Goal: Task Accomplishment & Management: Manage account settings

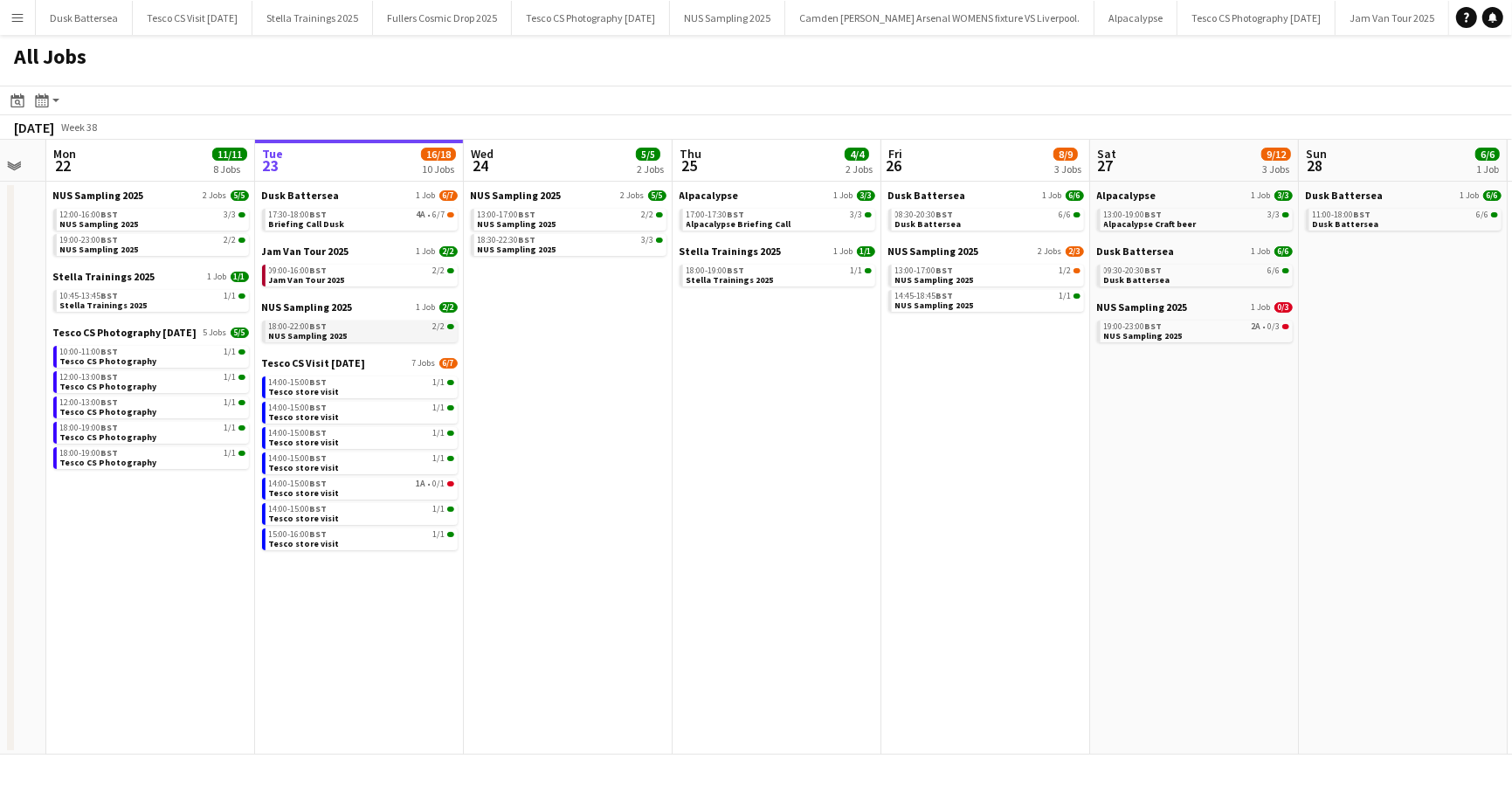
scroll to position [0, 535]
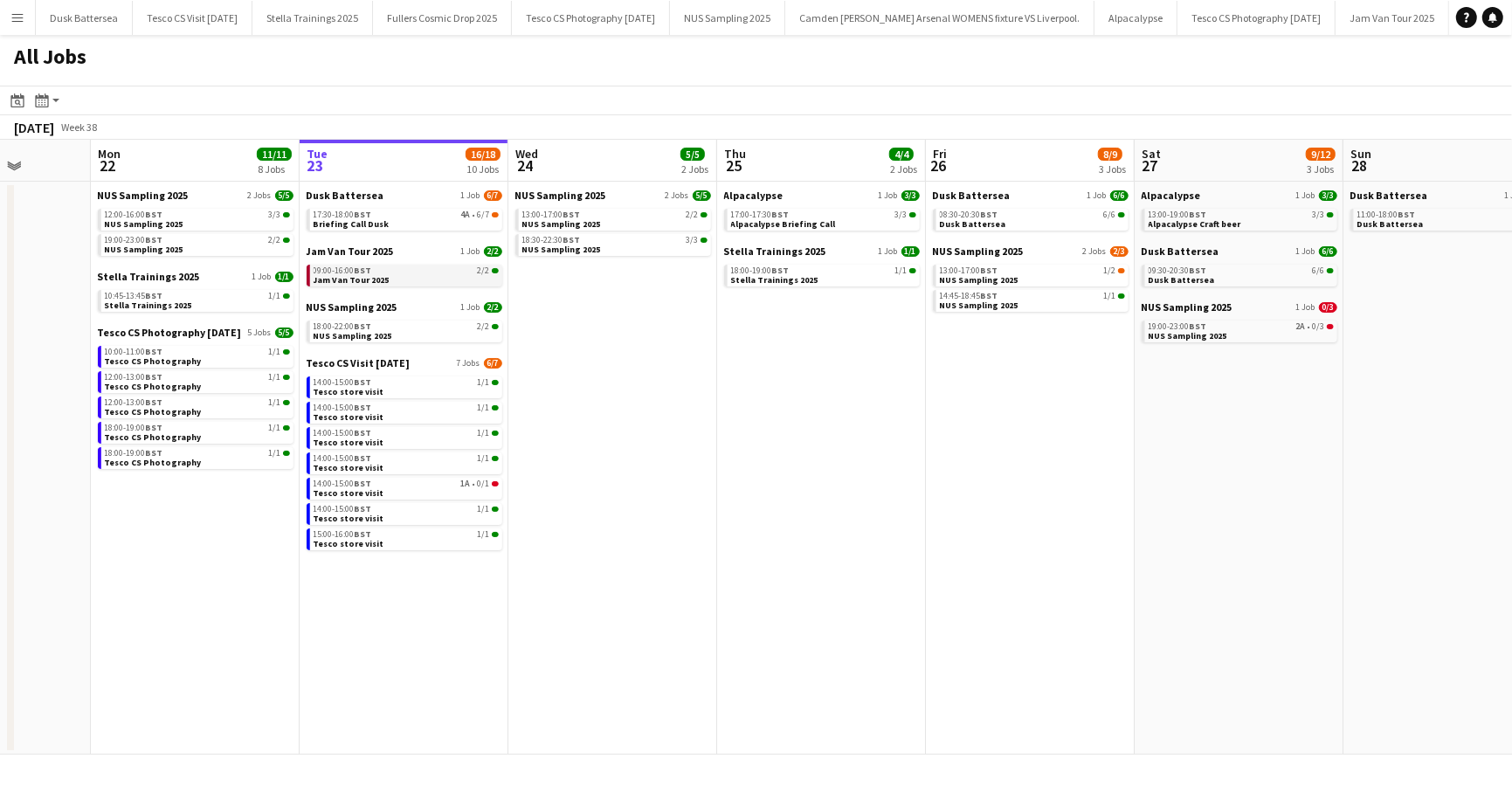
click at [337, 281] on span "Jam Van Tour 2025" at bounding box center [352, 280] width 76 height 11
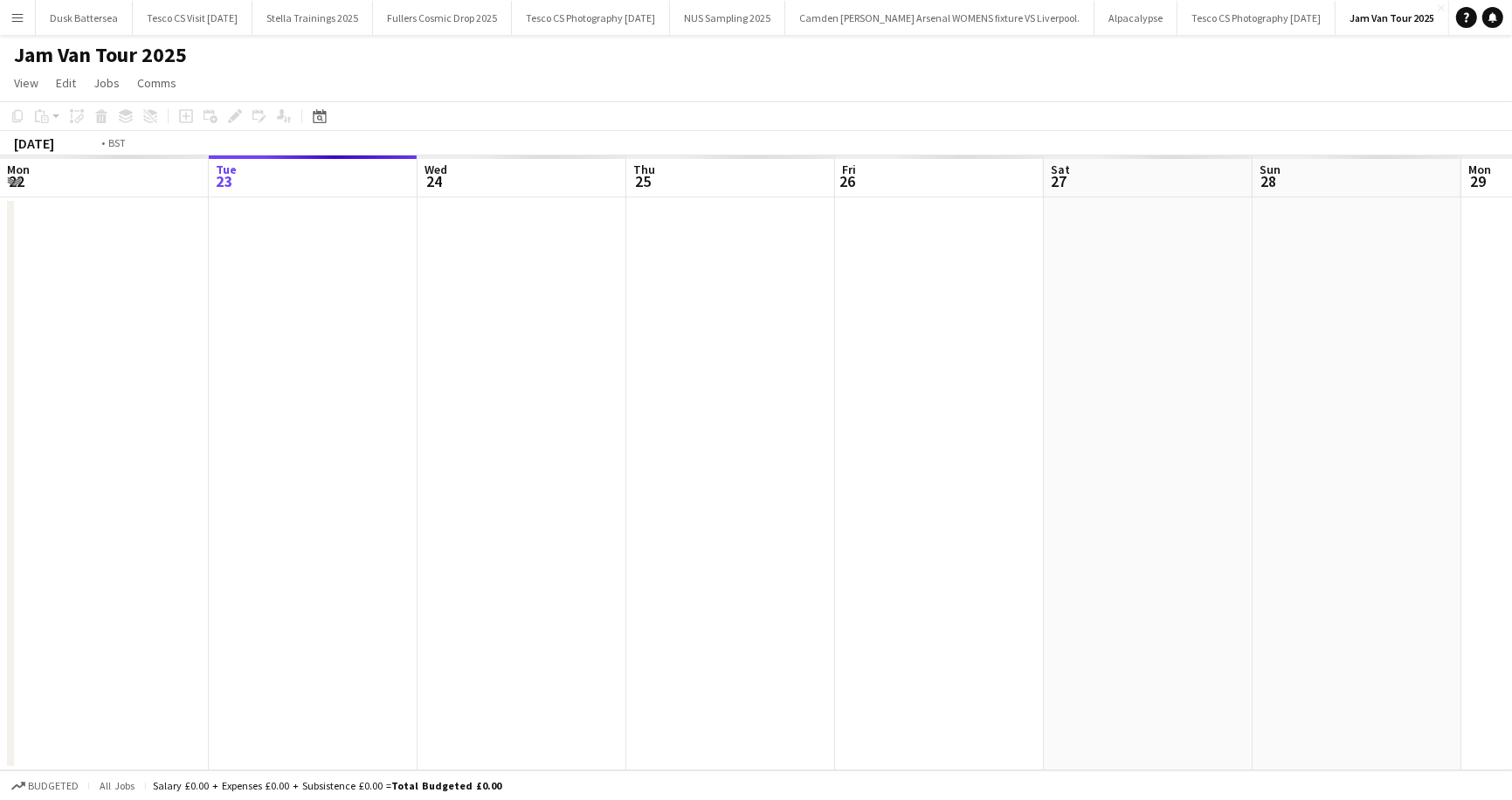
scroll to position [0, 601]
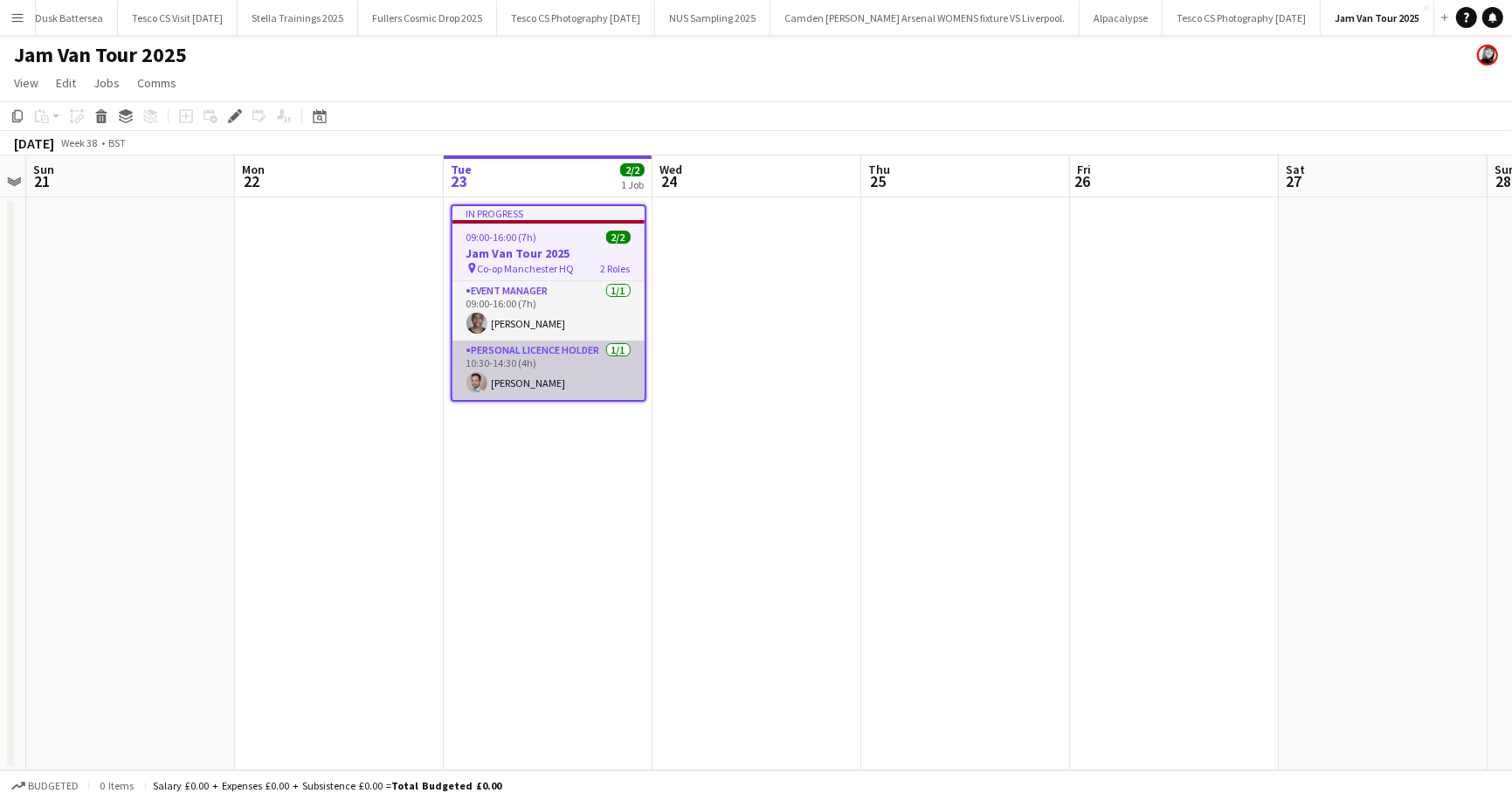
click at [531, 387] on app-card-role "Personal Licence Holder 1/1 10:30-14:30 (4h) Alexander Jethwa" at bounding box center [548, 370] width 193 height 59
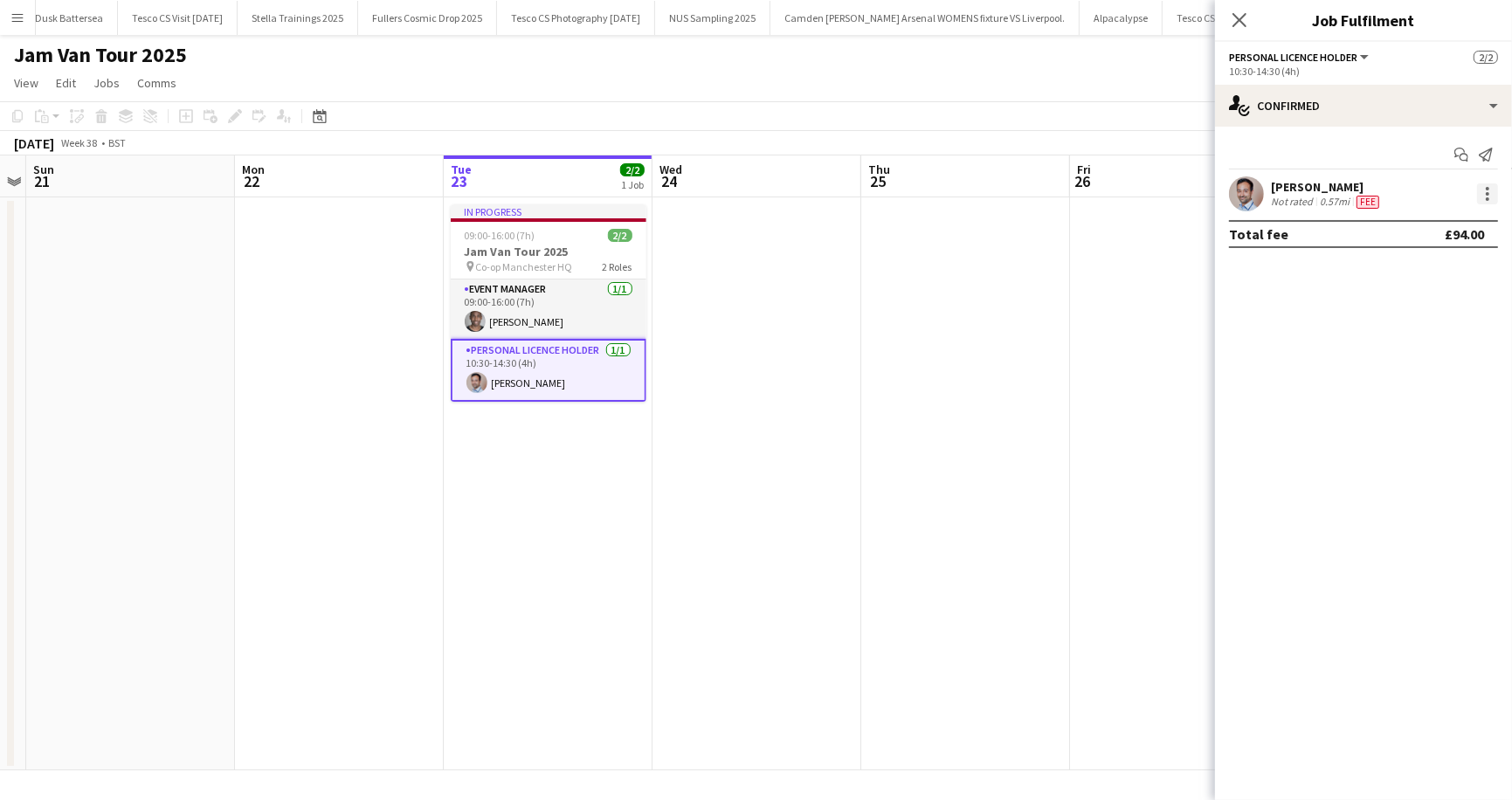
click at [1486, 192] on div at bounding box center [1488, 194] width 21 height 21
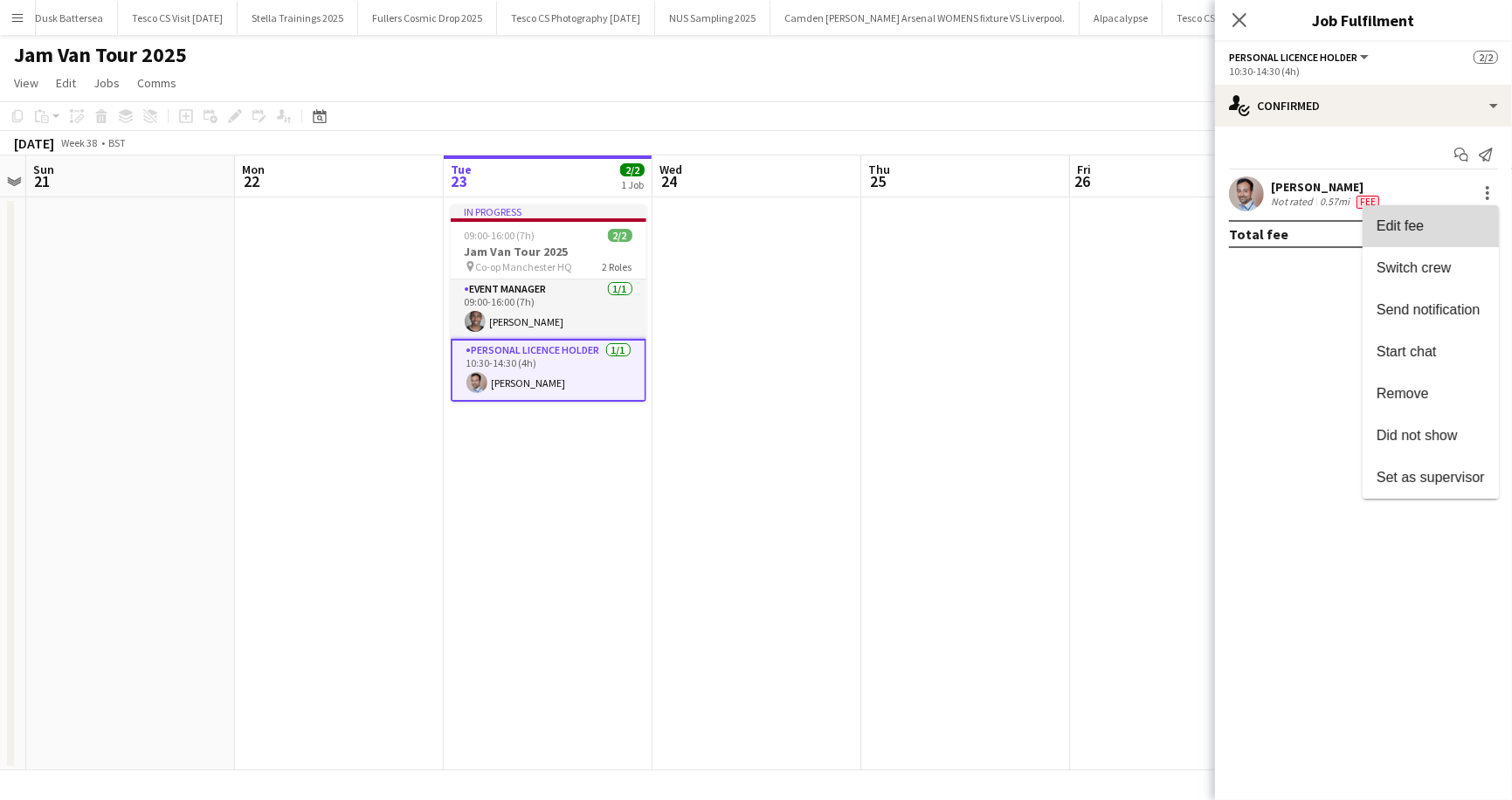
click at [1445, 221] on span "Edit fee" at bounding box center [1431, 226] width 109 height 16
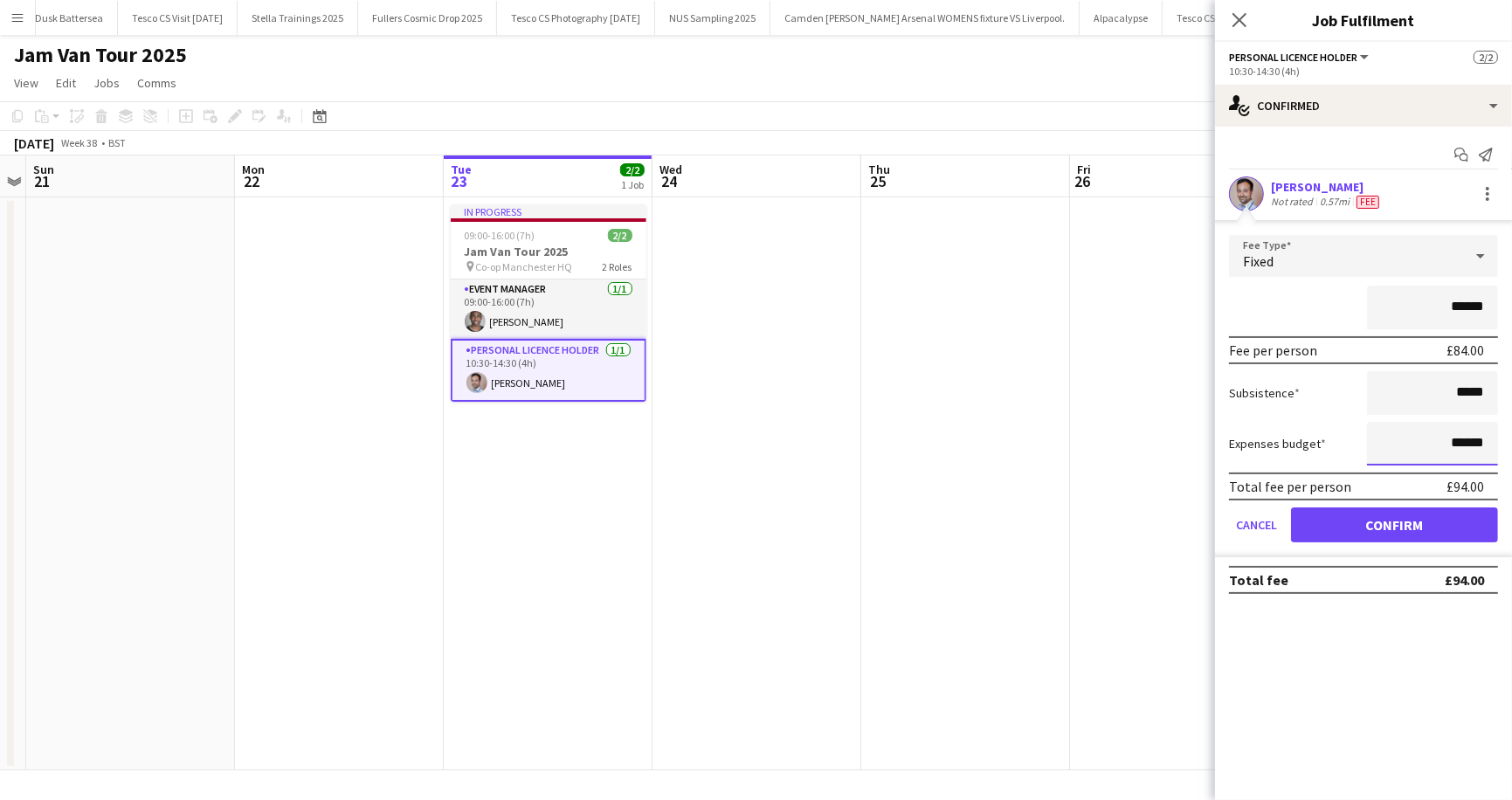
drag, startPoint x: 1454, startPoint y: 442, endPoint x: 1488, endPoint y: 439, distance: 34.1
click at [1488, 439] on input "******" at bounding box center [1433, 443] width 131 height 43
type input "******"
click at [1387, 517] on button "Confirm" at bounding box center [1395, 525] width 207 height 35
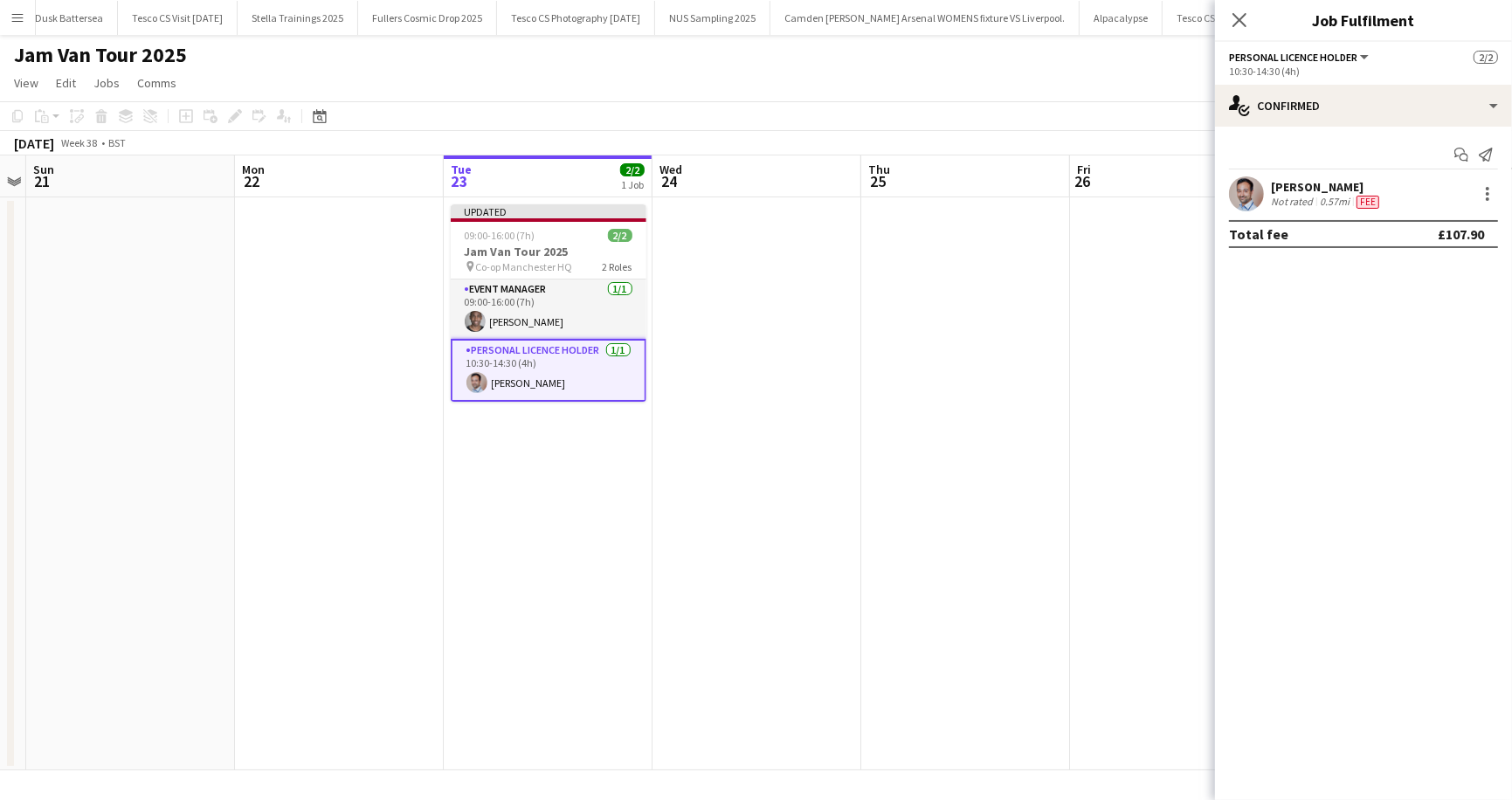
click at [1047, 88] on app-page-menu "View Day view expanded Day view collapsed Month view Date picker Jump to today …" at bounding box center [756, 85] width 1512 height 34
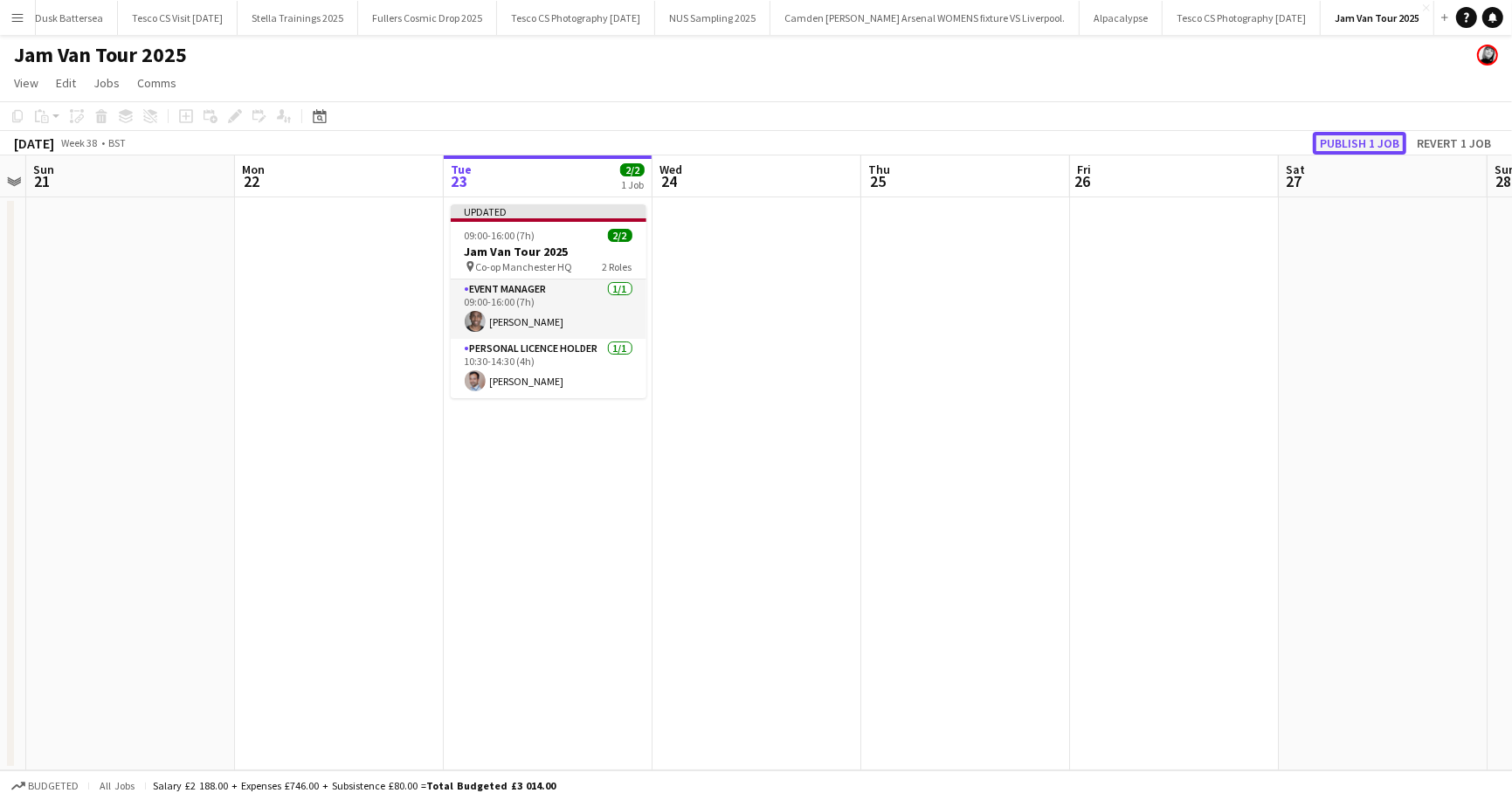
click at [1342, 153] on button "Publish 1 job" at bounding box center [1360, 143] width 94 height 23
click at [770, 19] on button "NUS Sampling 2025 Close" at bounding box center [713, 18] width 116 height 34
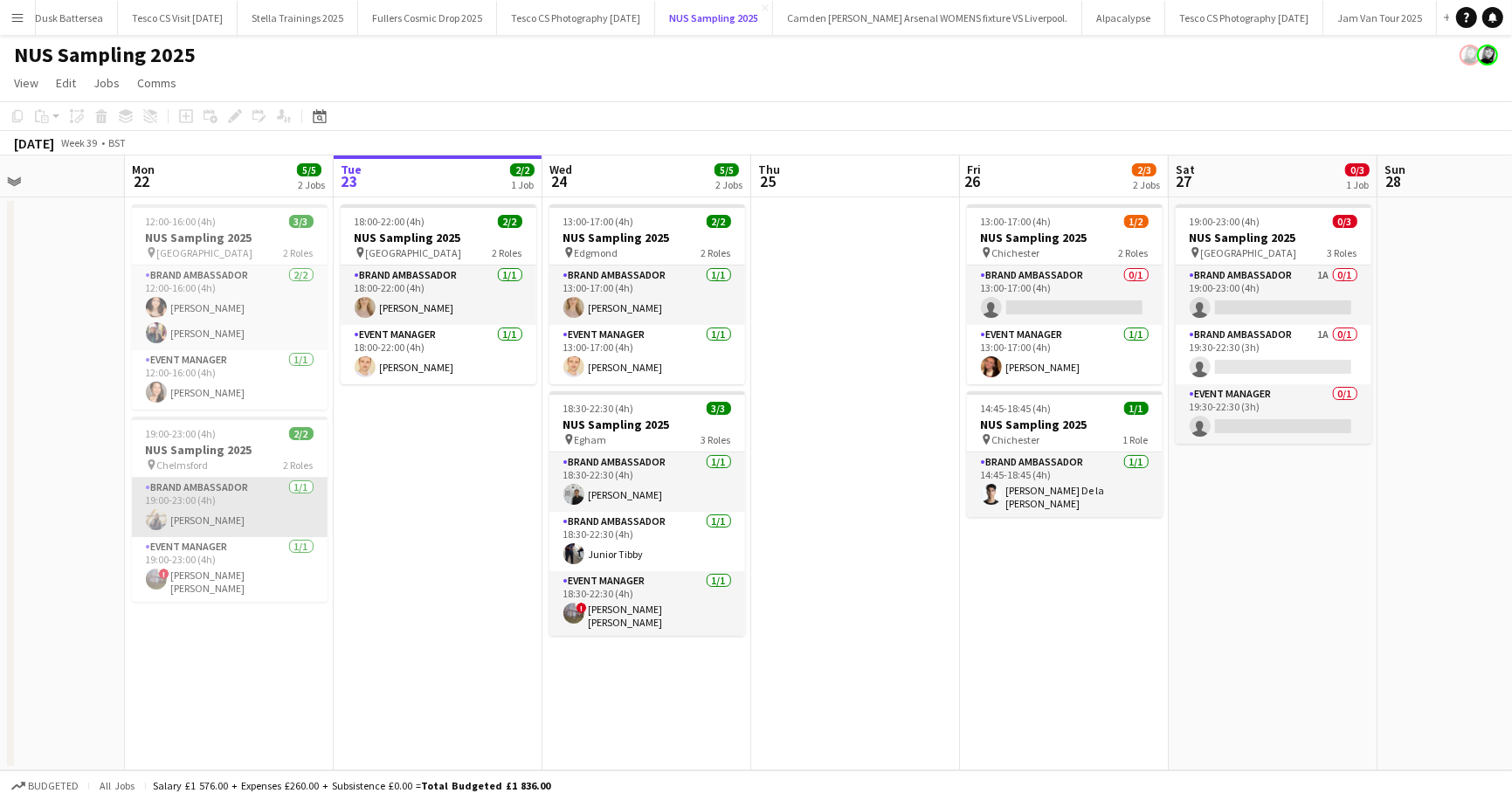
scroll to position [0, 494]
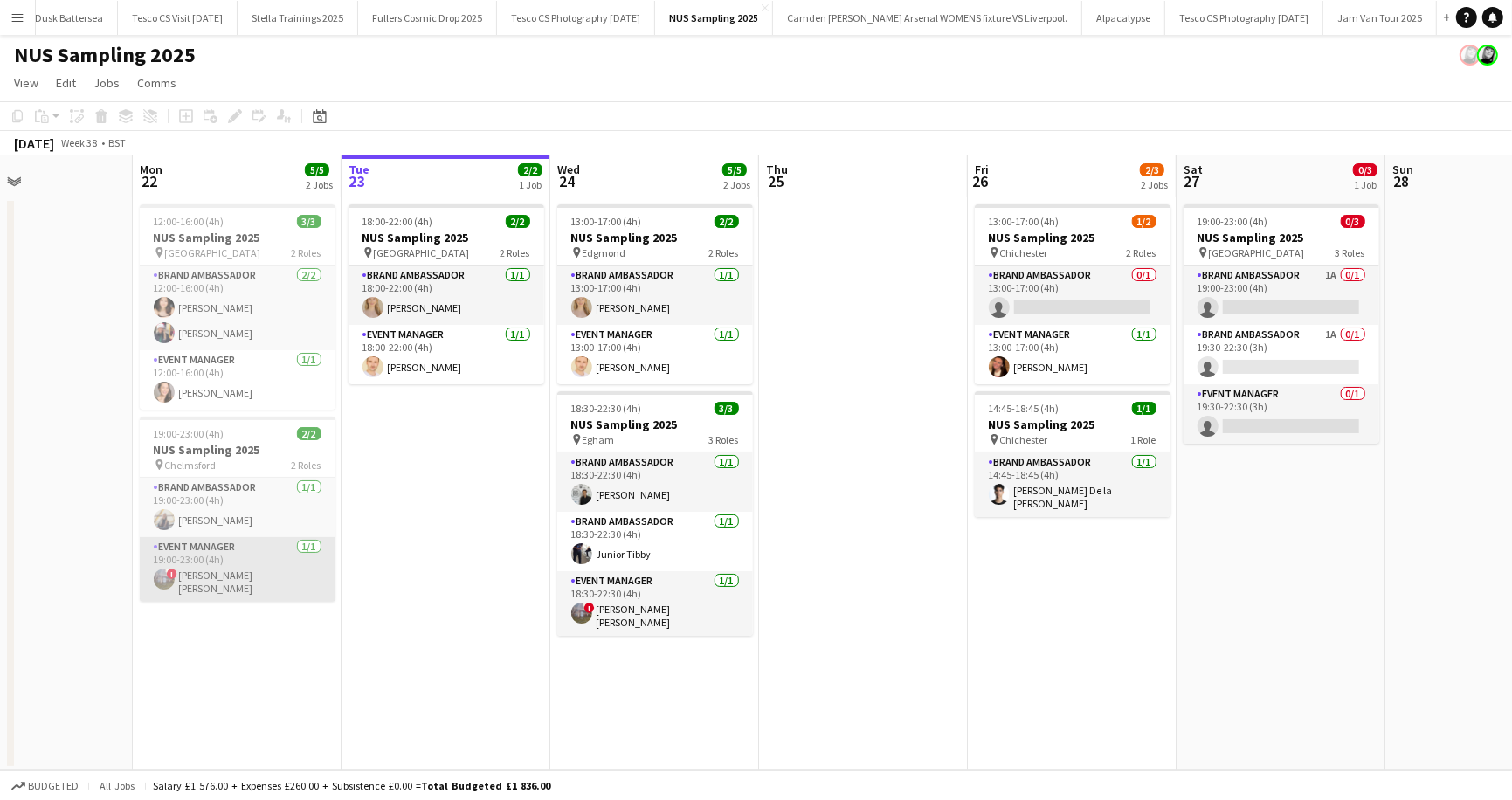
click at [200, 576] on app-card-role "Event Manager 1/1 19:00-23:00 (4h) ! Jessica Kate Clements" at bounding box center [238, 569] width 196 height 64
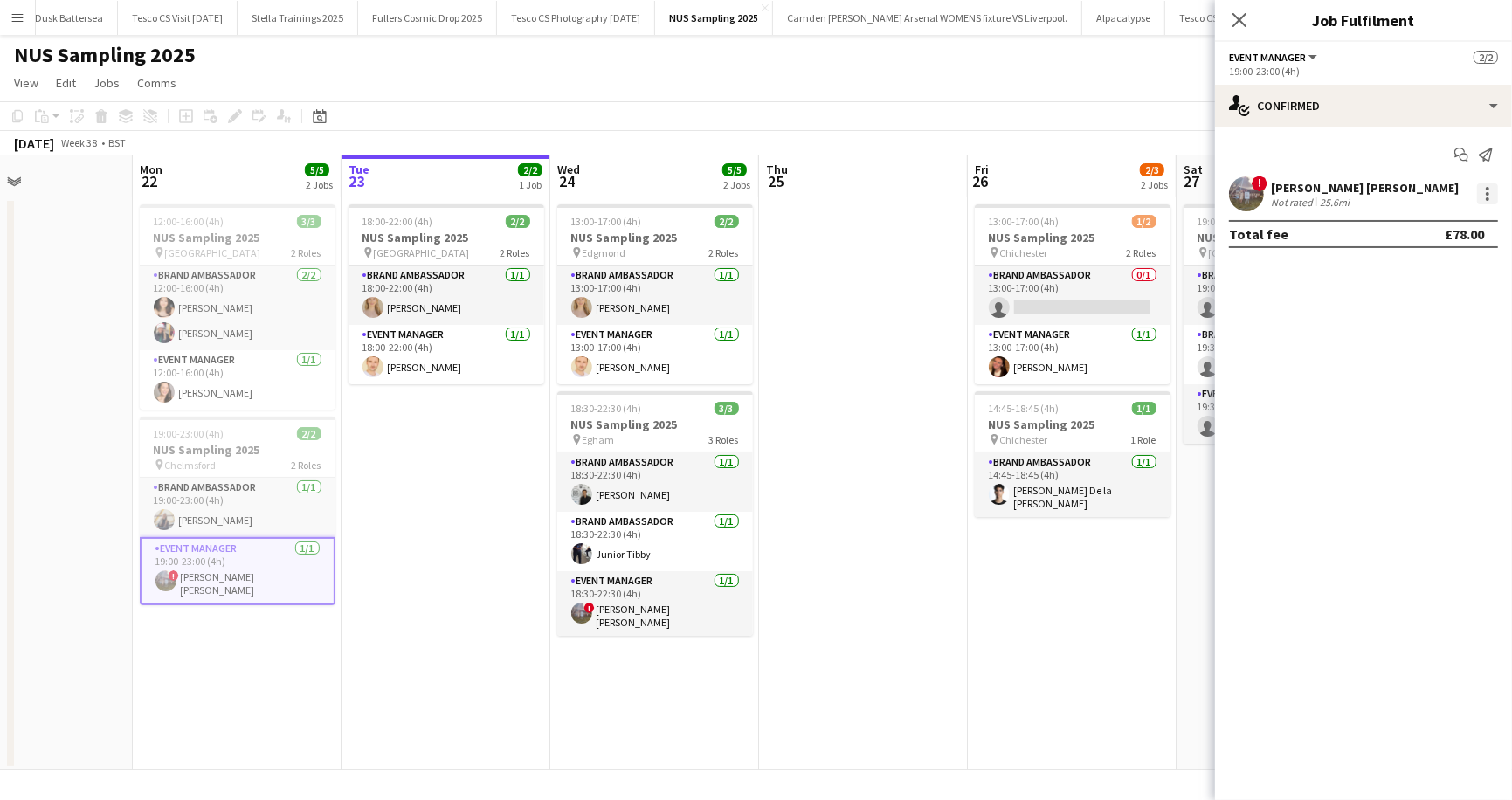
click at [1487, 187] on div at bounding box center [1487, 189] width 4 height 4
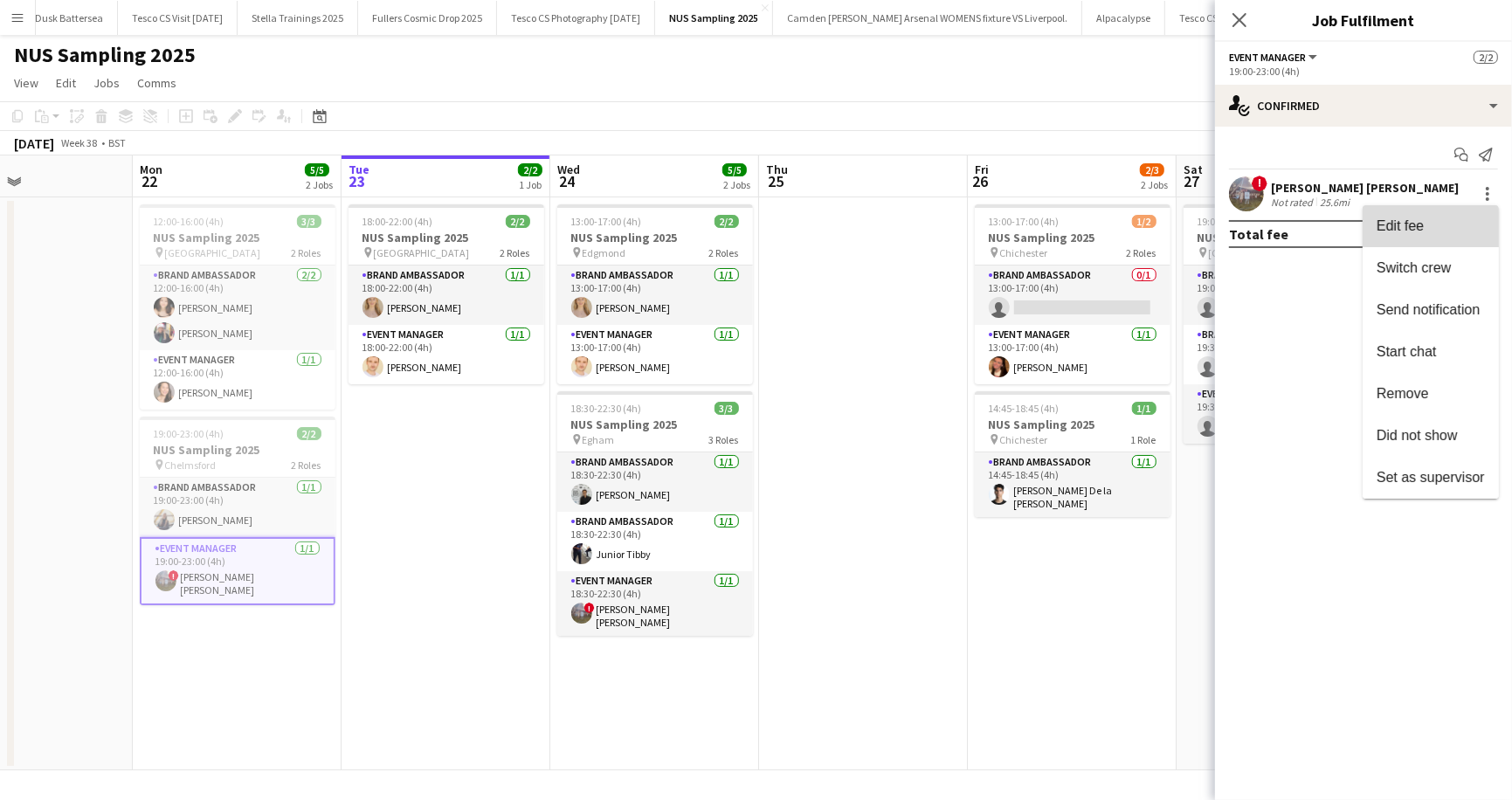
click at [1406, 231] on span "Edit fee" at bounding box center [1400, 225] width 47 height 15
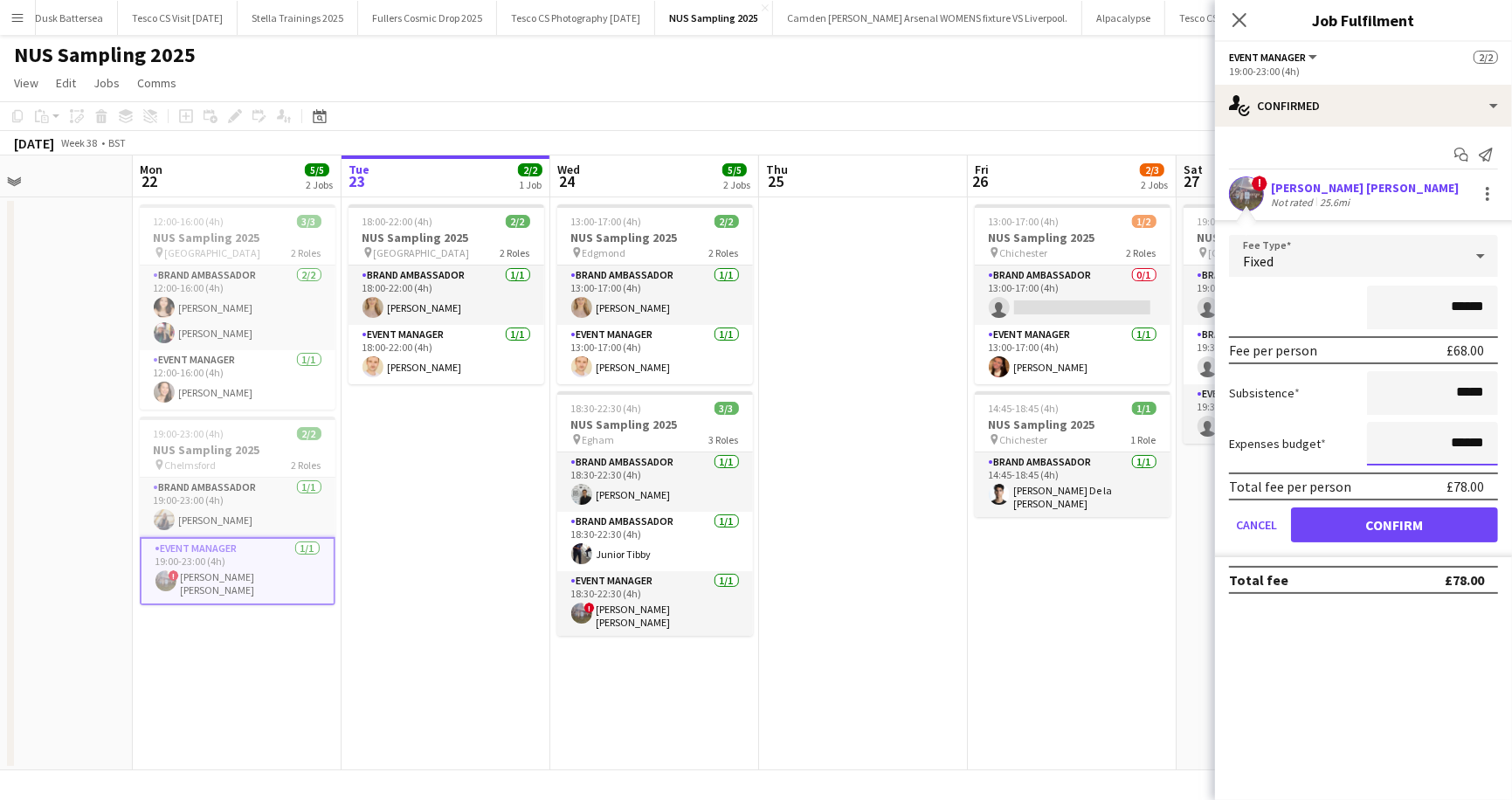
click at [1465, 442] on input "******" at bounding box center [1433, 443] width 131 height 43
type input "**"
type input "******"
click at [1408, 516] on button "Confirm" at bounding box center [1395, 525] width 207 height 35
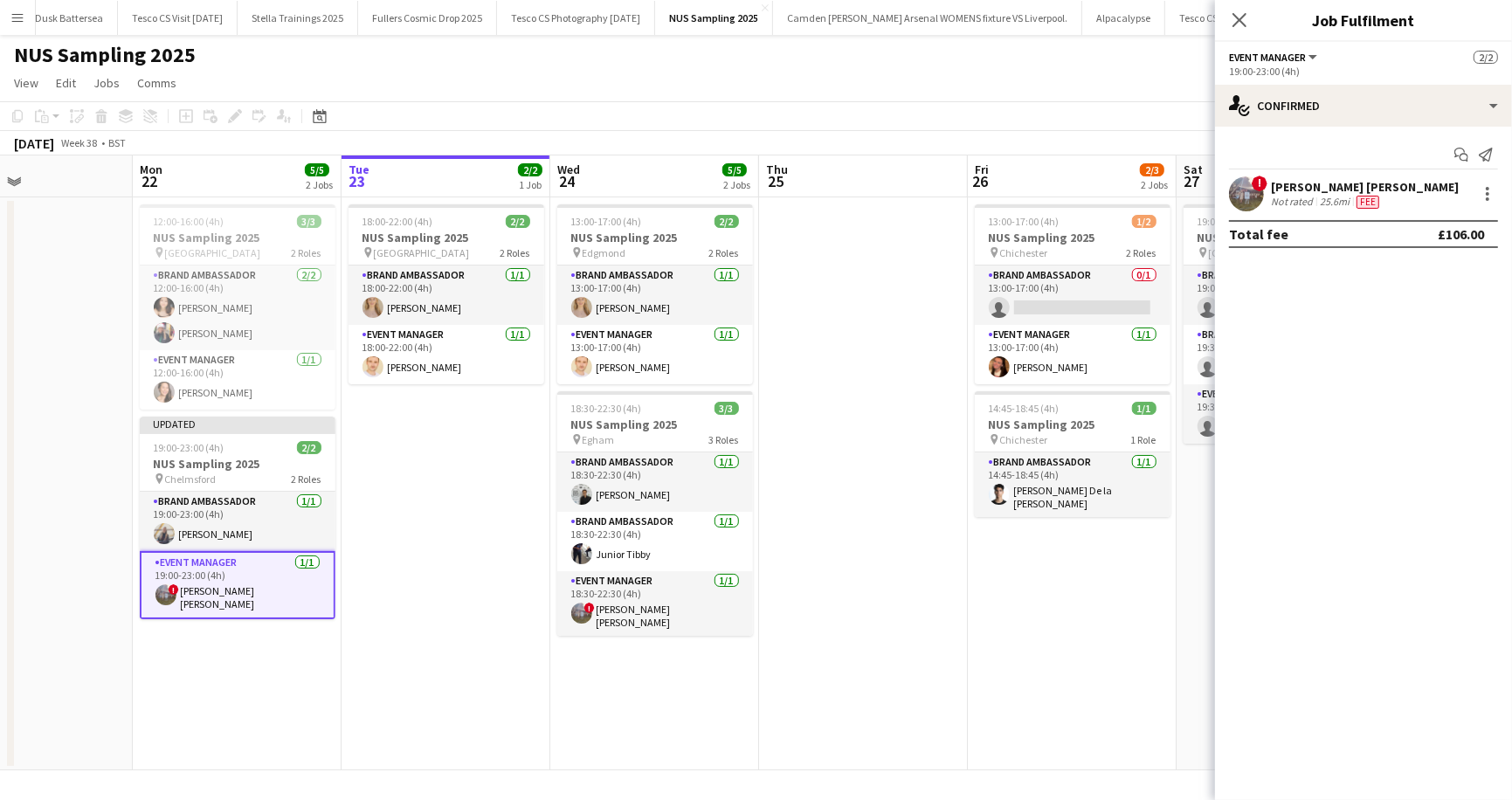
click at [1019, 98] on app-page-menu "View Day view expanded Day view collapsed Month view Date picker Jump to today …" at bounding box center [756, 85] width 1512 height 34
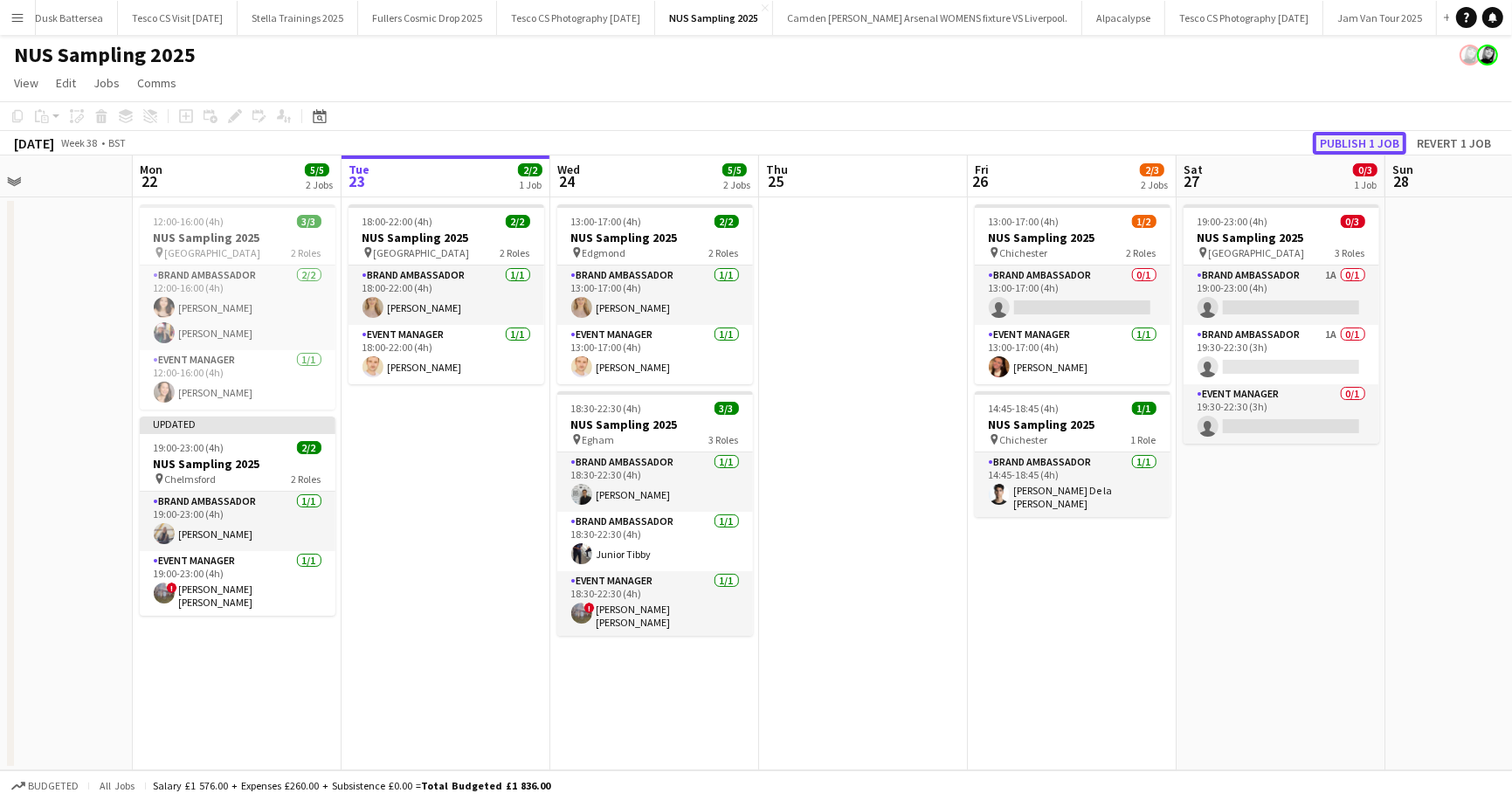
click at [1347, 137] on button "Publish 1 job" at bounding box center [1360, 143] width 94 height 23
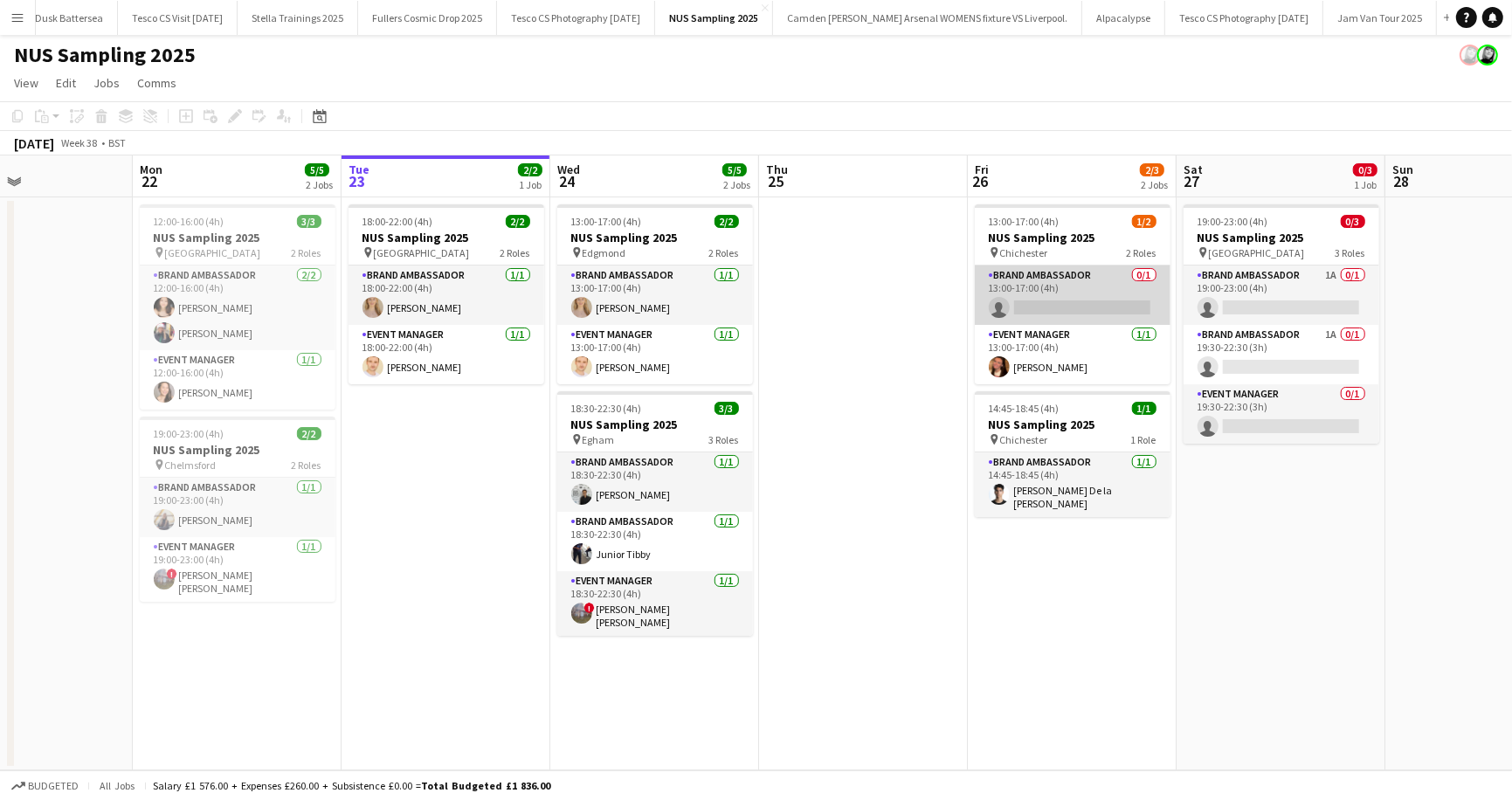
click at [1144, 272] on app-card-role "Brand Ambassador 0/1 13:00-17:00 (4h) single-neutral-actions" at bounding box center [1073, 295] width 196 height 59
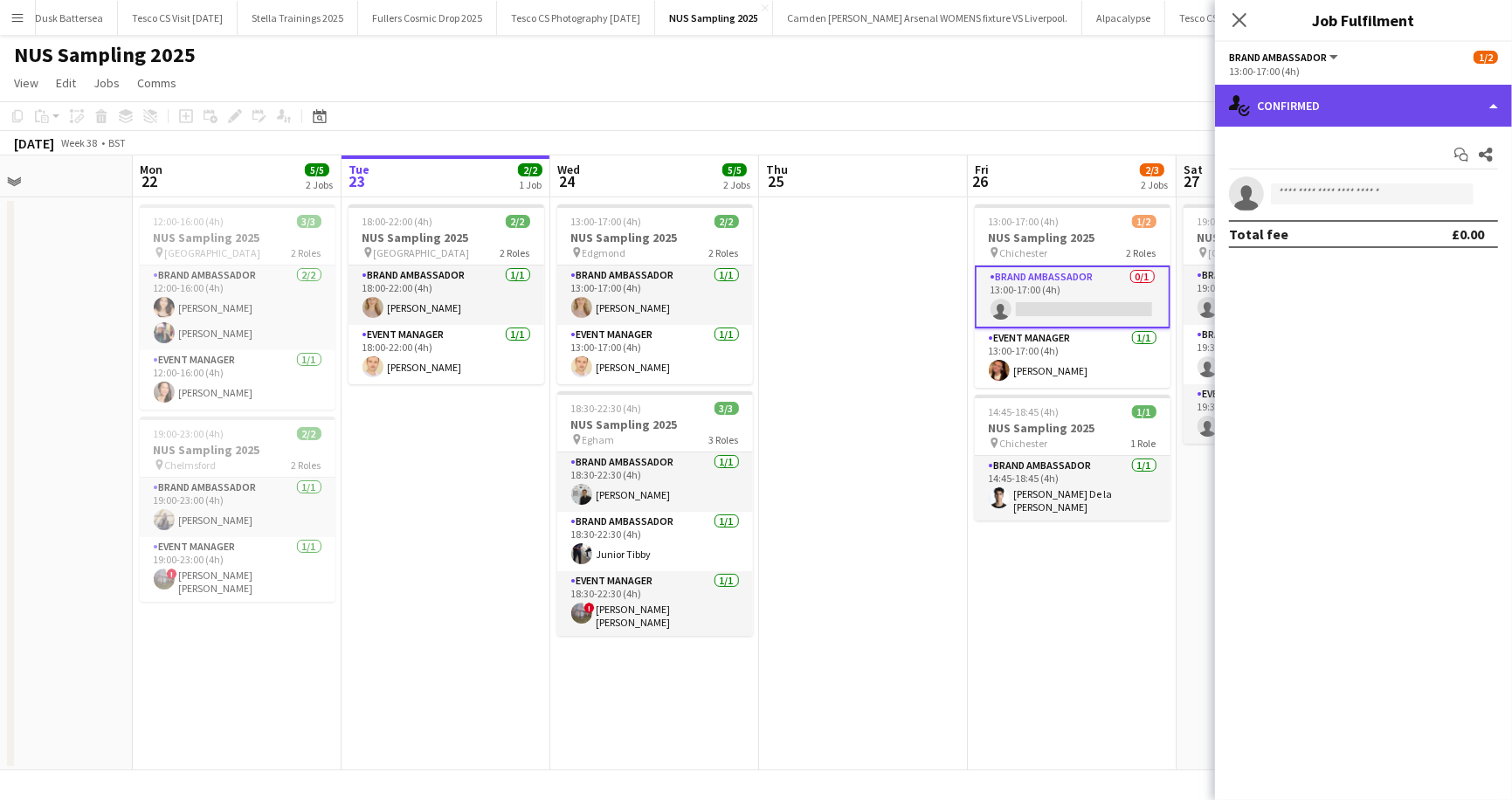
click at [1494, 102] on div "single-neutral-actions-check-2 Confirmed" at bounding box center [1364, 105] width 297 height 42
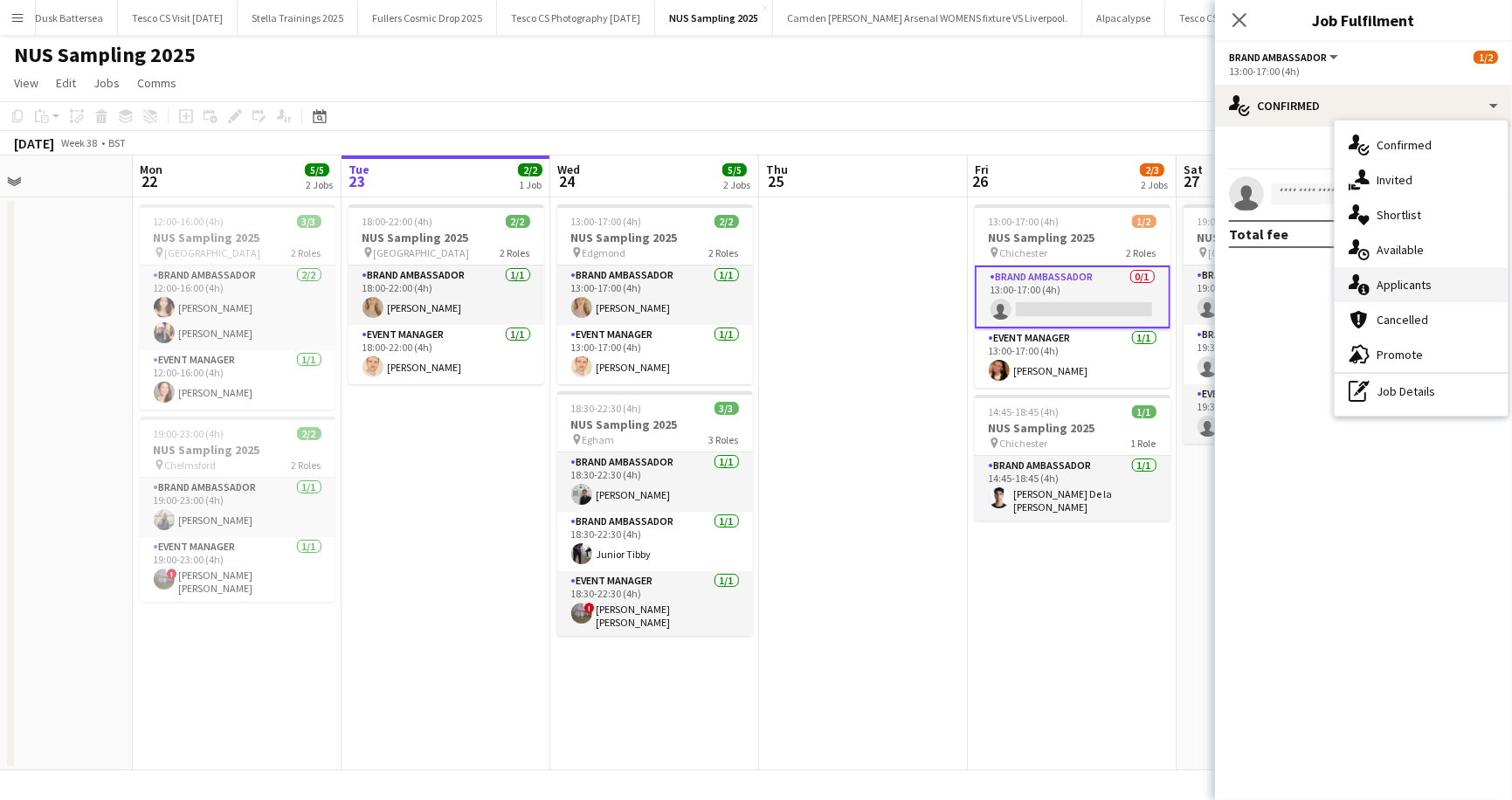
click at [1445, 287] on div "single-neutral-actions-information Applicants" at bounding box center [1421, 285] width 173 height 35
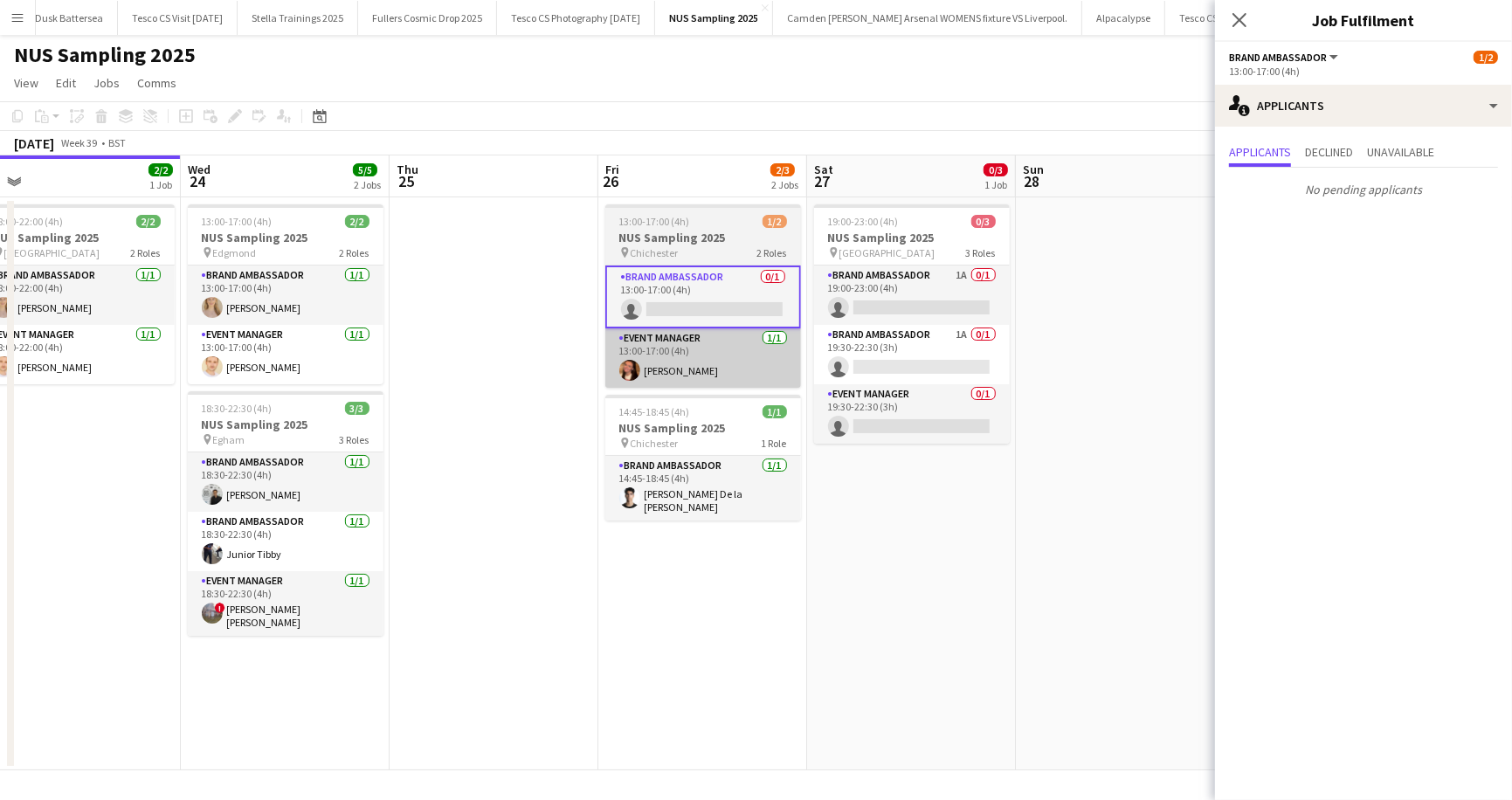
scroll to position [0, 447]
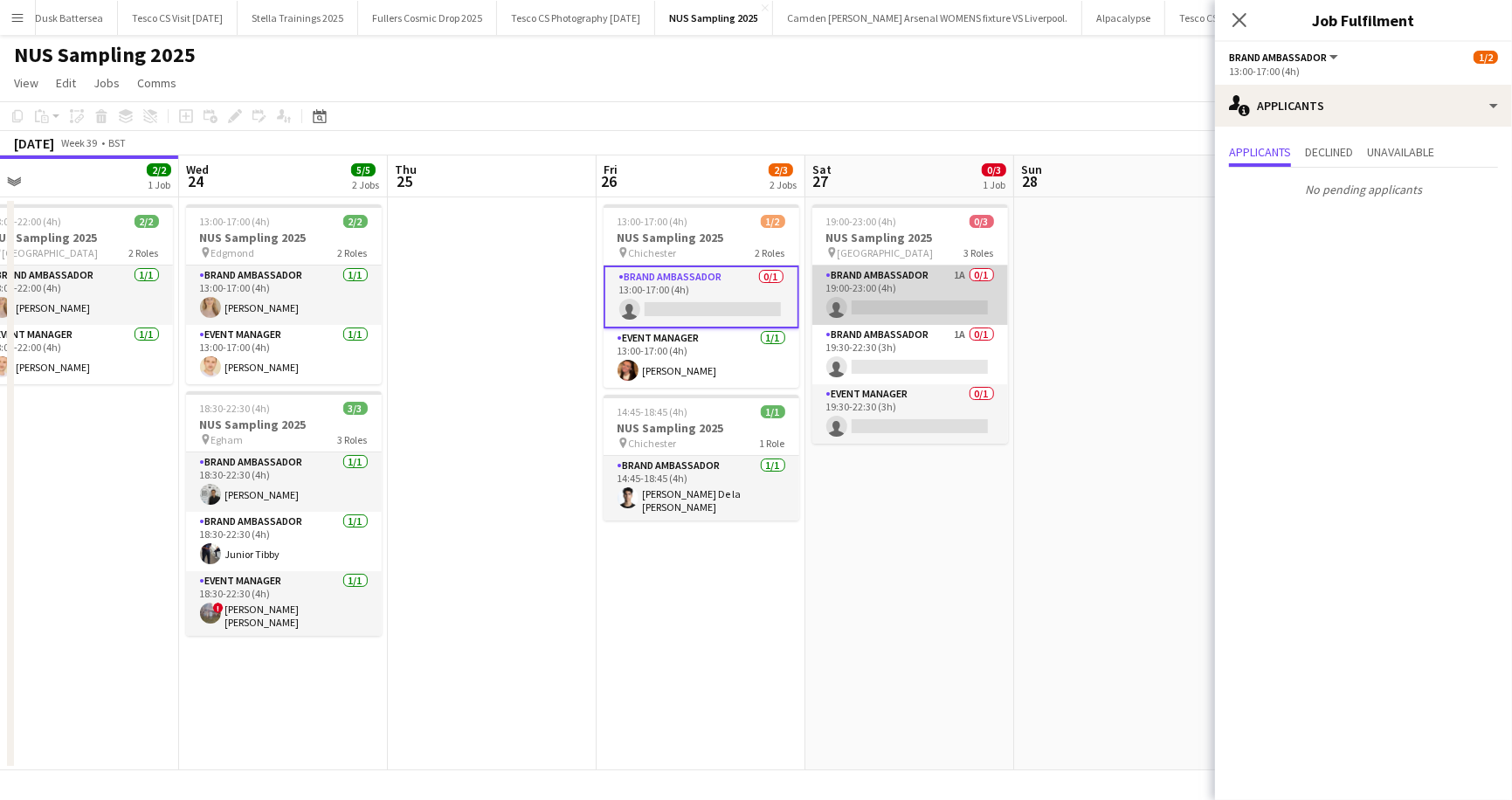
click at [984, 274] on app-card-role "Brand Ambassador 1A 0/1 19:00-23:00 (4h) single-neutral-actions" at bounding box center [911, 295] width 196 height 59
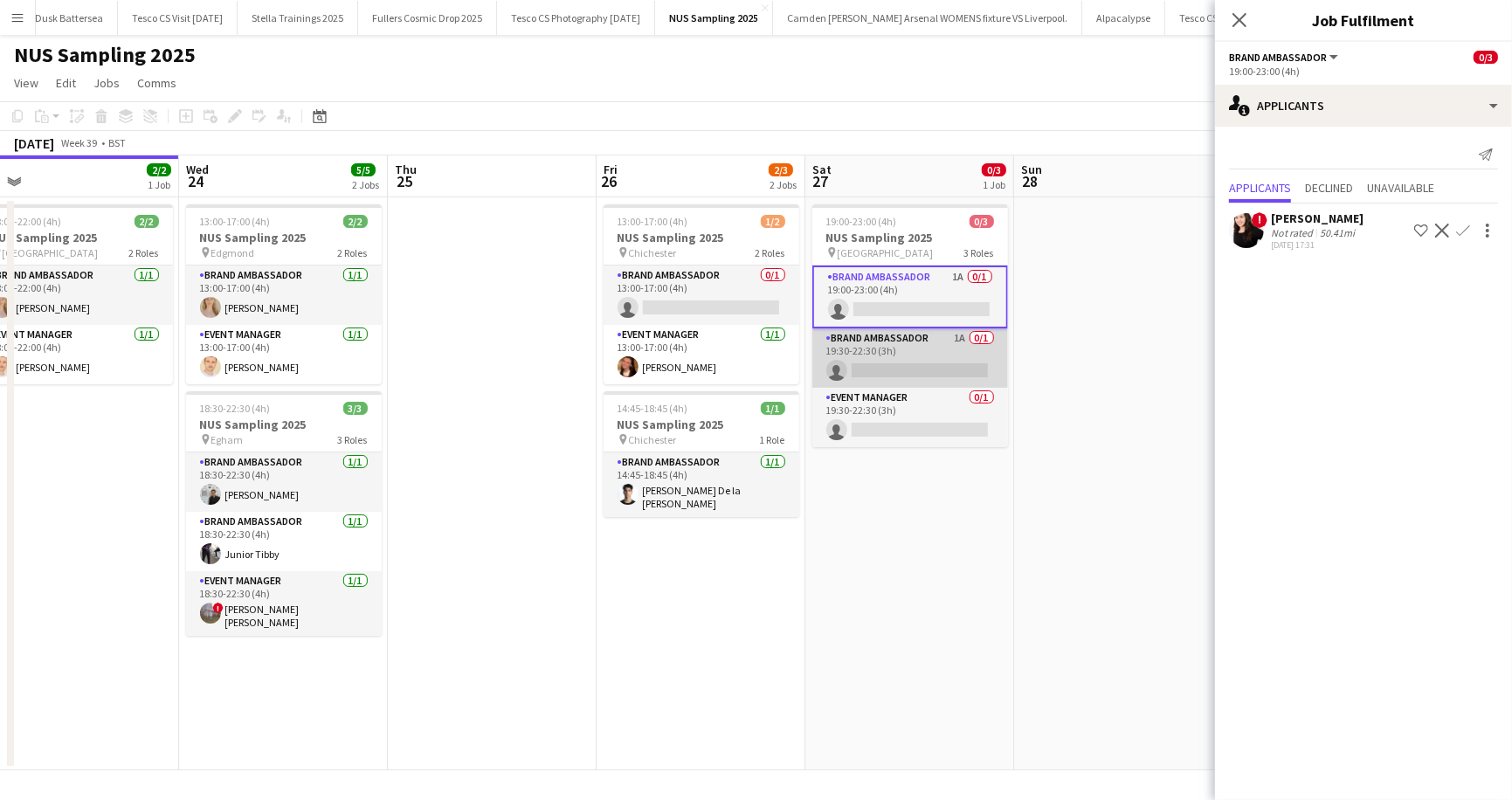
click at [981, 341] on app-card-role "Brand Ambassador 1A 0/1 19:30-22:30 (3h) single-neutral-actions" at bounding box center [911, 358] width 196 height 59
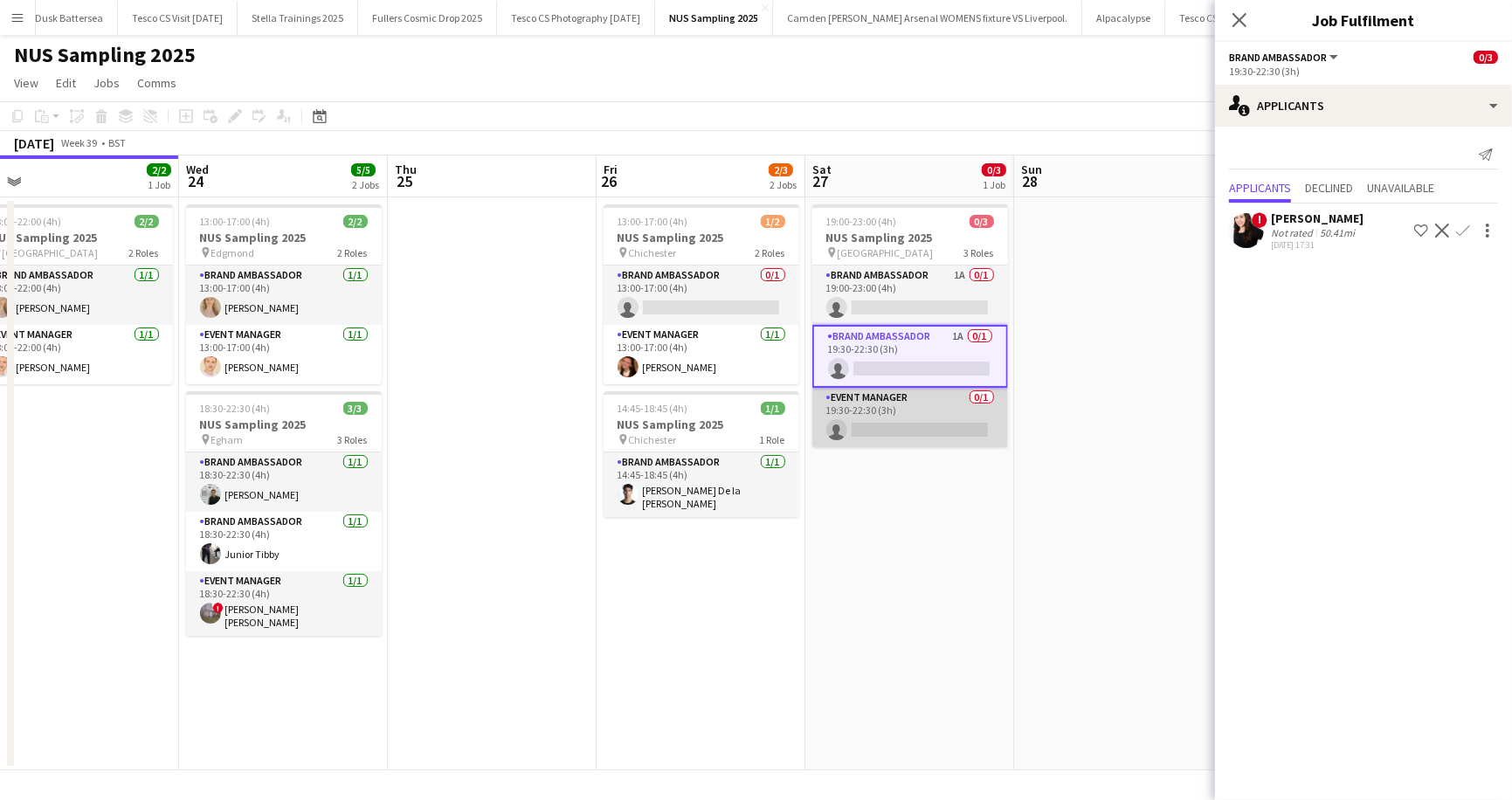
click at [983, 400] on app-card-role "Event Manager 0/1 19:30-22:30 (3h) single-neutral-actions" at bounding box center [911, 417] width 196 height 59
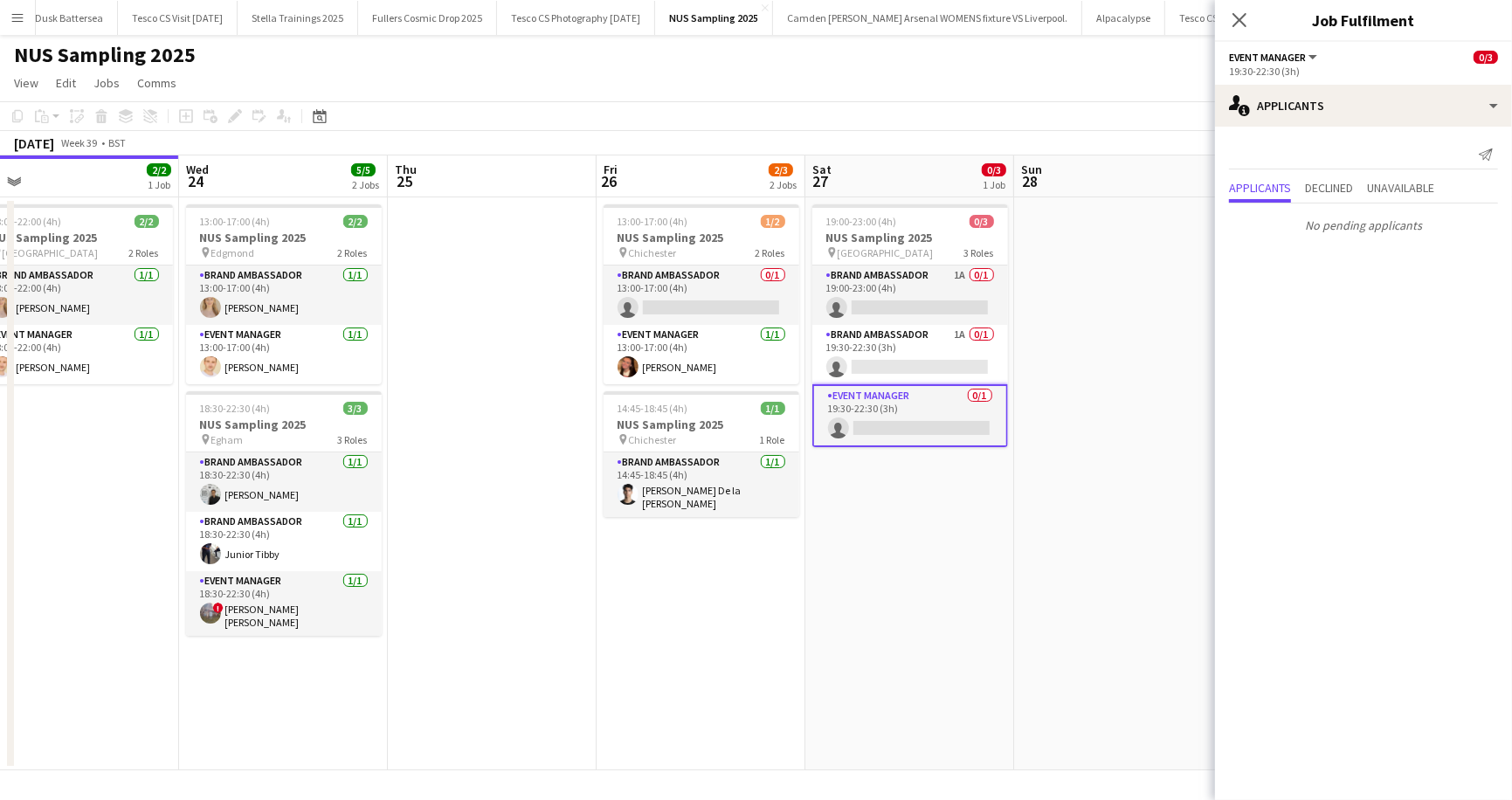
click at [915, 412] on app-card-role "Event Manager 0/1 19:30-22:30 (3h) single-neutral-actions" at bounding box center [911, 415] width 196 height 63
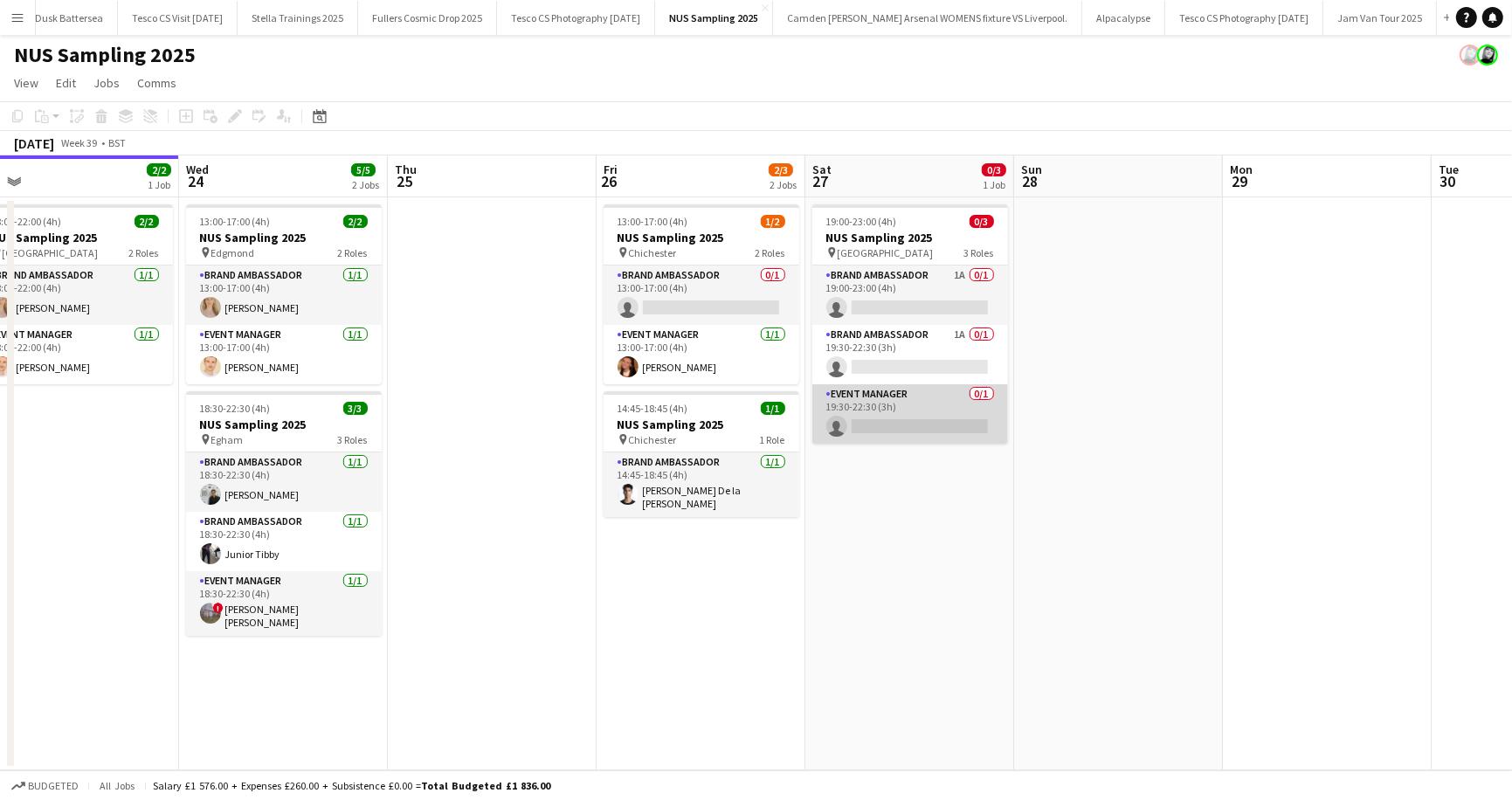
click at [918, 426] on app-card-role "Event Manager 0/1 19:30-22:30 (3h) single-neutral-actions" at bounding box center [911, 413] width 196 height 59
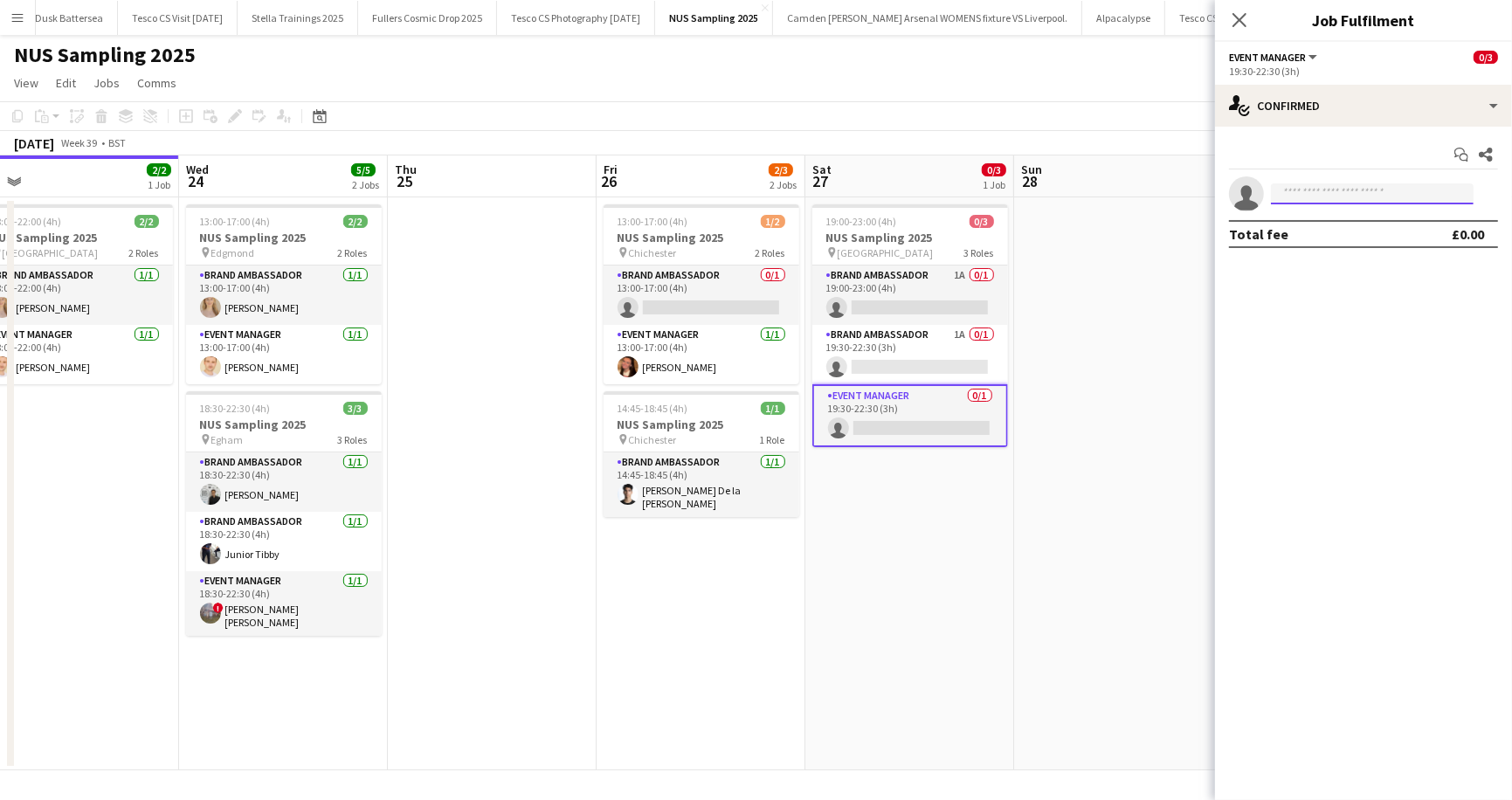
click at [1300, 195] on input at bounding box center [1372, 194] width 202 height 21
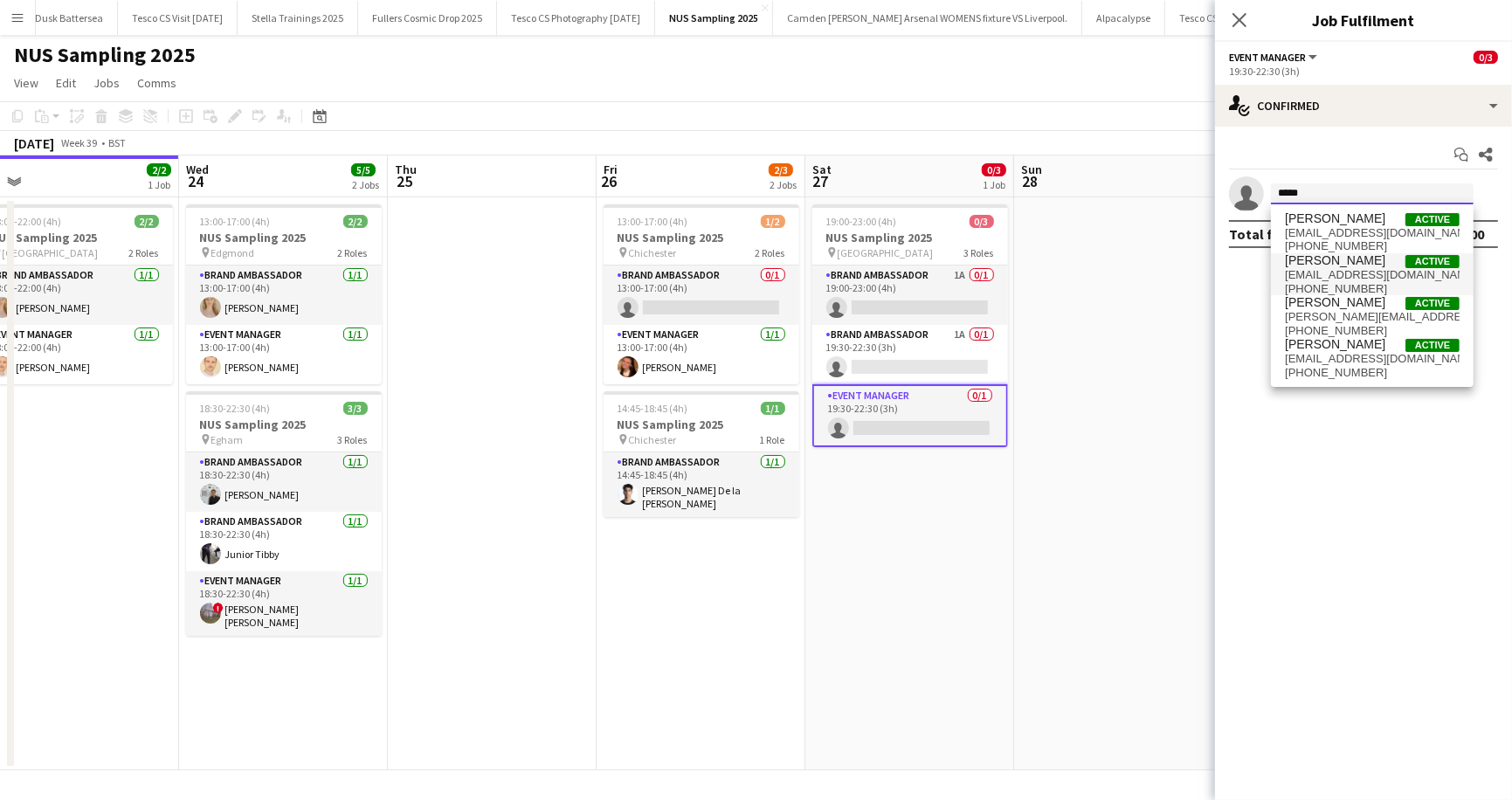
type input "*****"
click at [1295, 264] on span "Donna Mompalao" at bounding box center [1335, 260] width 101 height 15
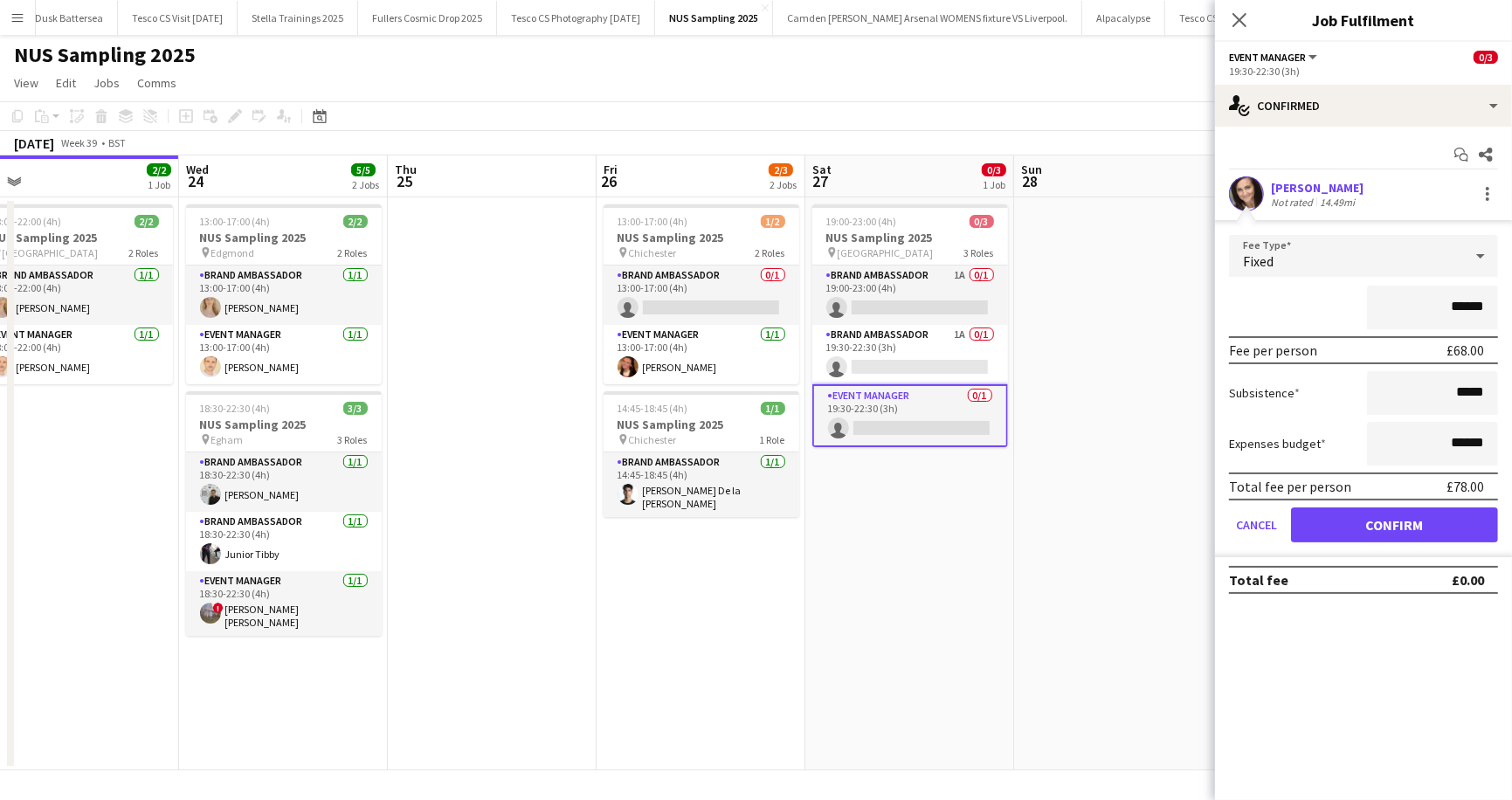
click at [1464, 305] on input "******" at bounding box center [1433, 306] width 131 height 43
drag, startPoint x: 1449, startPoint y: 308, endPoint x: 1498, endPoint y: 306, distance: 49.0
click at [1498, 306] on form "Fee Type Fixed ***** Fee per person £0.07 Subsistence ***** Expenses budget ***…" at bounding box center [1364, 396] width 297 height 322
type input "******"
click at [1409, 522] on button "Confirm" at bounding box center [1395, 525] width 207 height 35
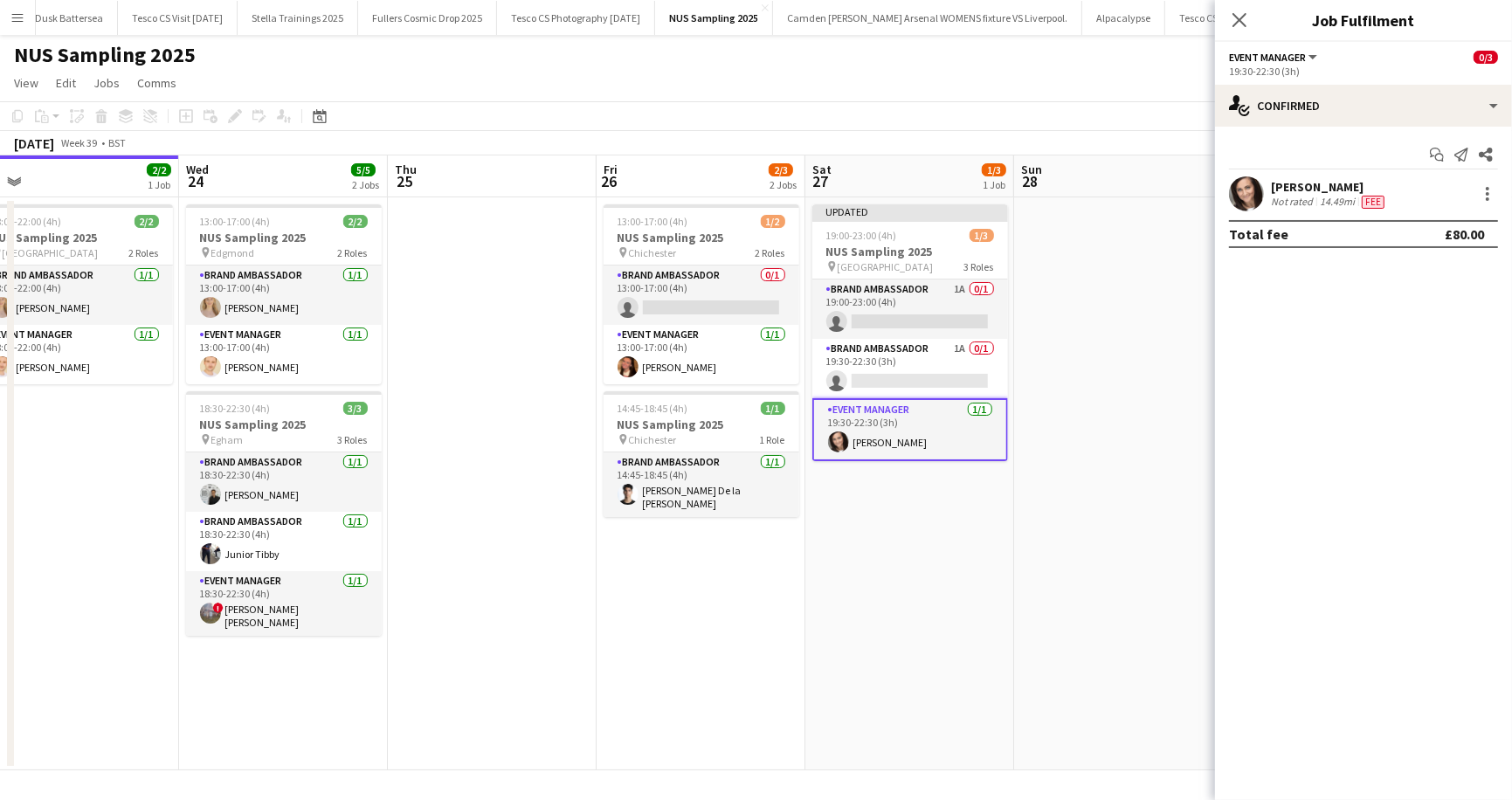
click at [1103, 74] on app-page-menu "View Day view expanded Day view collapsed Month view Date picker Jump to today …" at bounding box center [756, 85] width 1512 height 34
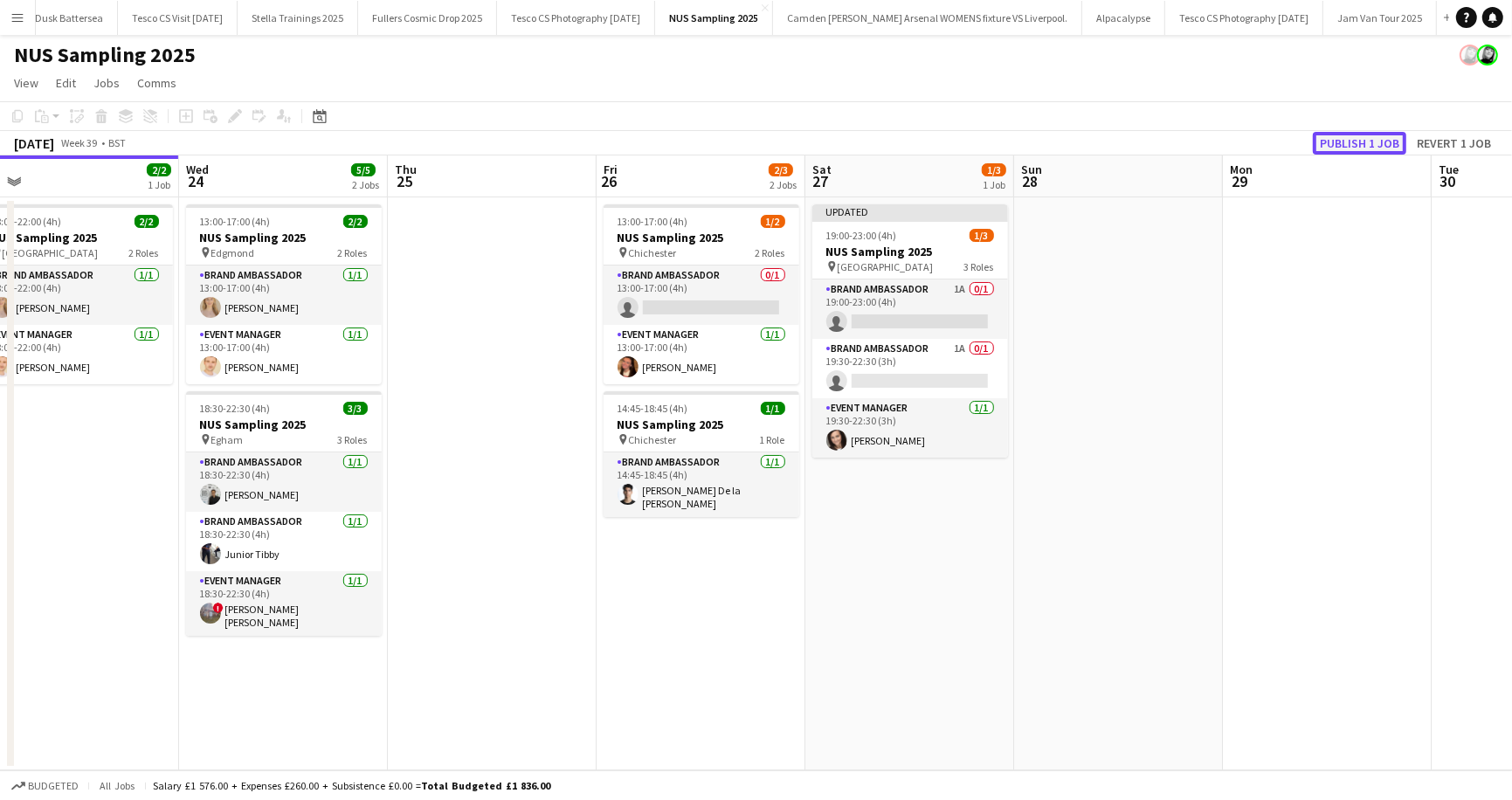
click at [1358, 149] on button "Publish 1 job" at bounding box center [1360, 143] width 94 height 23
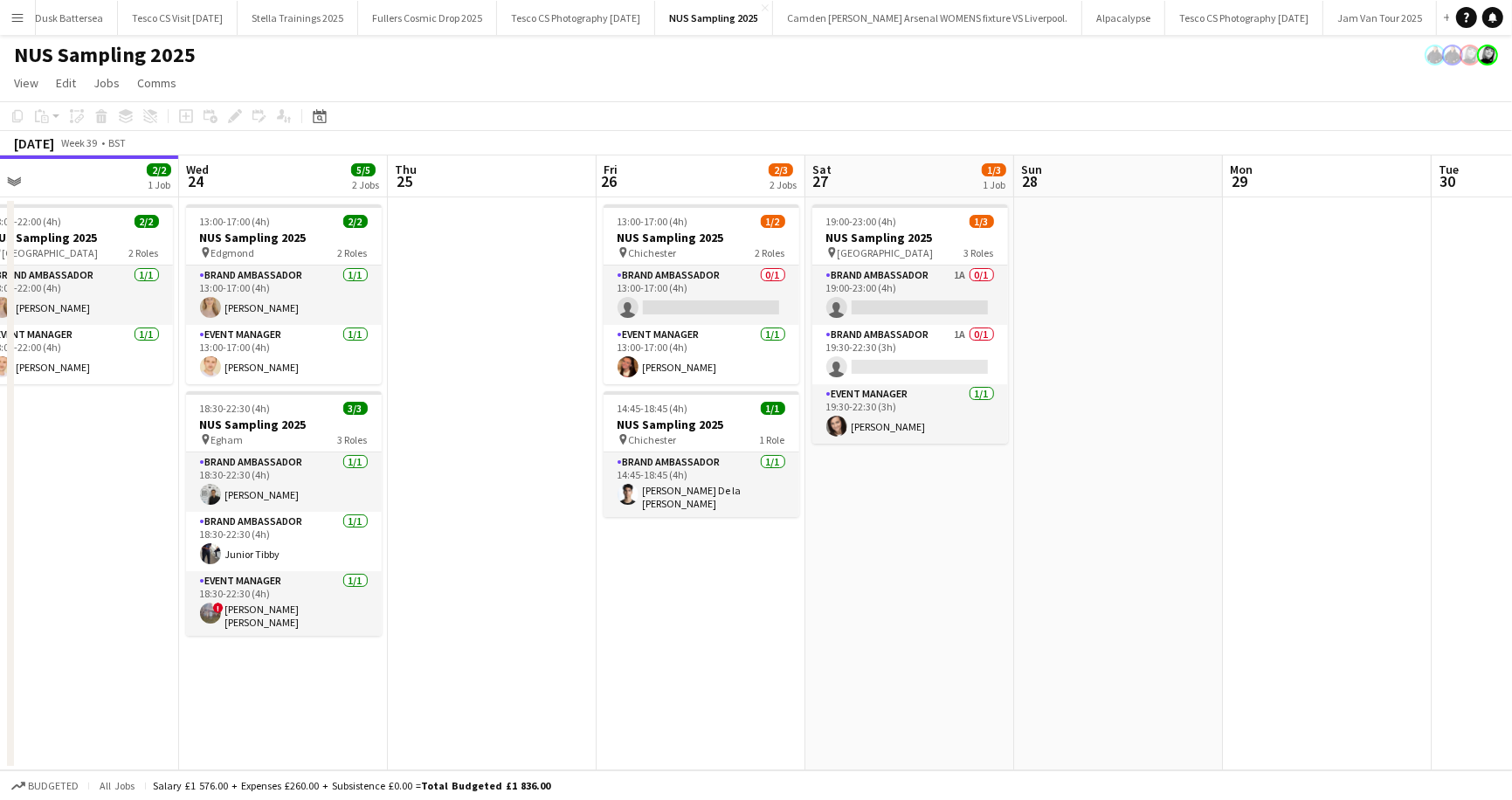
click at [17, 19] on app-icon "Menu" at bounding box center [18, 18] width 14 height 14
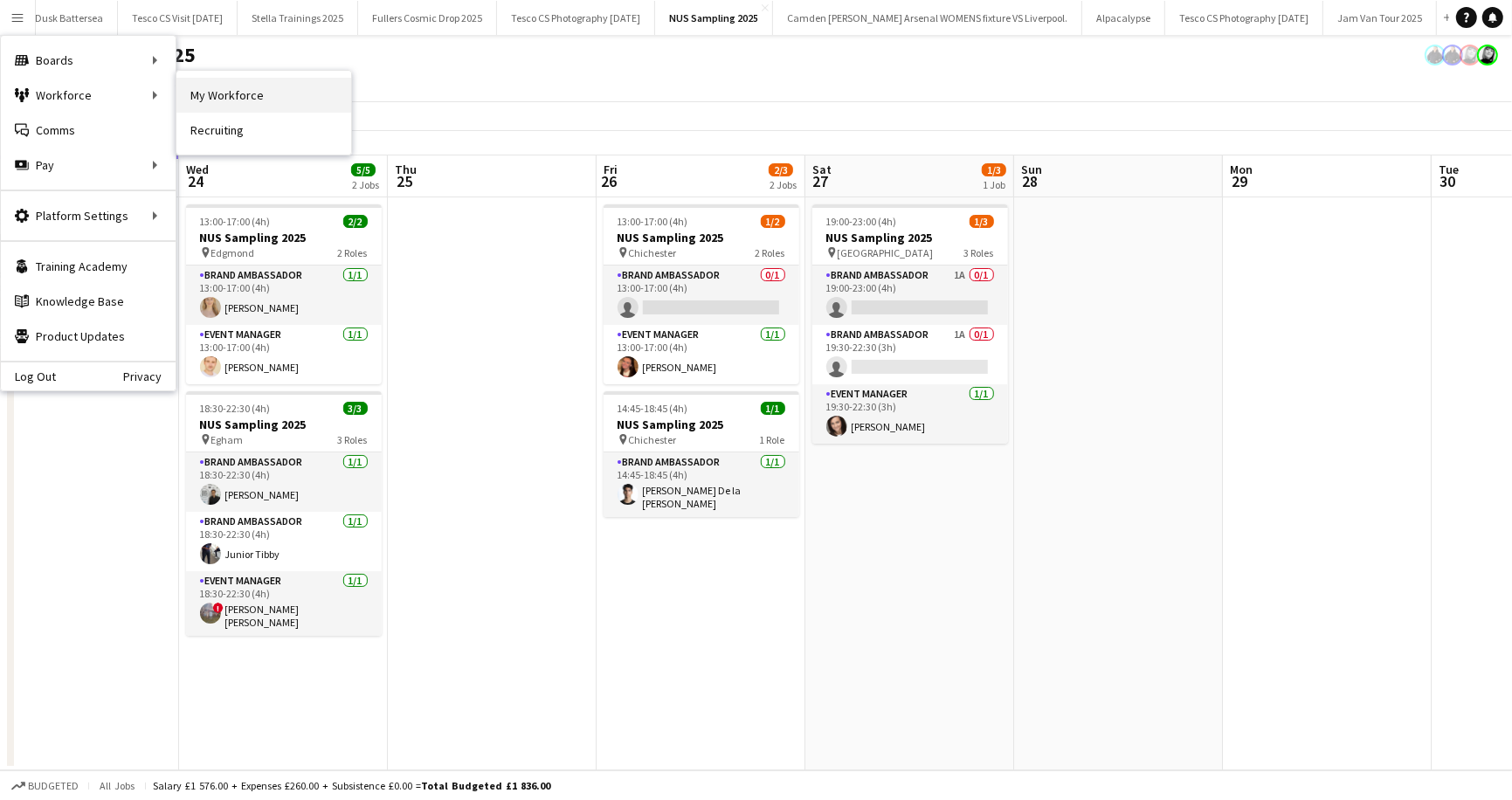
click at [217, 90] on link "My Workforce" at bounding box center [264, 95] width 175 height 35
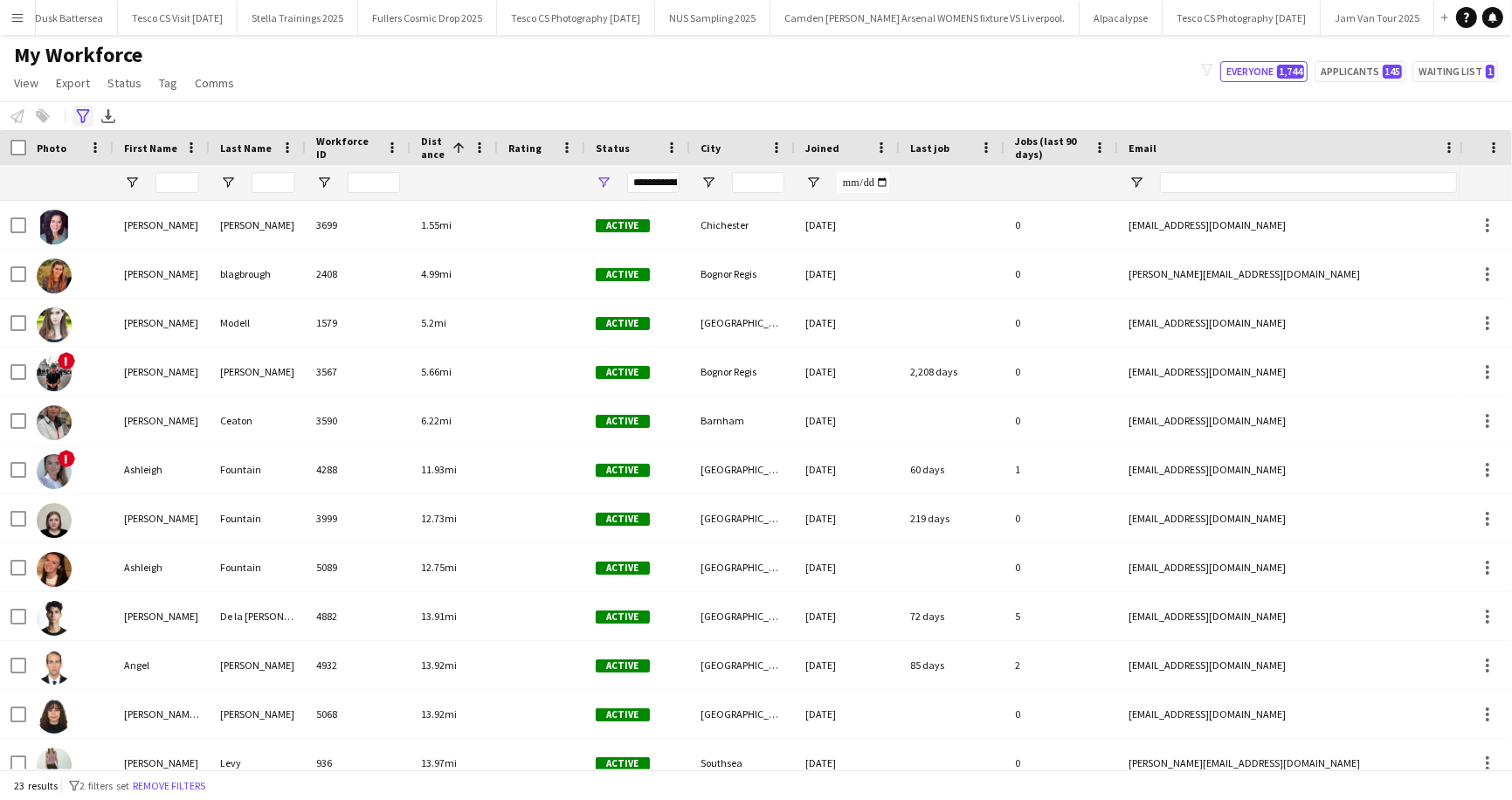
click at [83, 117] on icon at bounding box center [82, 117] width 13 height 14
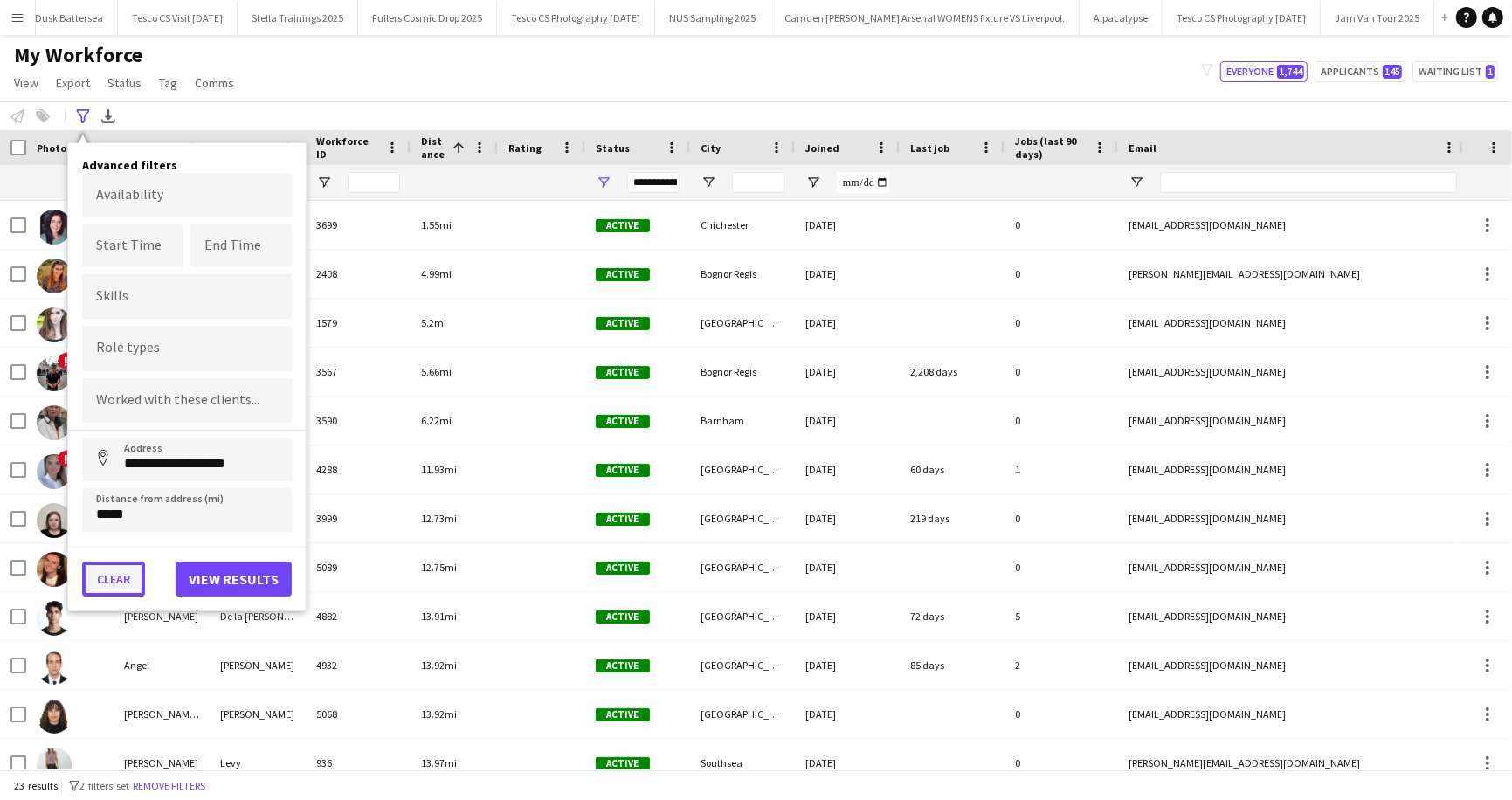
click at [121, 570] on button "Clear" at bounding box center [113, 579] width 63 height 35
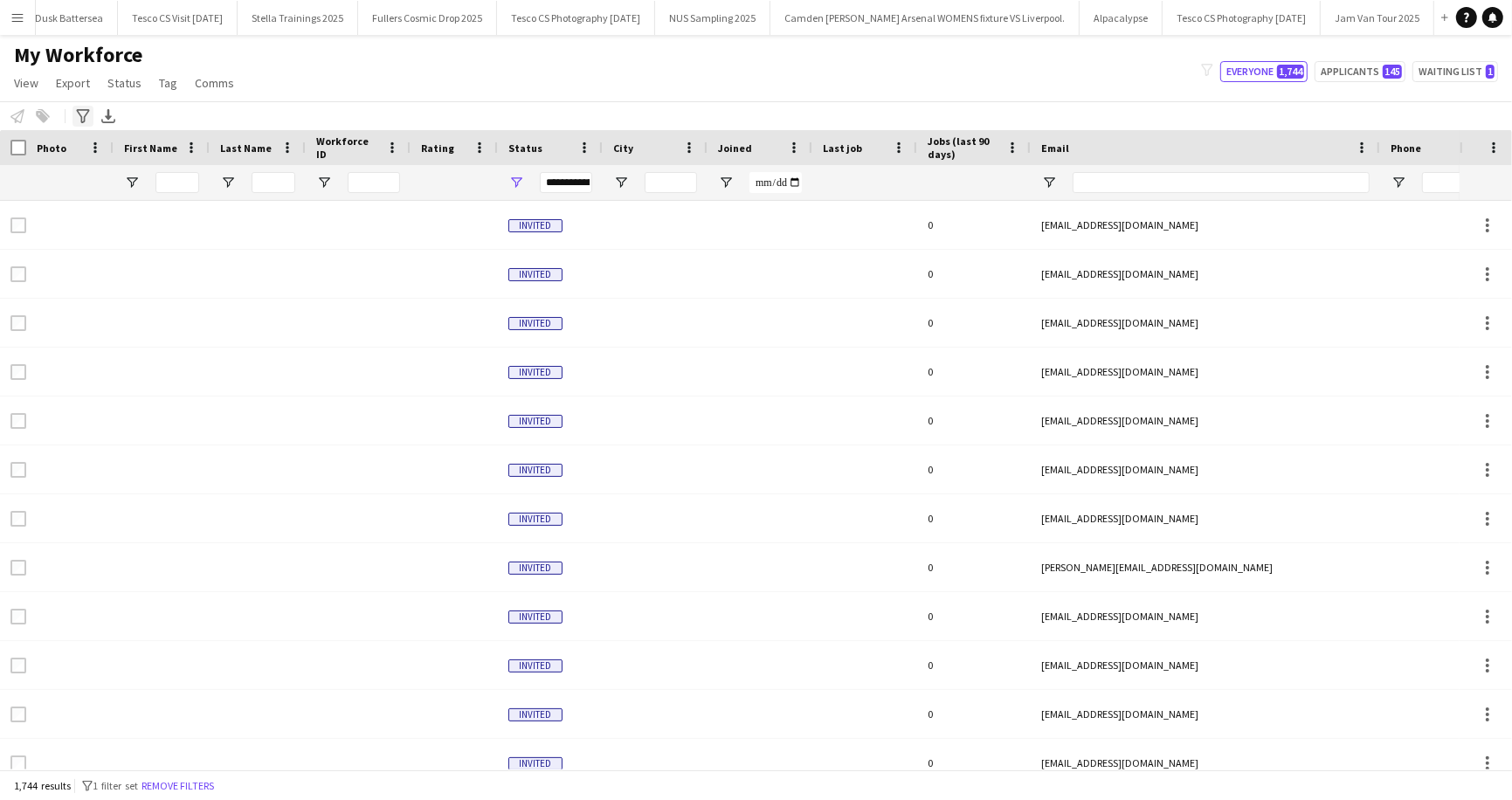
click at [84, 118] on icon at bounding box center [82, 117] width 13 height 14
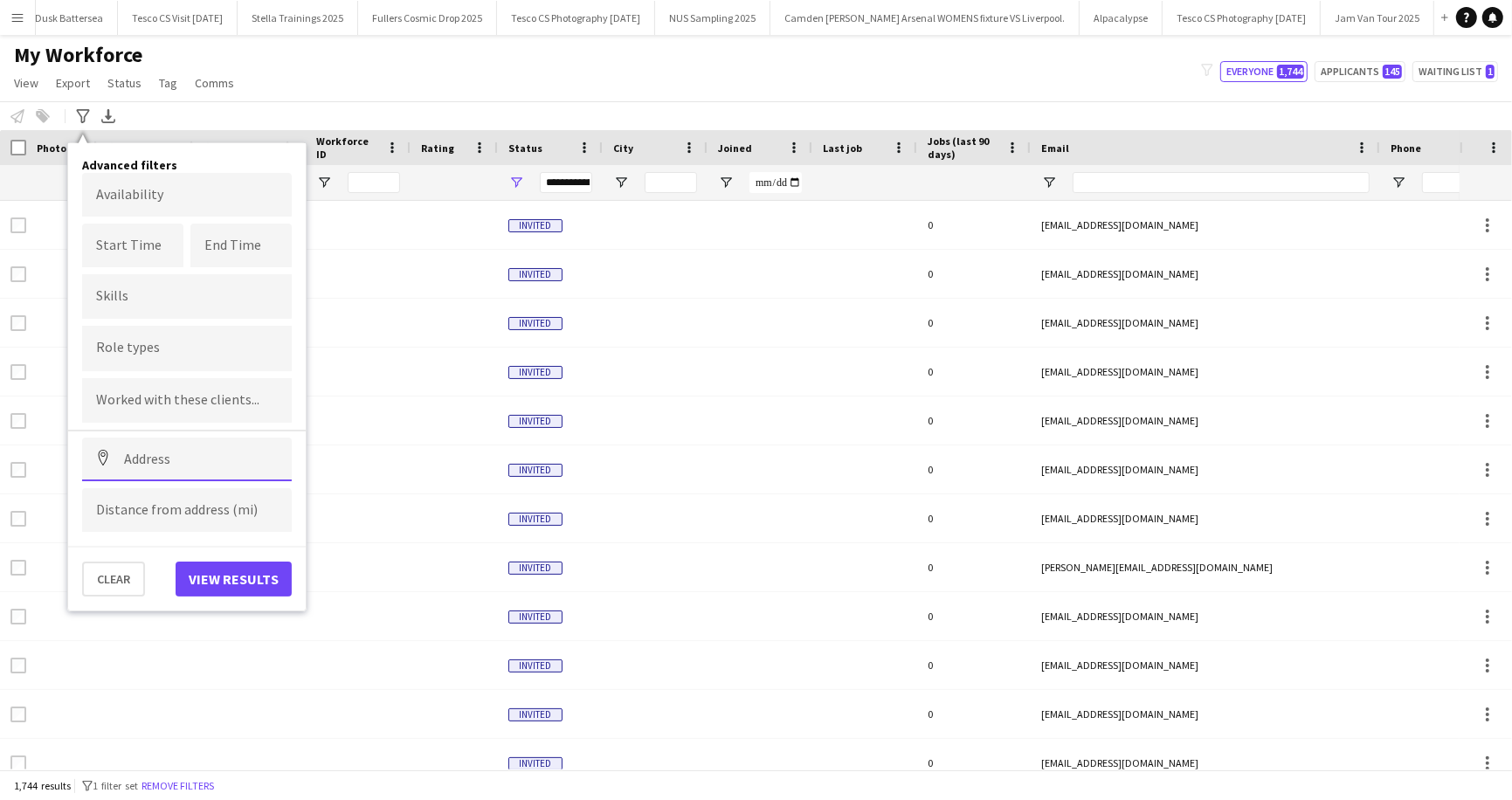
click at [168, 453] on input at bounding box center [186, 459] width 209 height 43
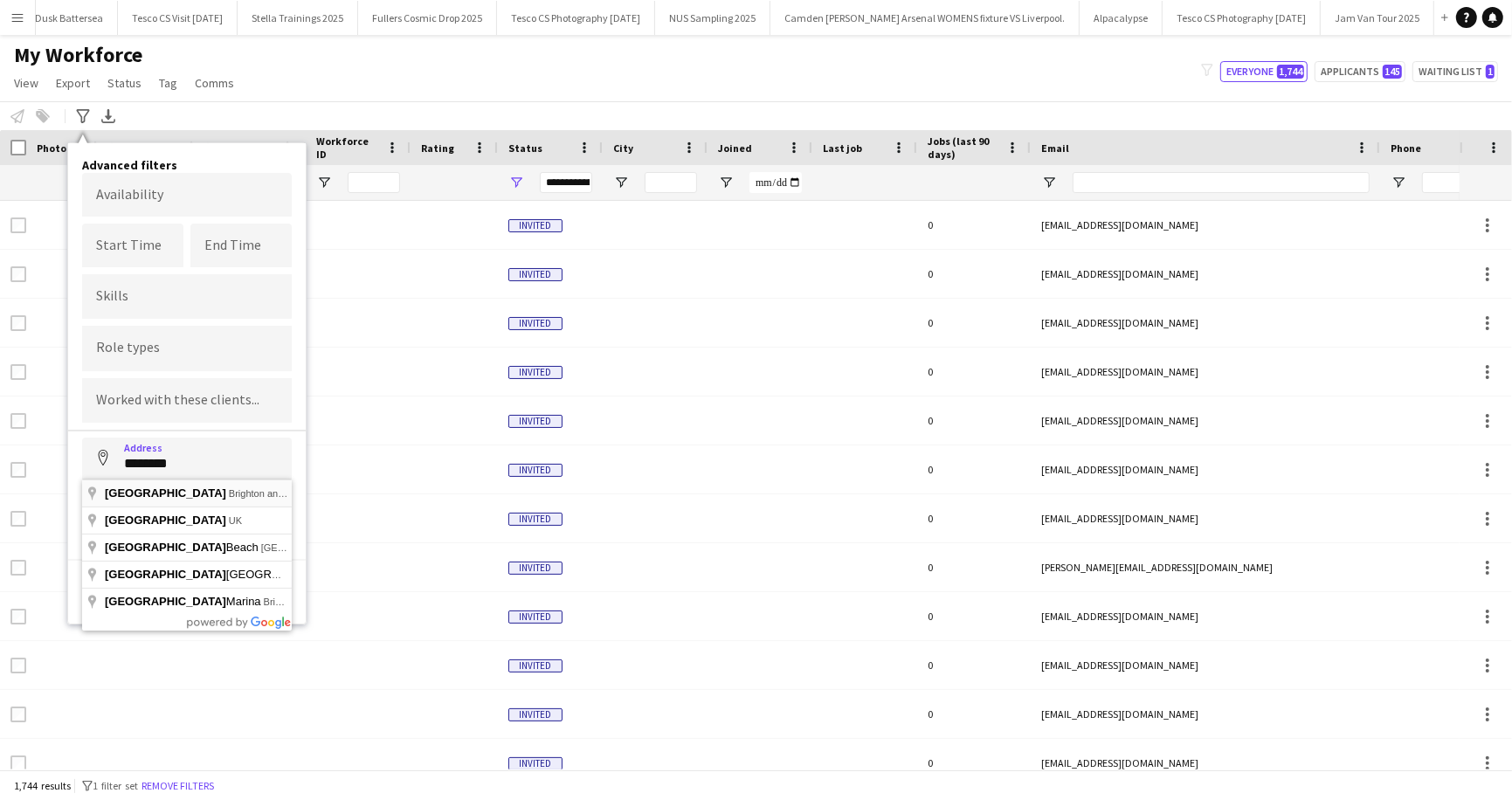
type input "**********"
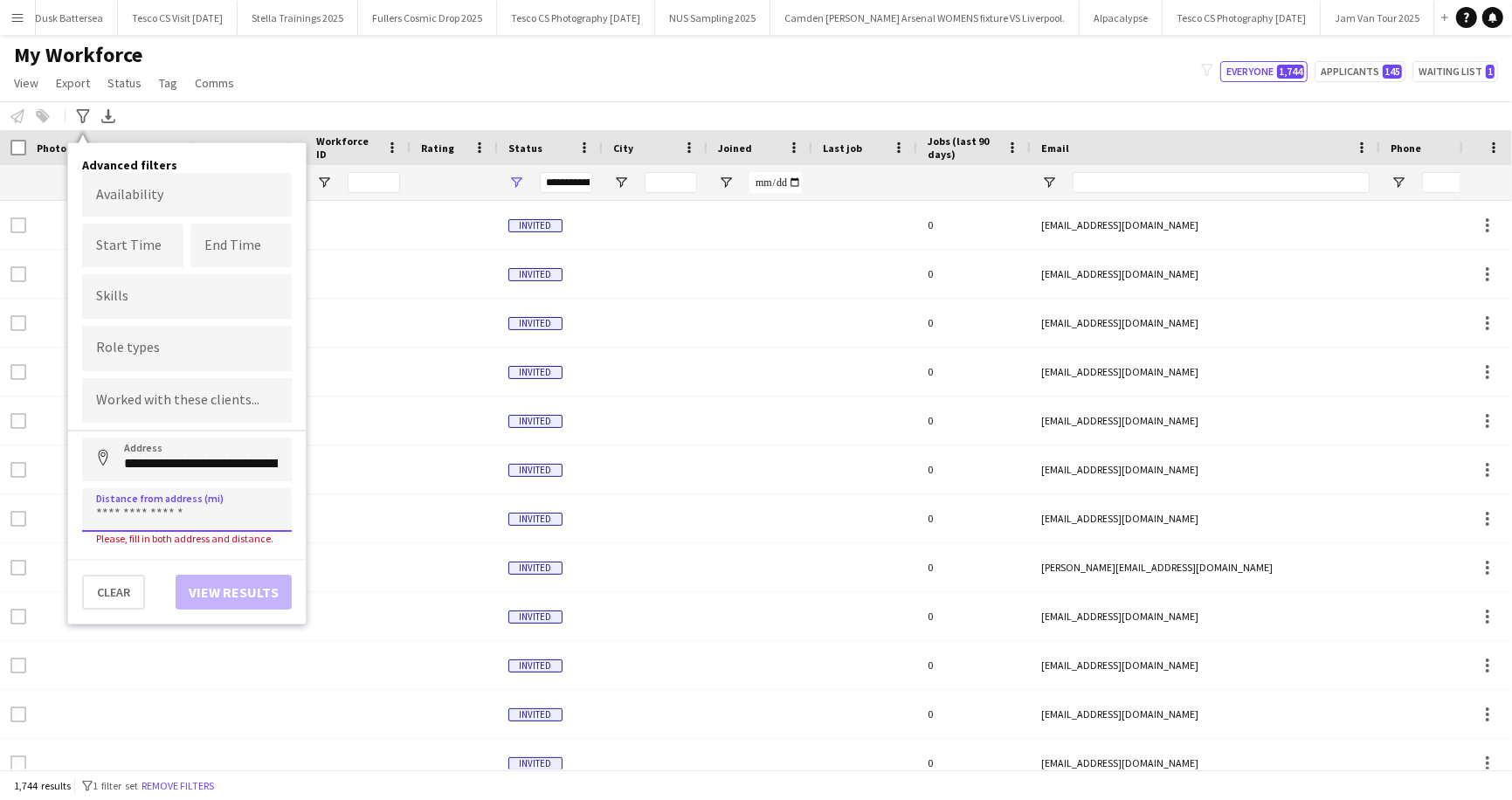
click at [155, 520] on input at bounding box center [186, 509] width 209 height 43
type input "*****"
click at [272, 573] on button "View results" at bounding box center [234, 579] width 117 height 35
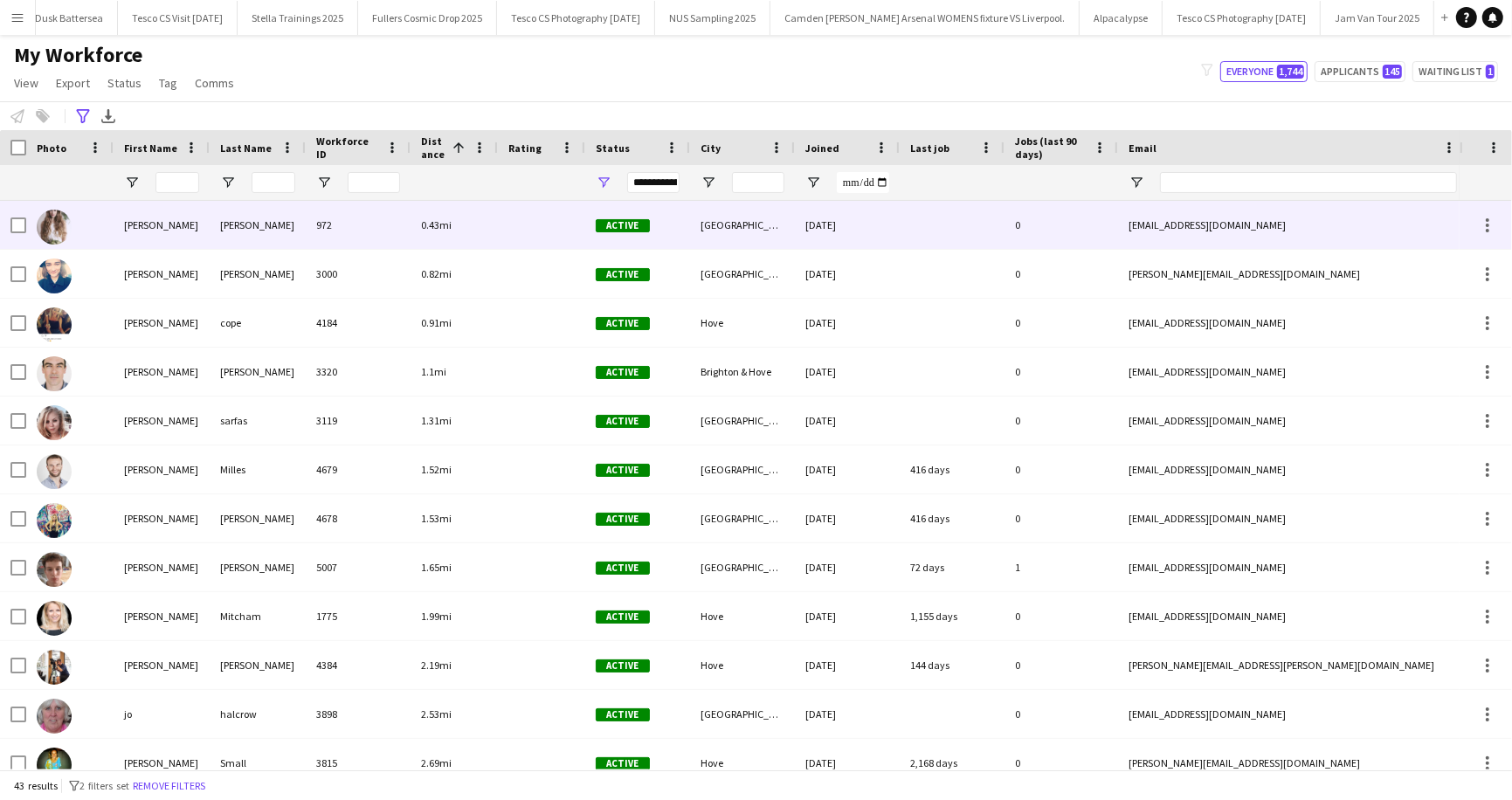
click at [175, 219] on div "Kate" at bounding box center [162, 224] width 96 height 48
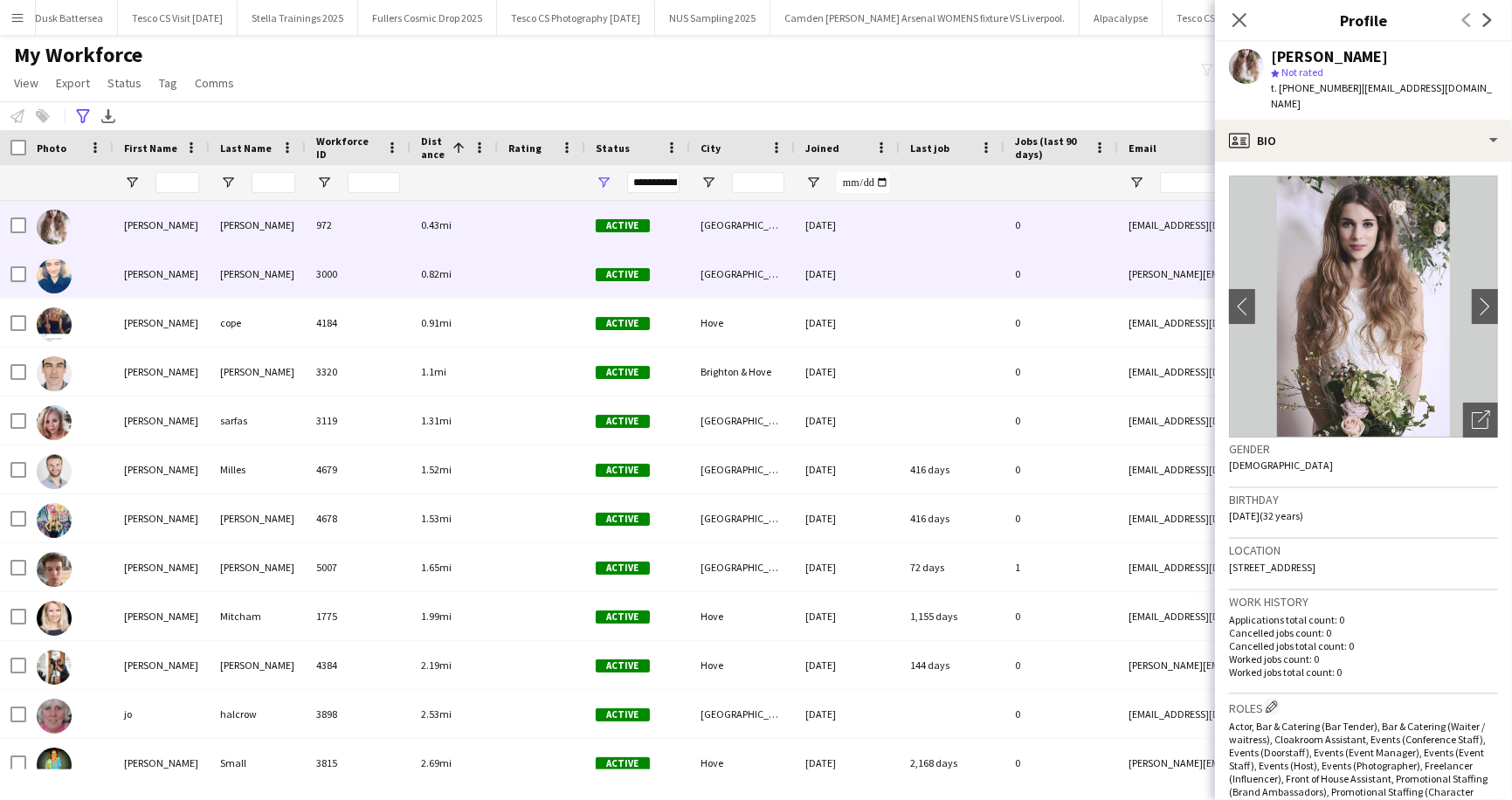
click at [176, 267] on div "Neil" at bounding box center [162, 274] width 96 height 48
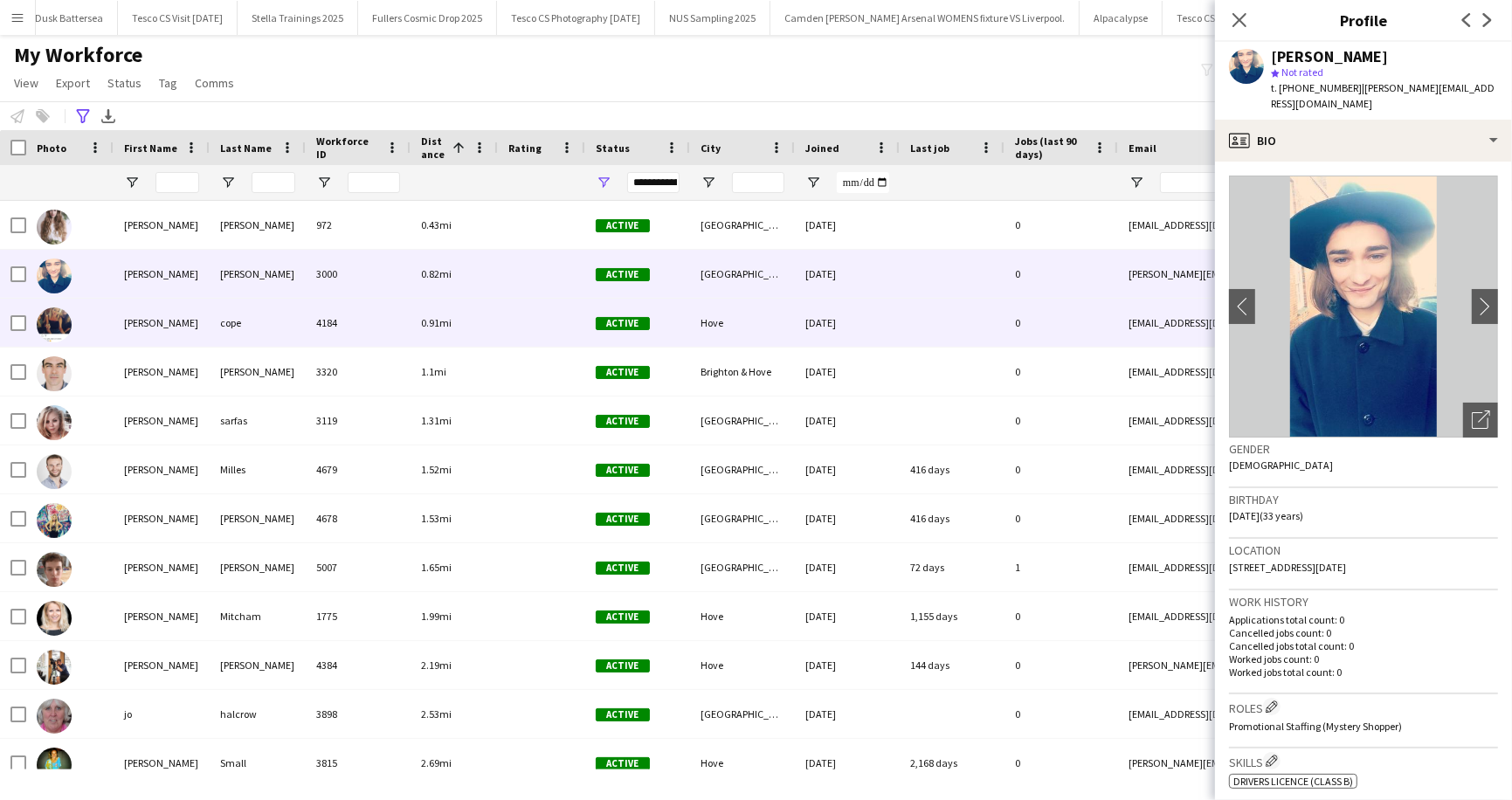
click at [163, 337] on div "laura" at bounding box center [162, 322] width 96 height 48
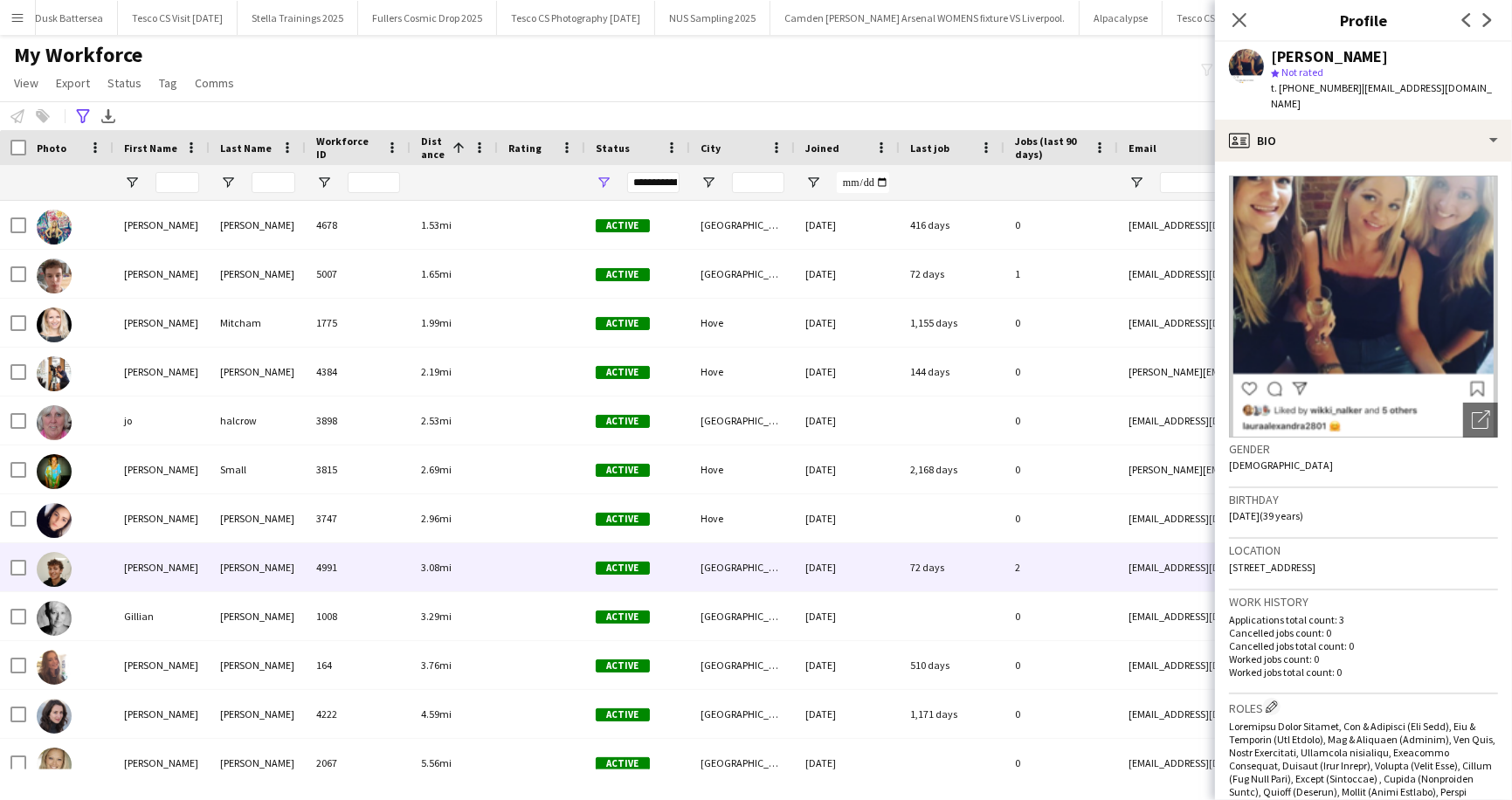
scroll to position [295, 0]
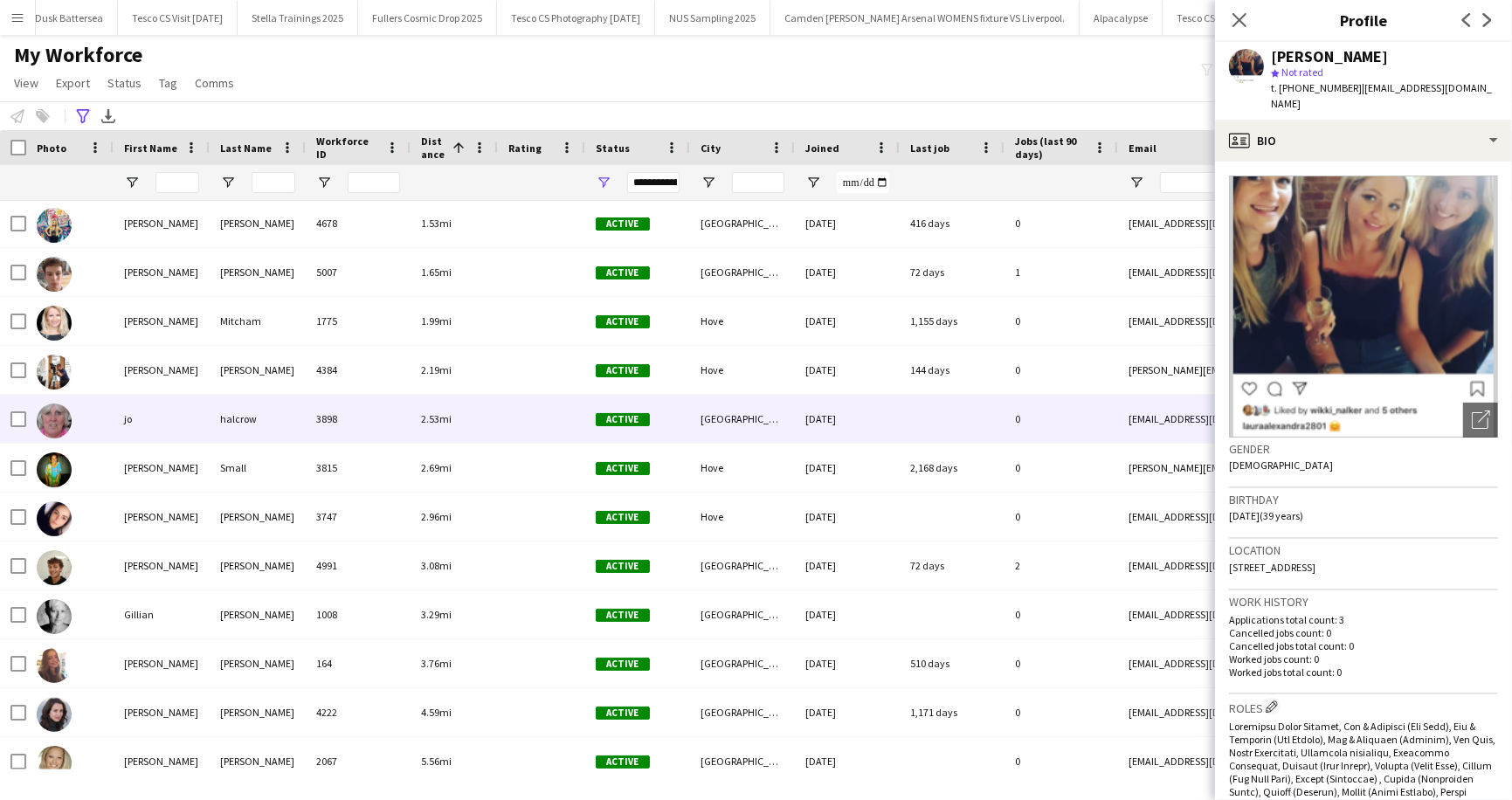
click at [138, 417] on div "jo" at bounding box center [162, 419] width 96 height 48
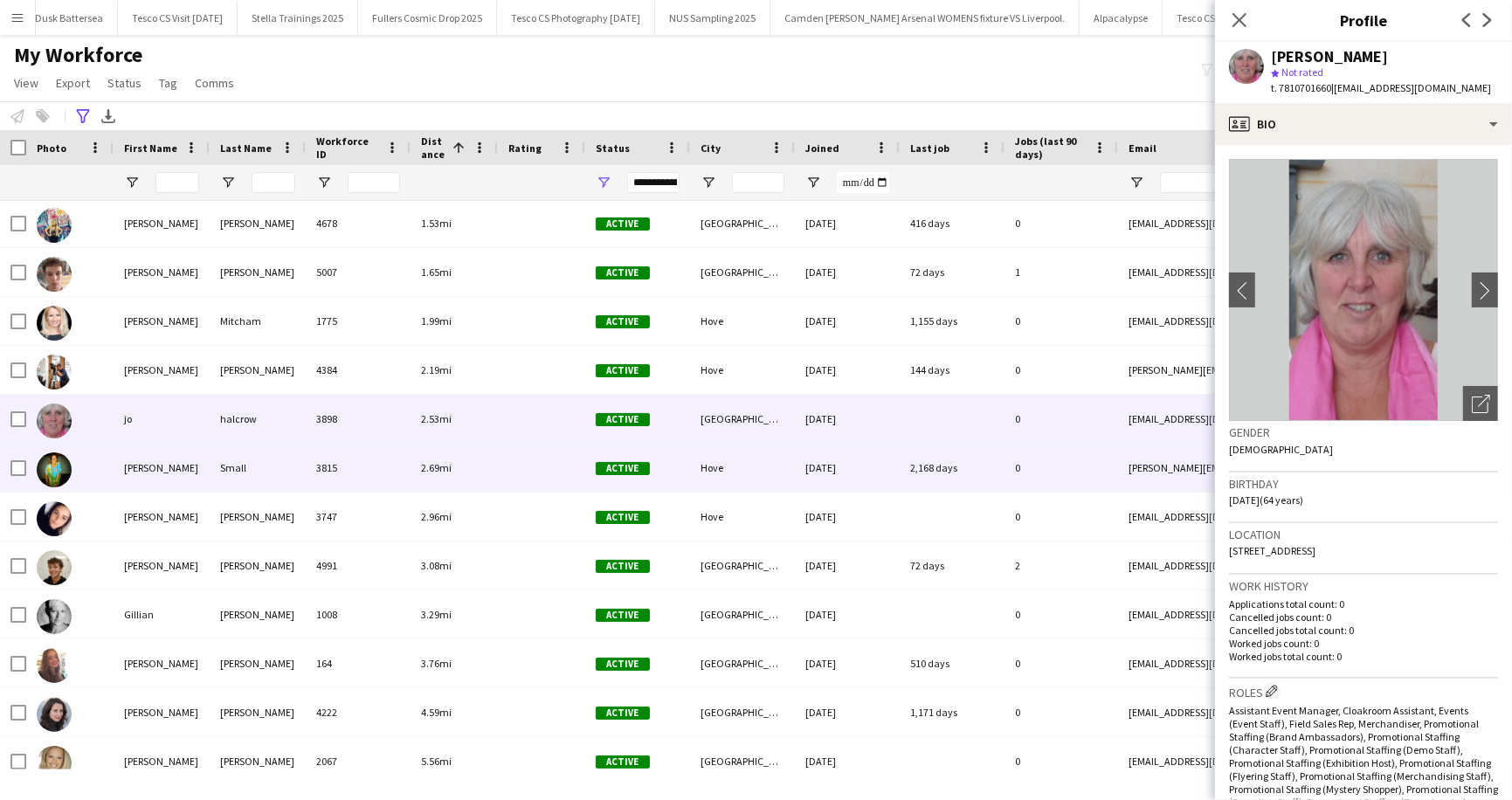
click at [141, 479] on div "Lucy" at bounding box center [162, 467] width 96 height 48
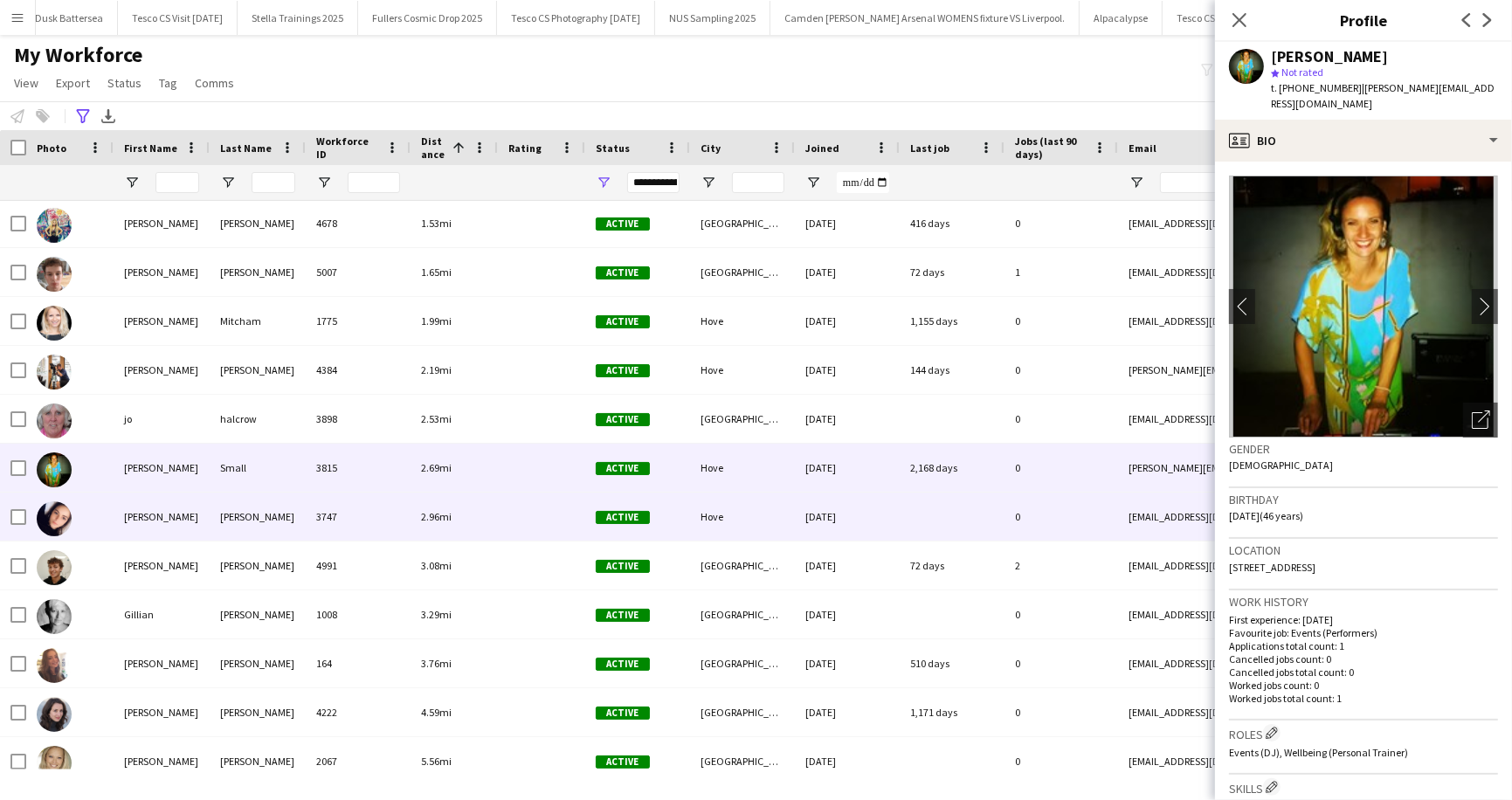
click at [143, 529] on div "Jasmine" at bounding box center [162, 517] width 96 height 48
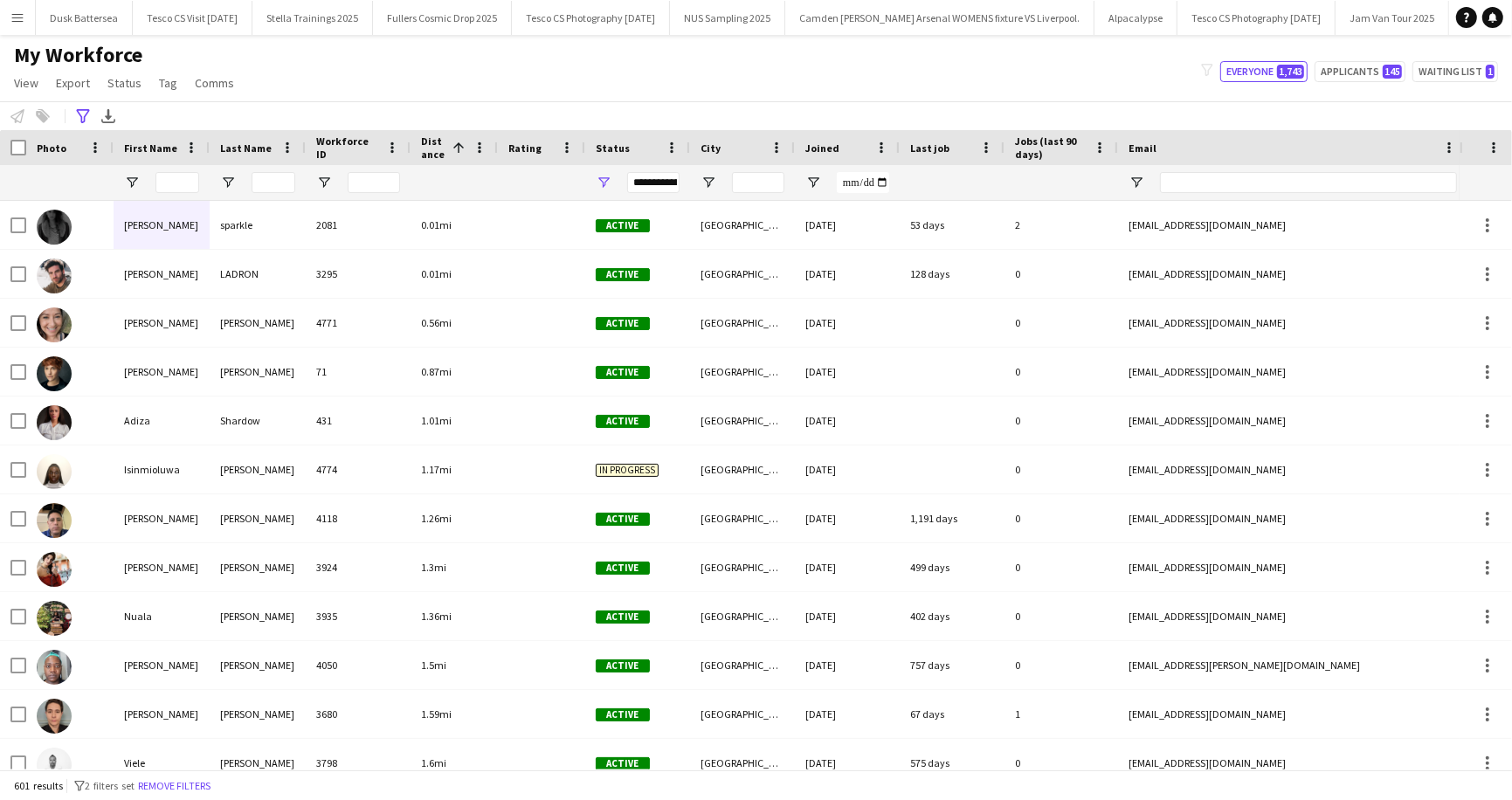
scroll to position [395, 0]
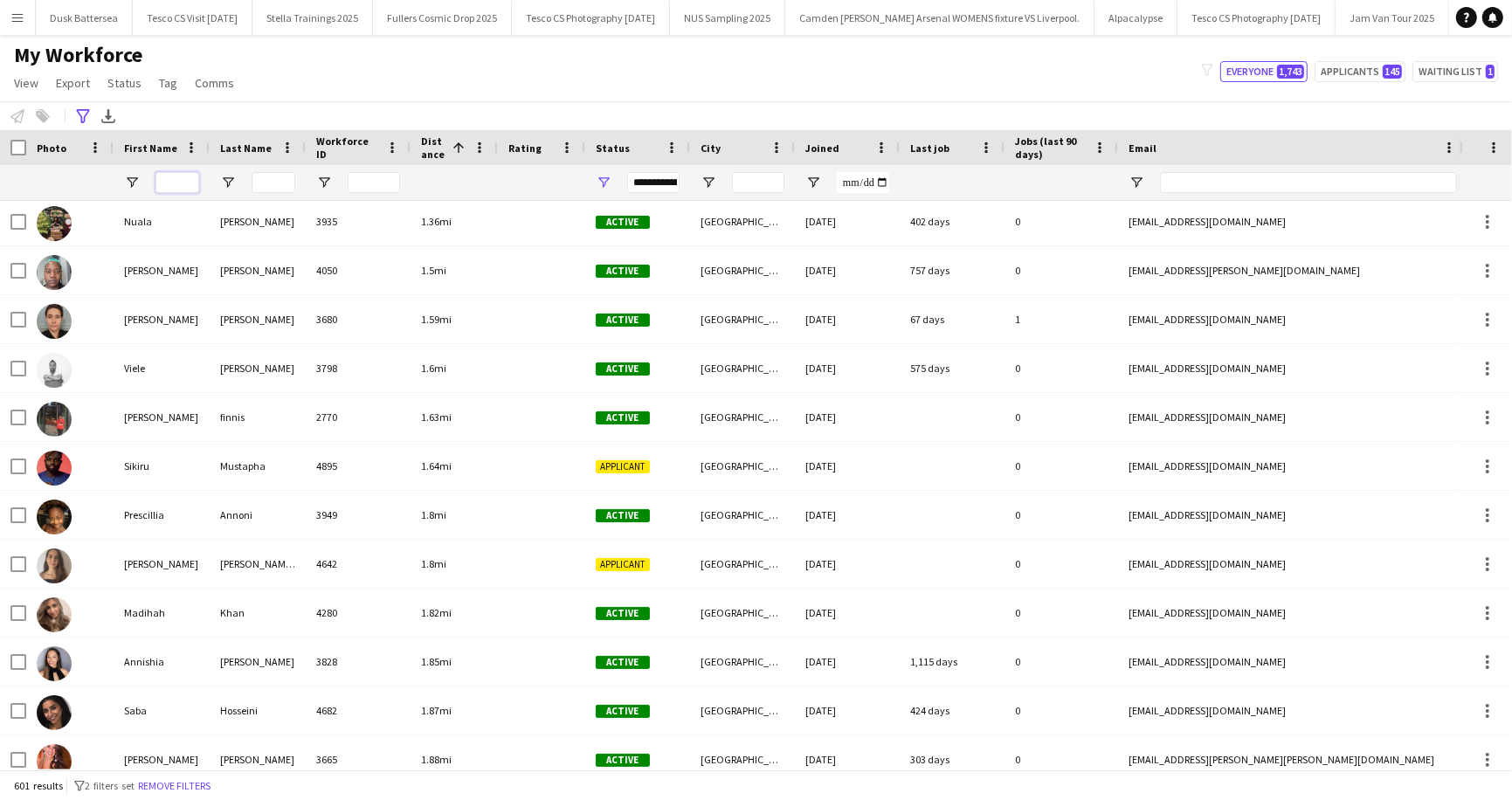
click at [178, 188] on input "First Name Filter Input" at bounding box center [177, 183] width 43 height 21
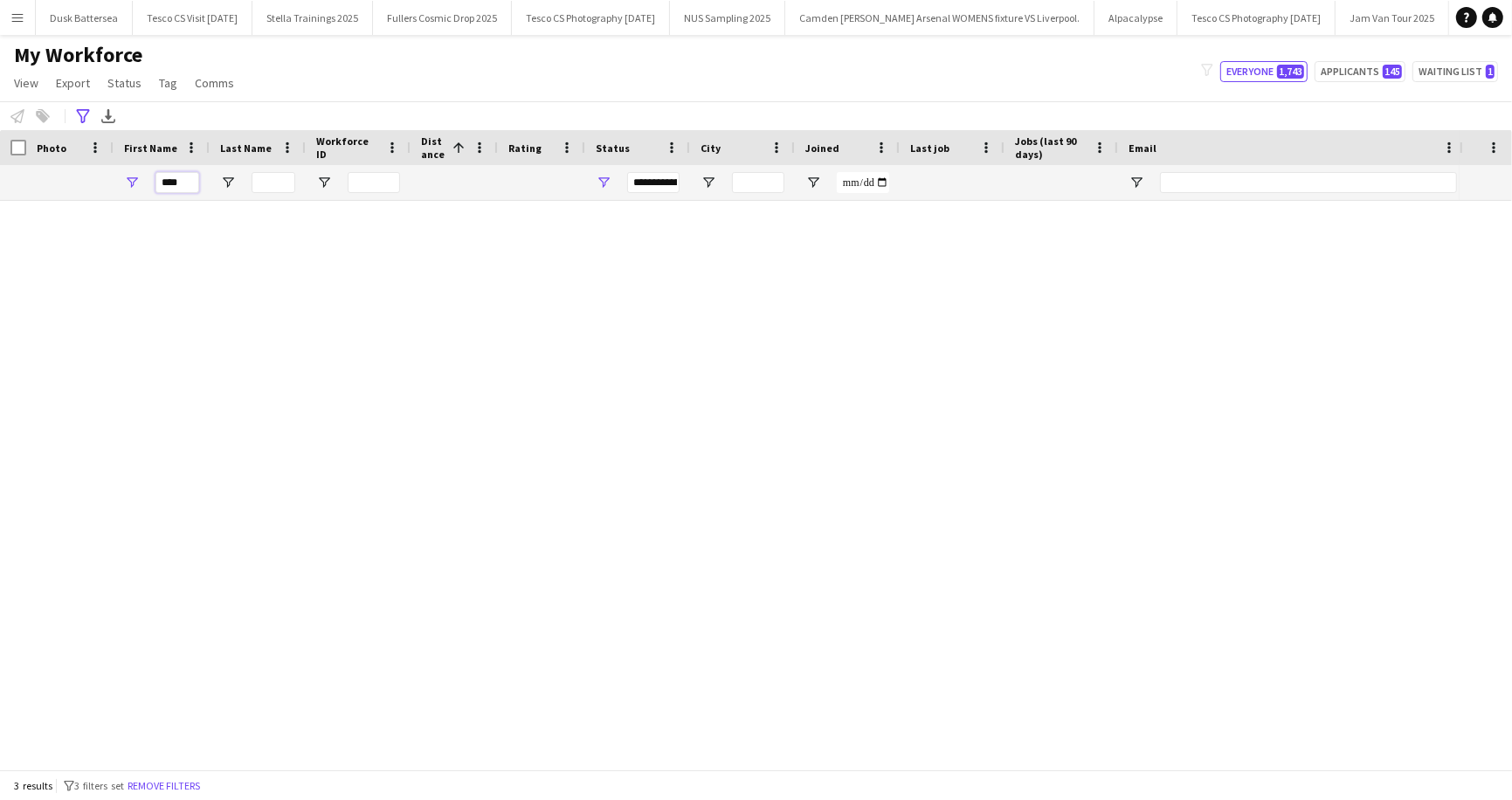
scroll to position [0, 0]
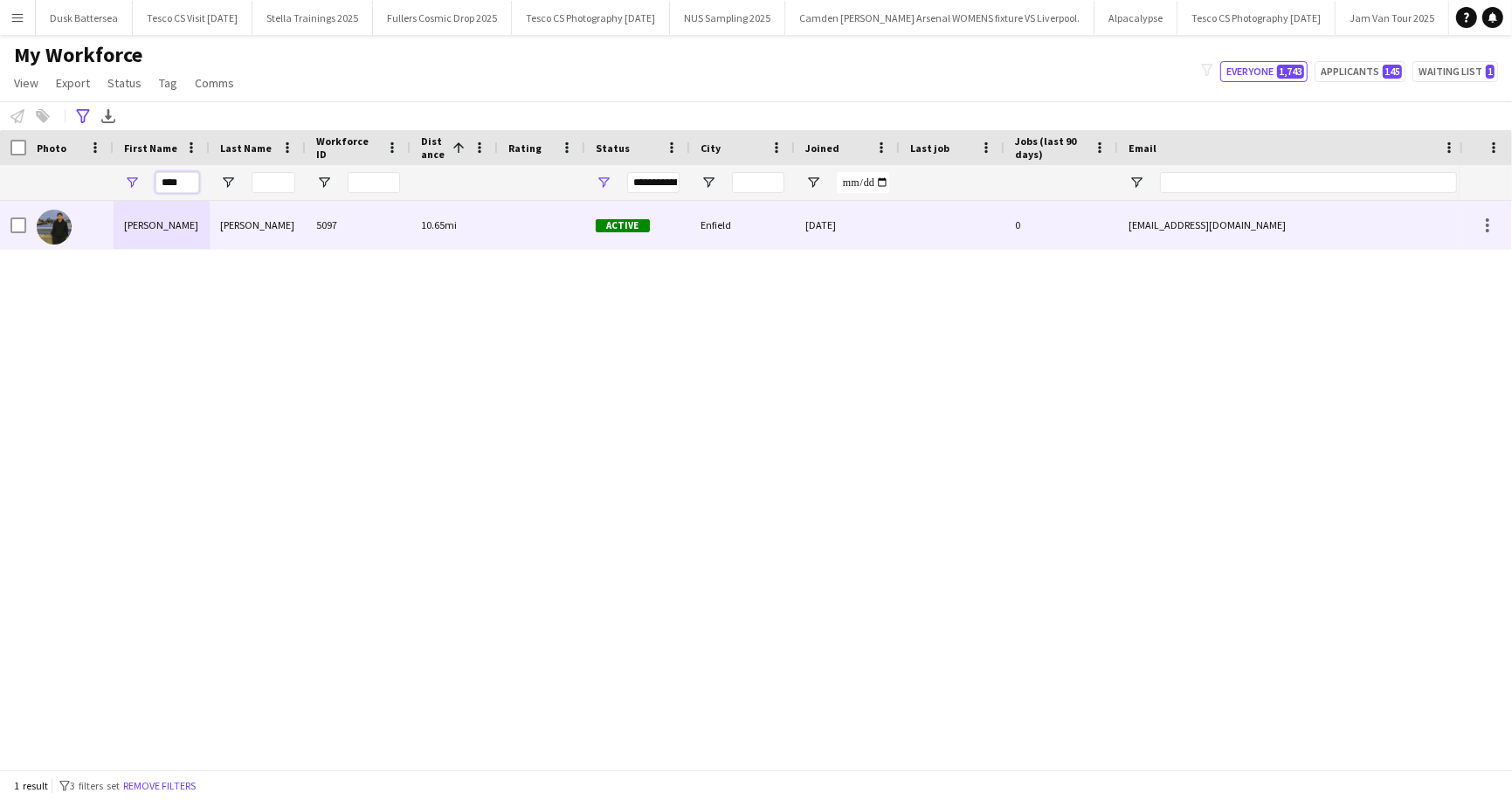
type input "****"
click at [190, 222] on div "[PERSON_NAME]" at bounding box center [162, 224] width 96 height 48
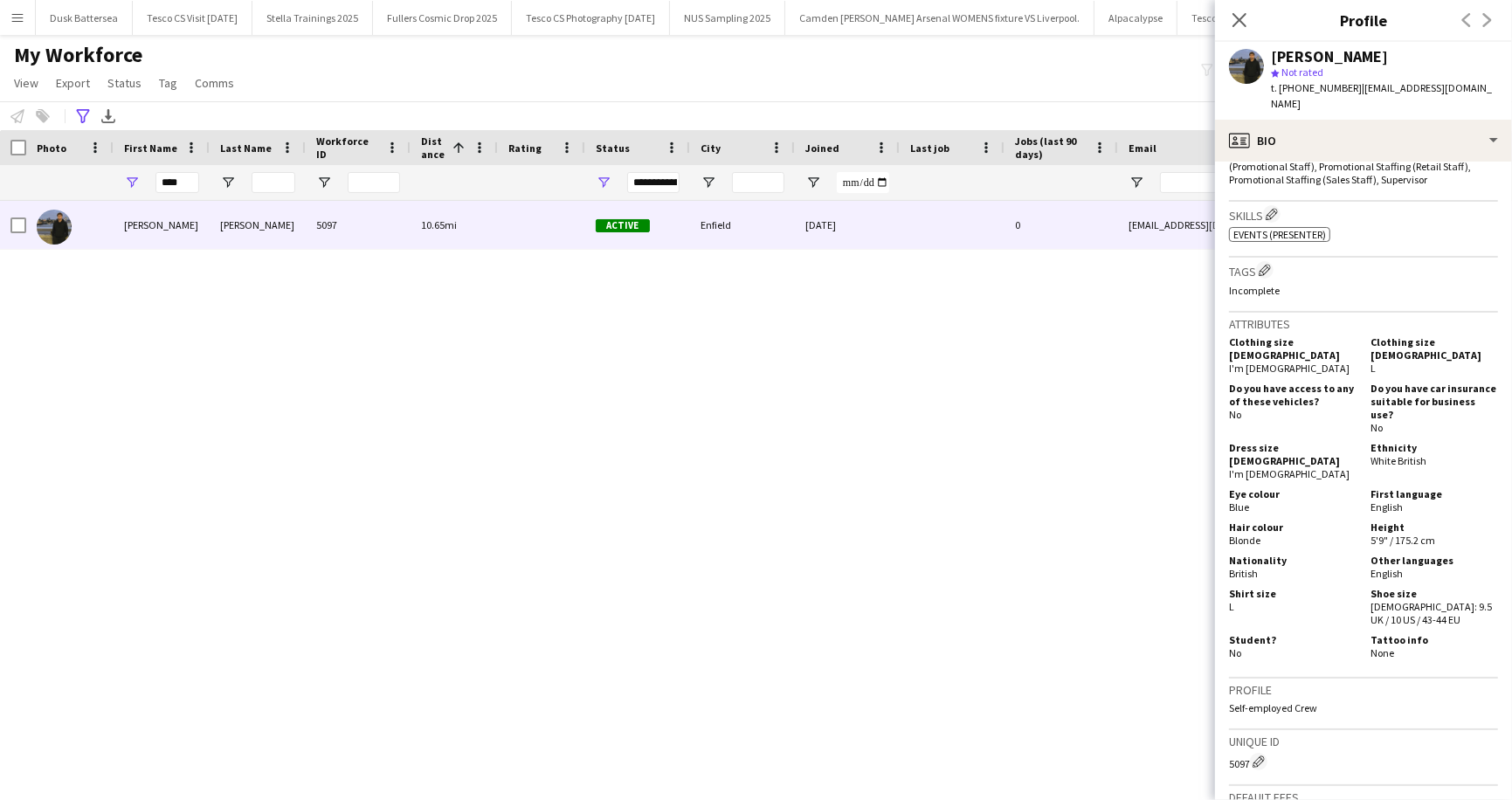
scroll to position [640, 0]
drag, startPoint x: 193, startPoint y: 183, endPoint x: 148, endPoint y: 183, distance: 45.0
click at [148, 183] on div "****" at bounding box center [162, 183] width 96 height 35
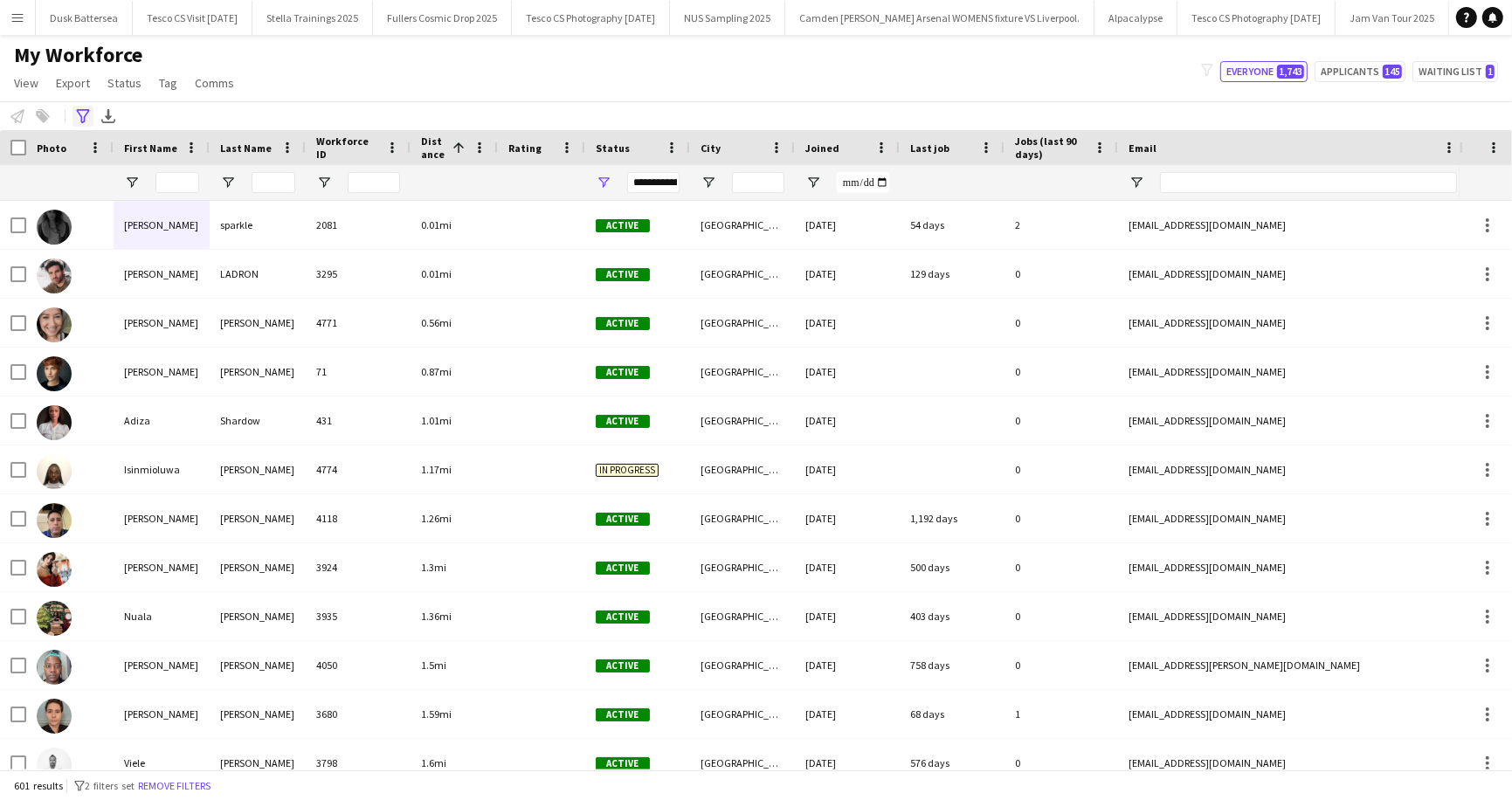
click at [93, 117] on div "Advanced filters" at bounding box center [83, 117] width 21 height 21
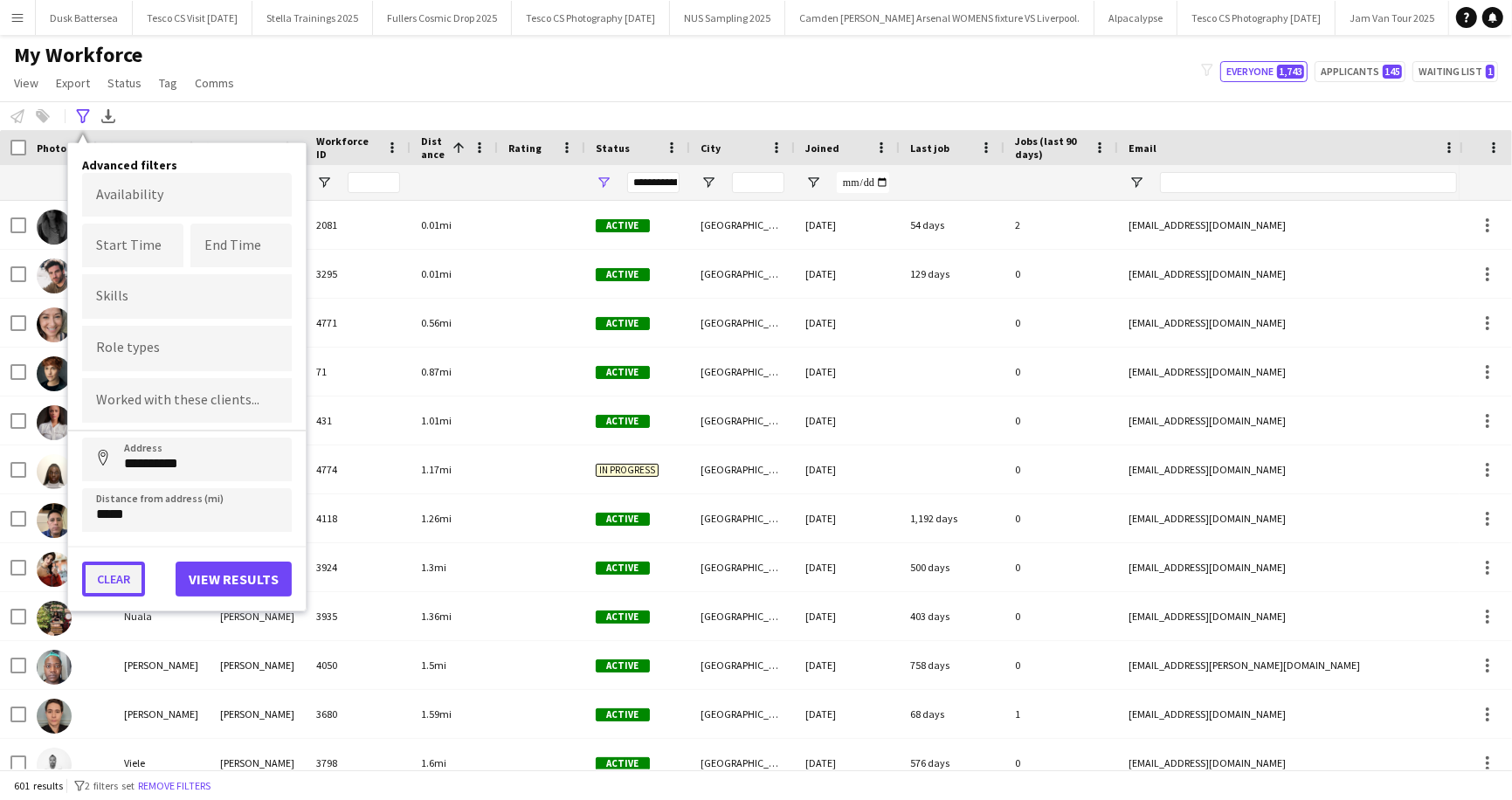
click at [108, 572] on button "Clear" at bounding box center [113, 579] width 63 height 35
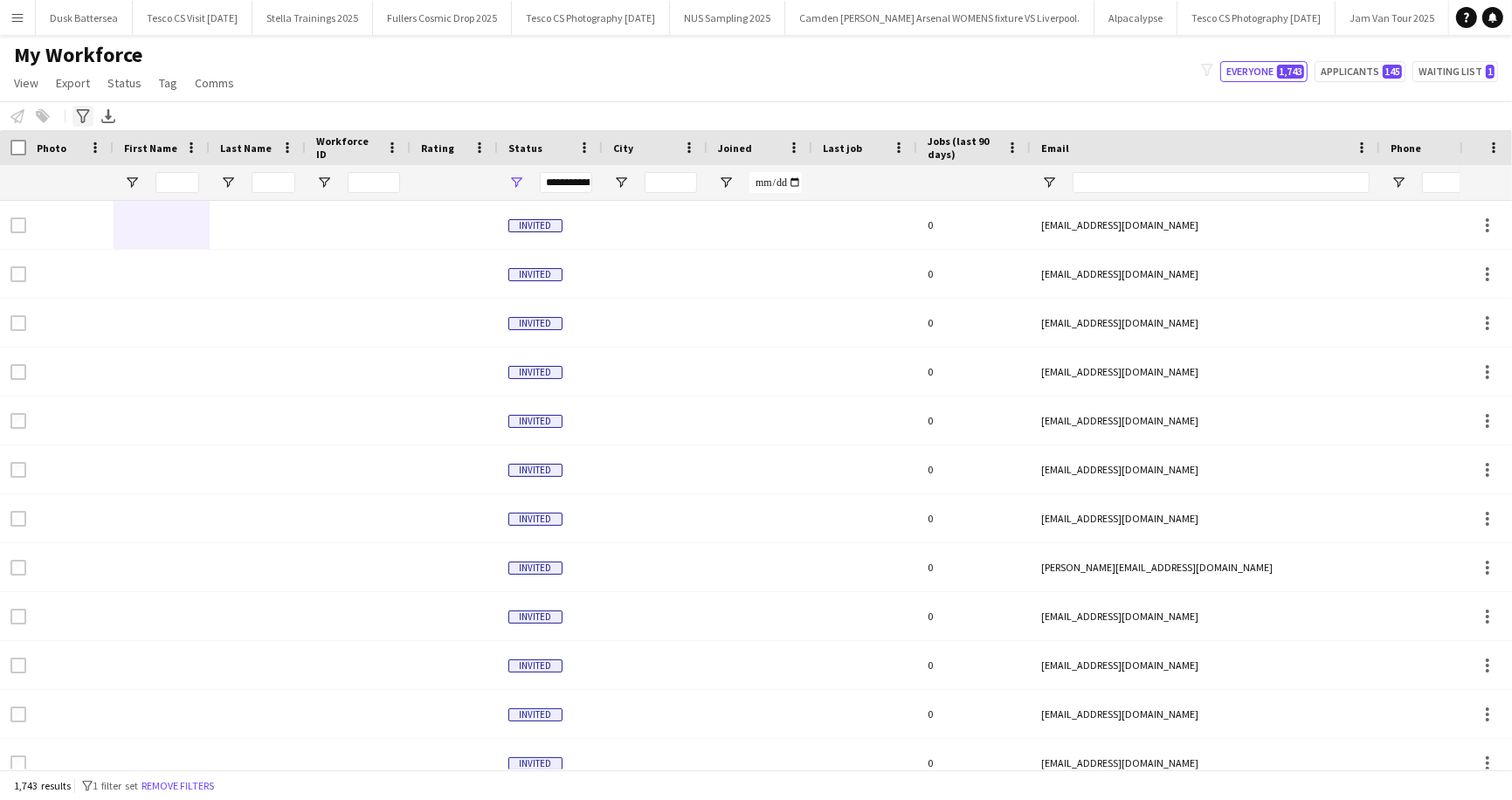
click at [87, 125] on div "Advanced filters" at bounding box center [83, 117] width 21 height 21
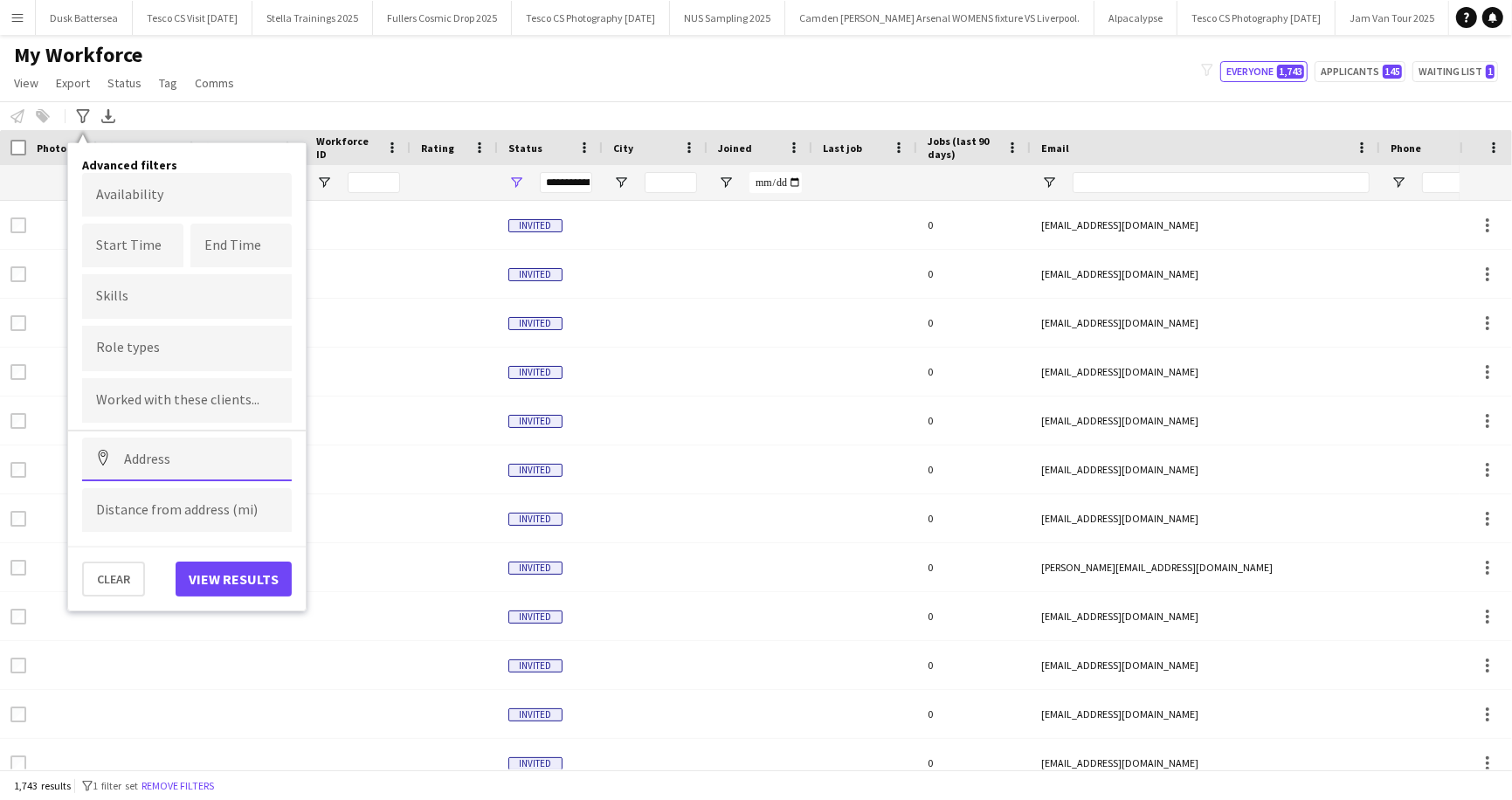
click at [185, 444] on input at bounding box center [186, 459] width 209 height 43
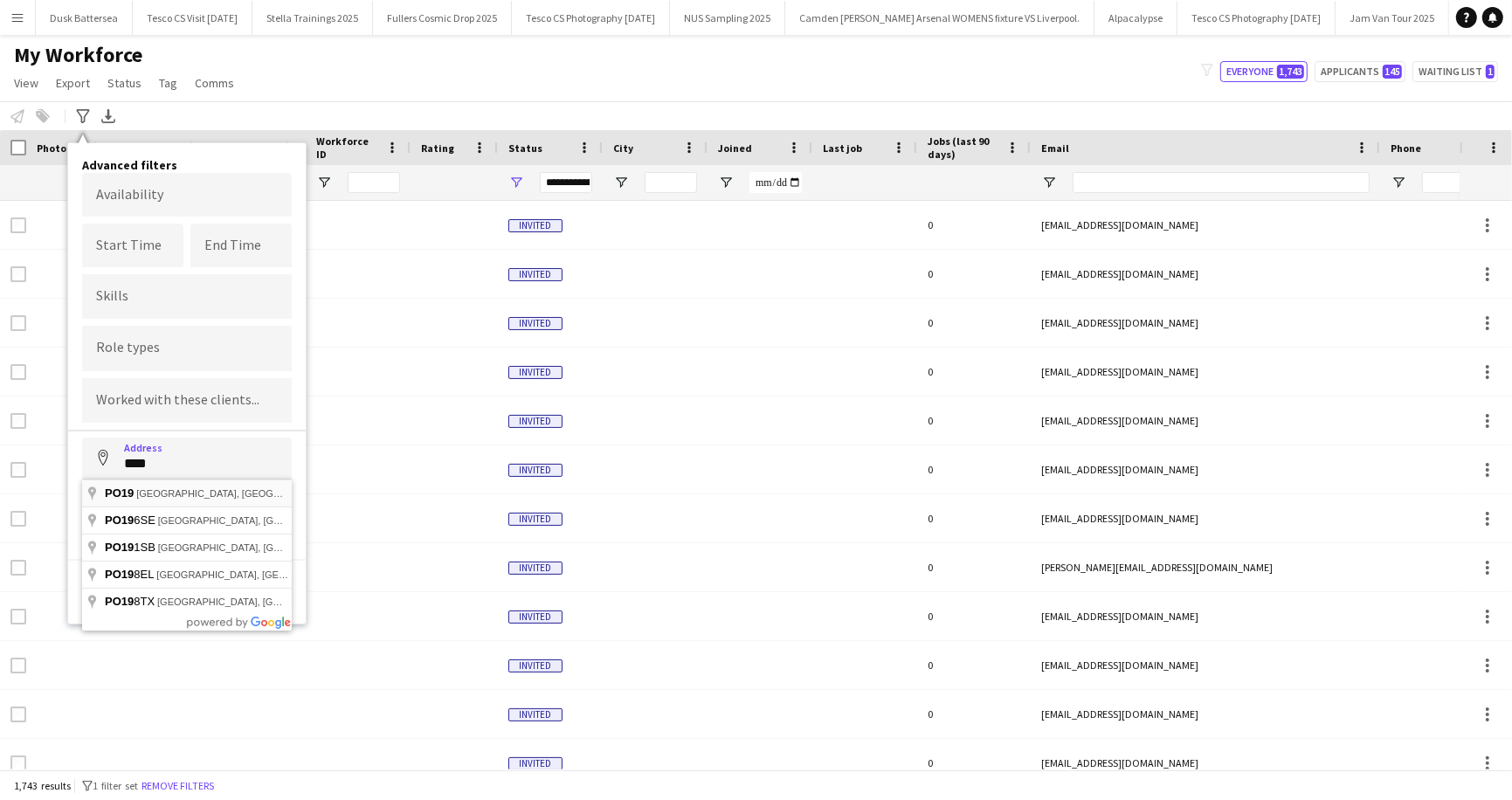
type input "**********"
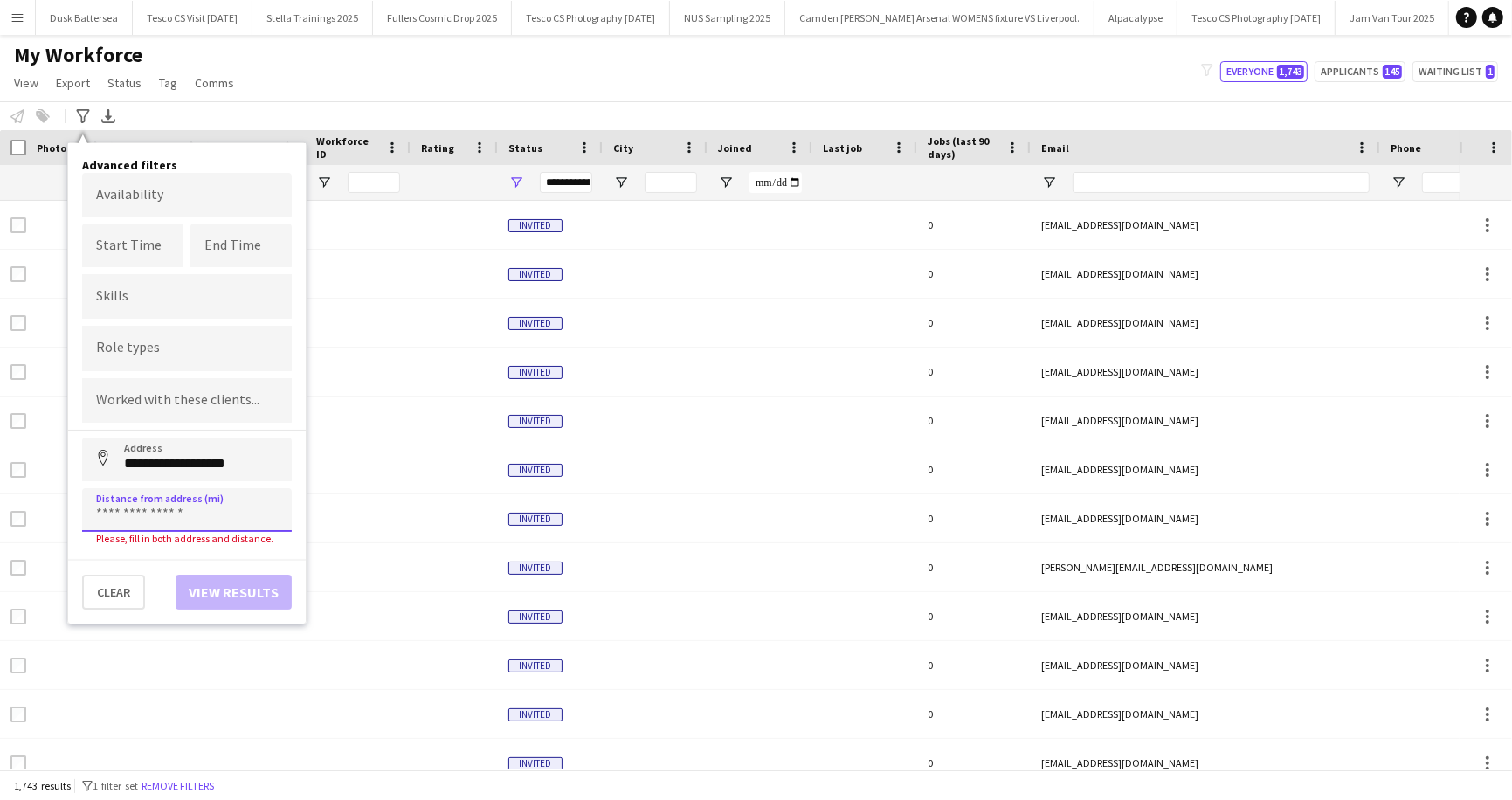
click at [177, 509] on input at bounding box center [186, 509] width 209 height 43
type input "*****"
click at [265, 577] on button "View results" at bounding box center [234, 579] width 117 height 35
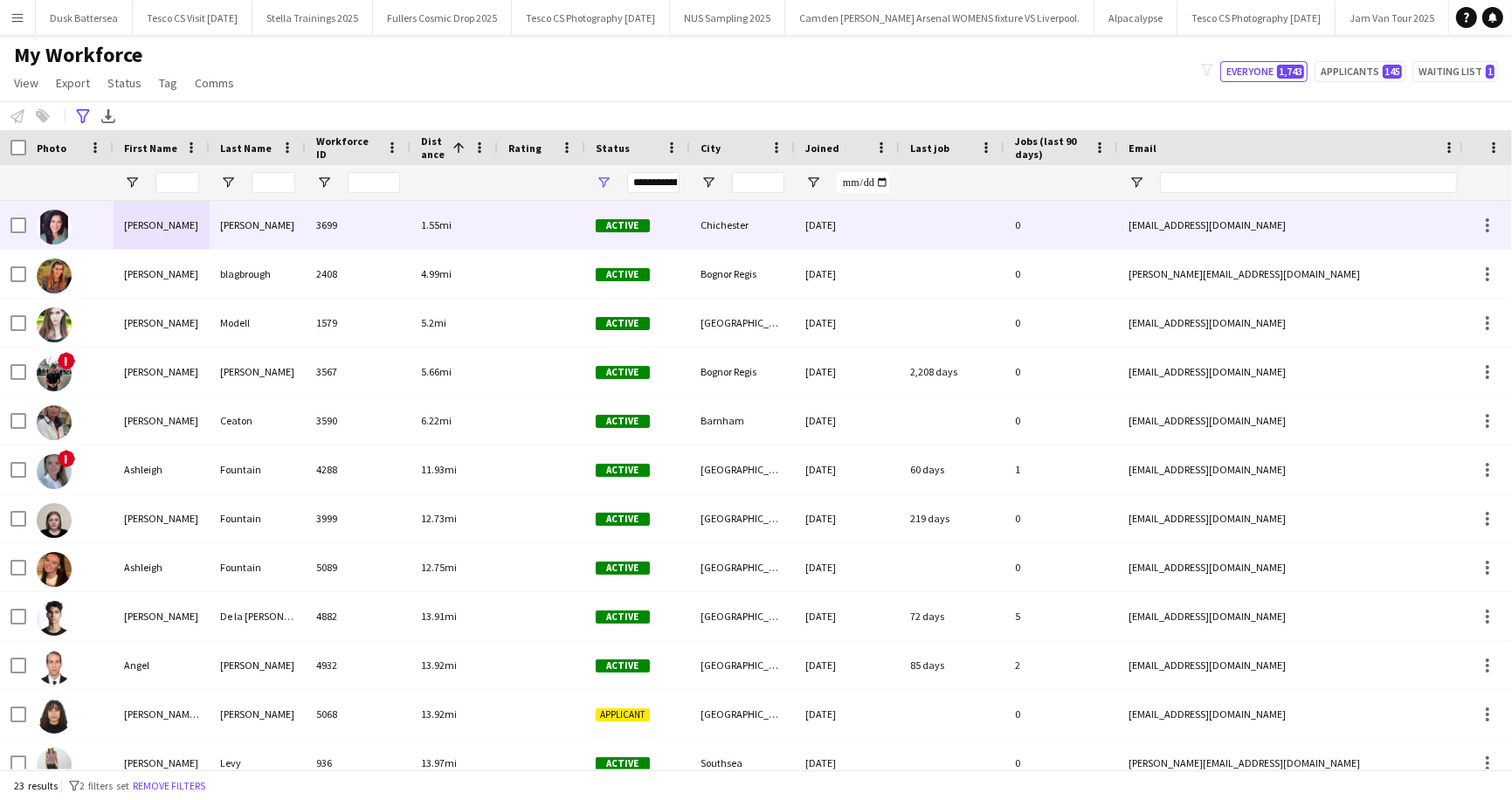
click at [231, 216] on div "[PERSON_NAME]" at bounding box center [257, 224] width 96 height 48
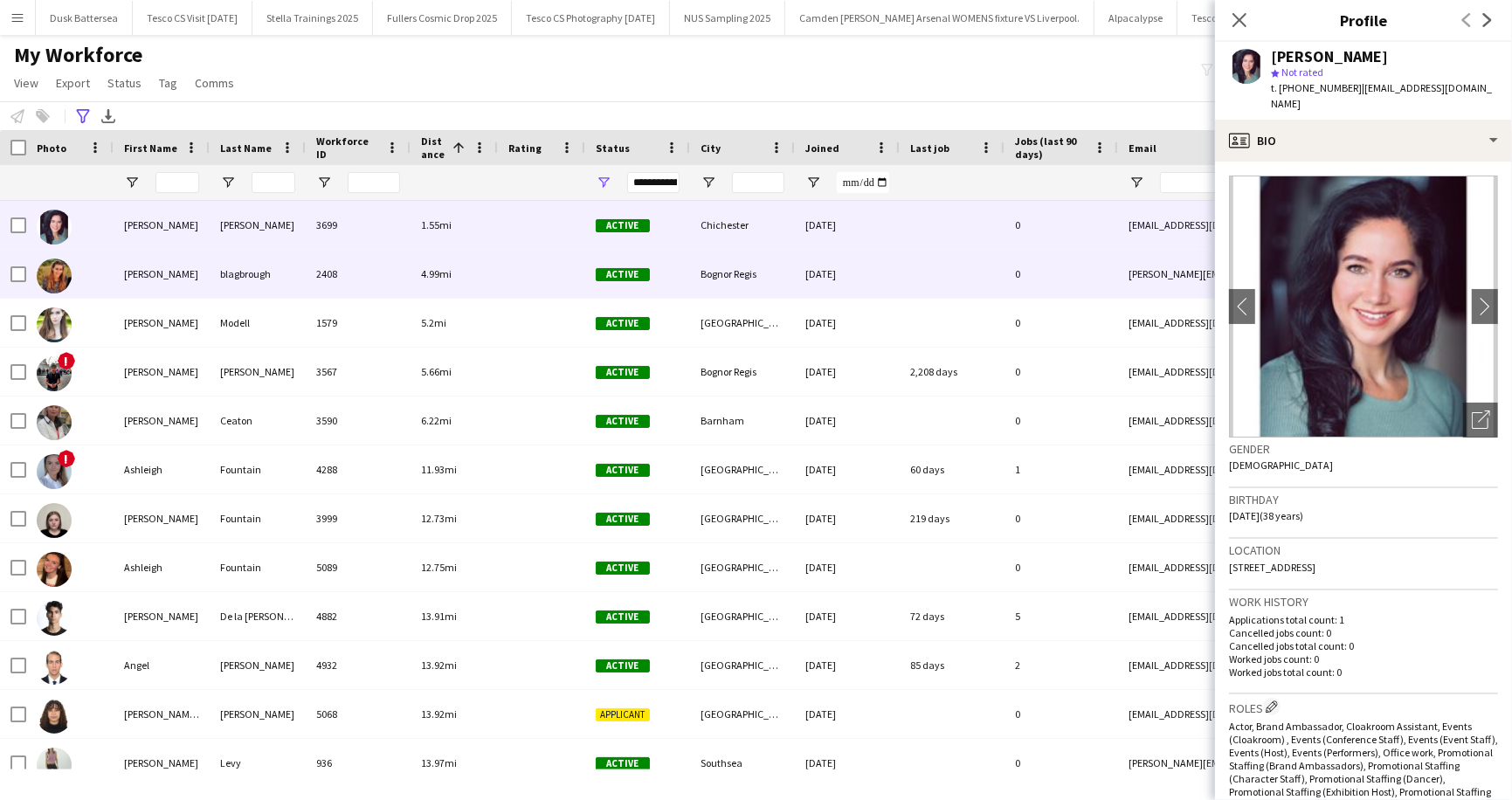
click at [244, 279] on div "blagbrough" at bounding box center [257, 274] width 96 height 48
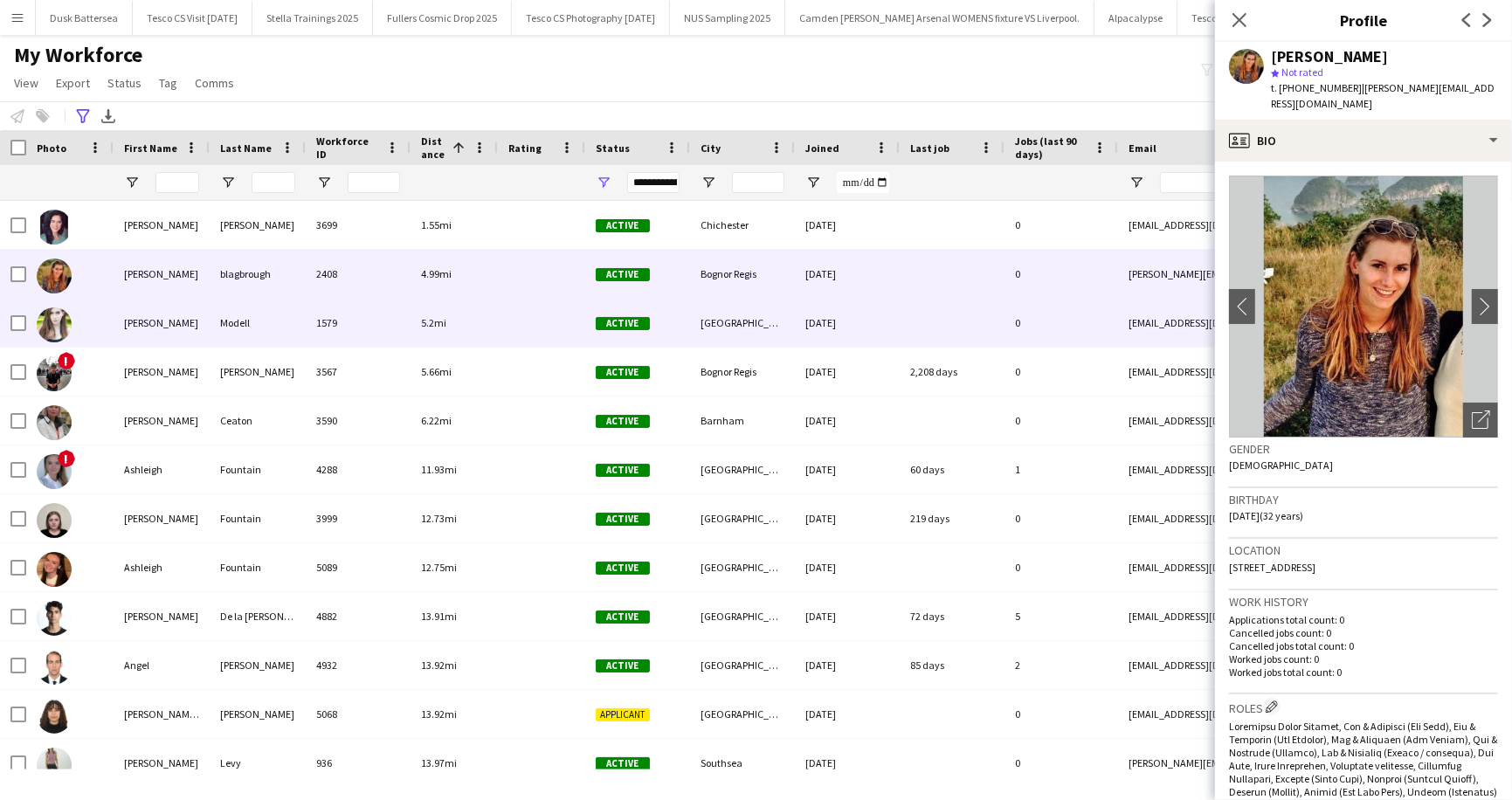
click at [248, 326] on div "Modell" at bounding box center [257, 322] width 96 height 48
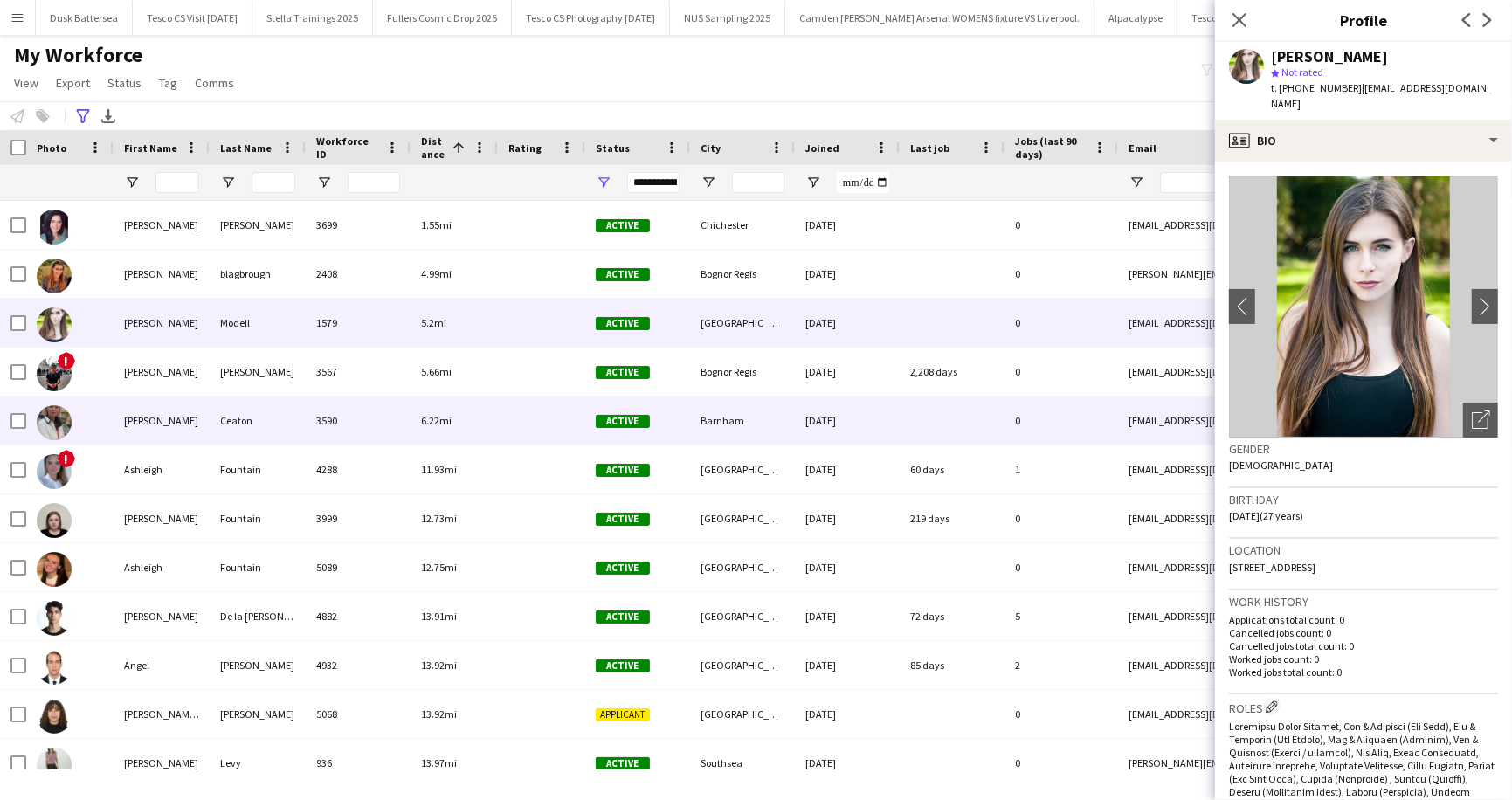
click at [246, 419] on div "Ceaton" at bounding box center [257, 420] width 96 height 48
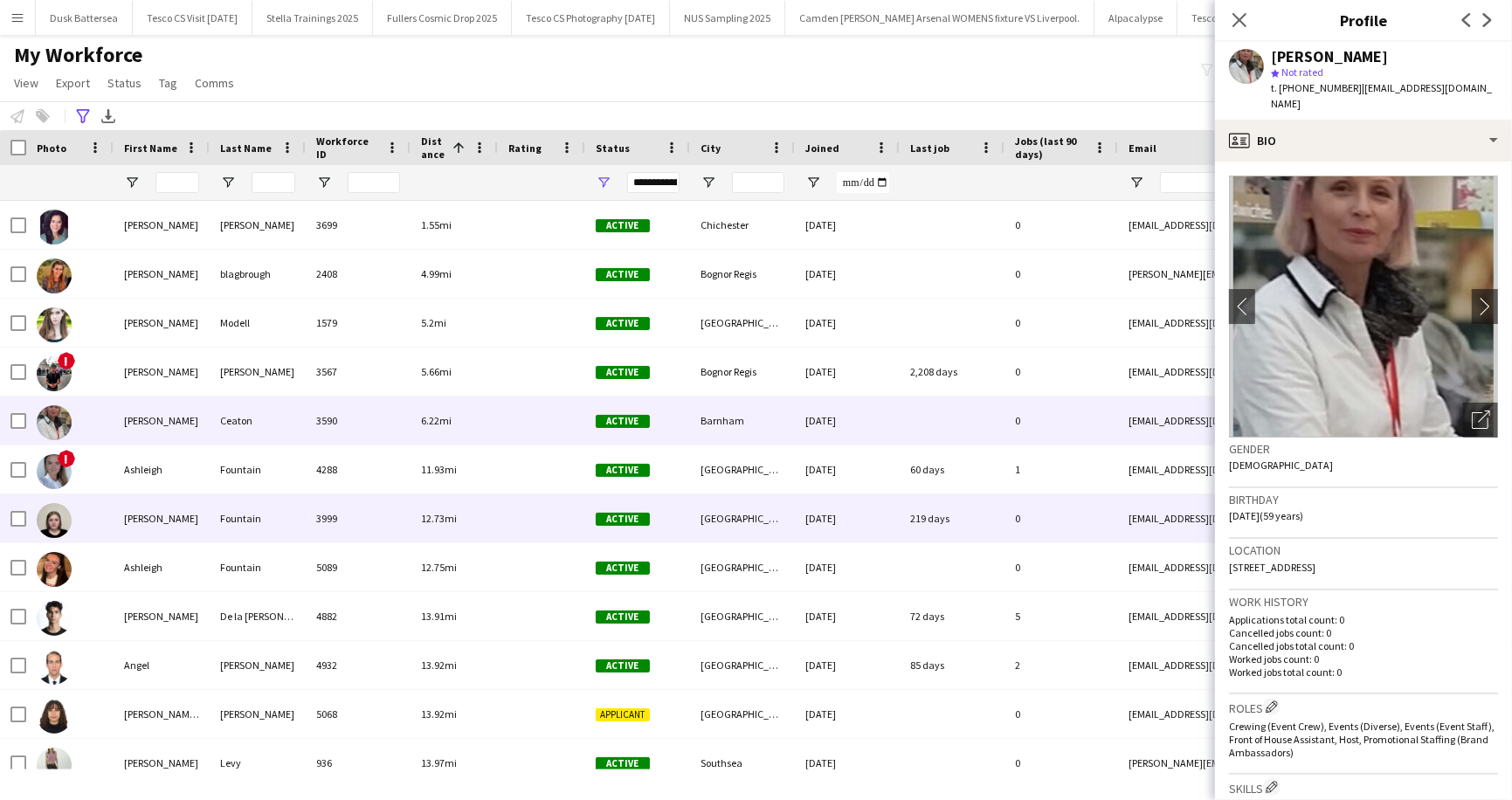
click at [249, 514] on div "Fountain" at bounding box center [257, 518] width 96 height 48
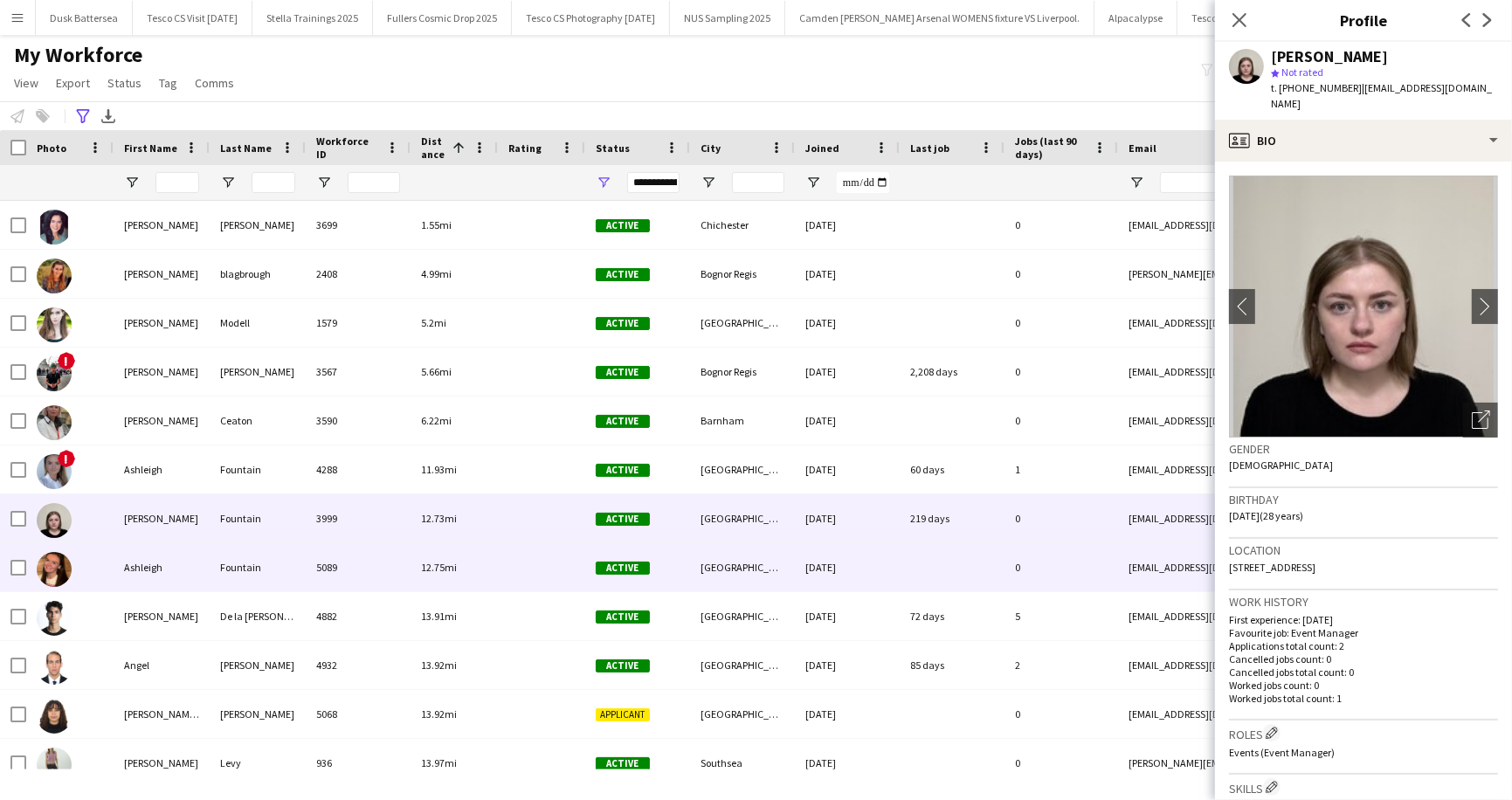
click at [249, 564] on div "Fountain" at bounding box center [257, 567] width 96 height 48
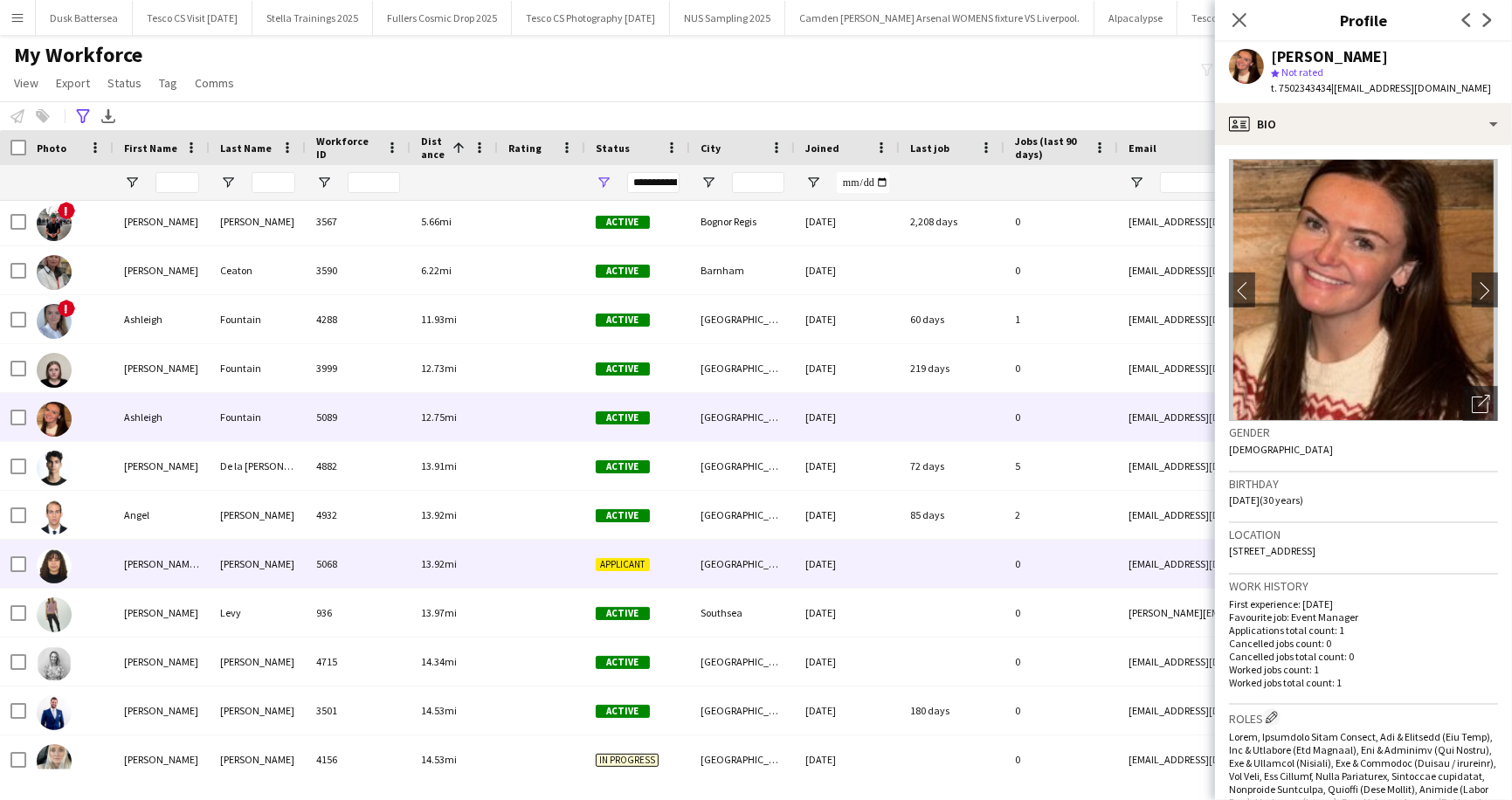
scroll to position [0, 0]
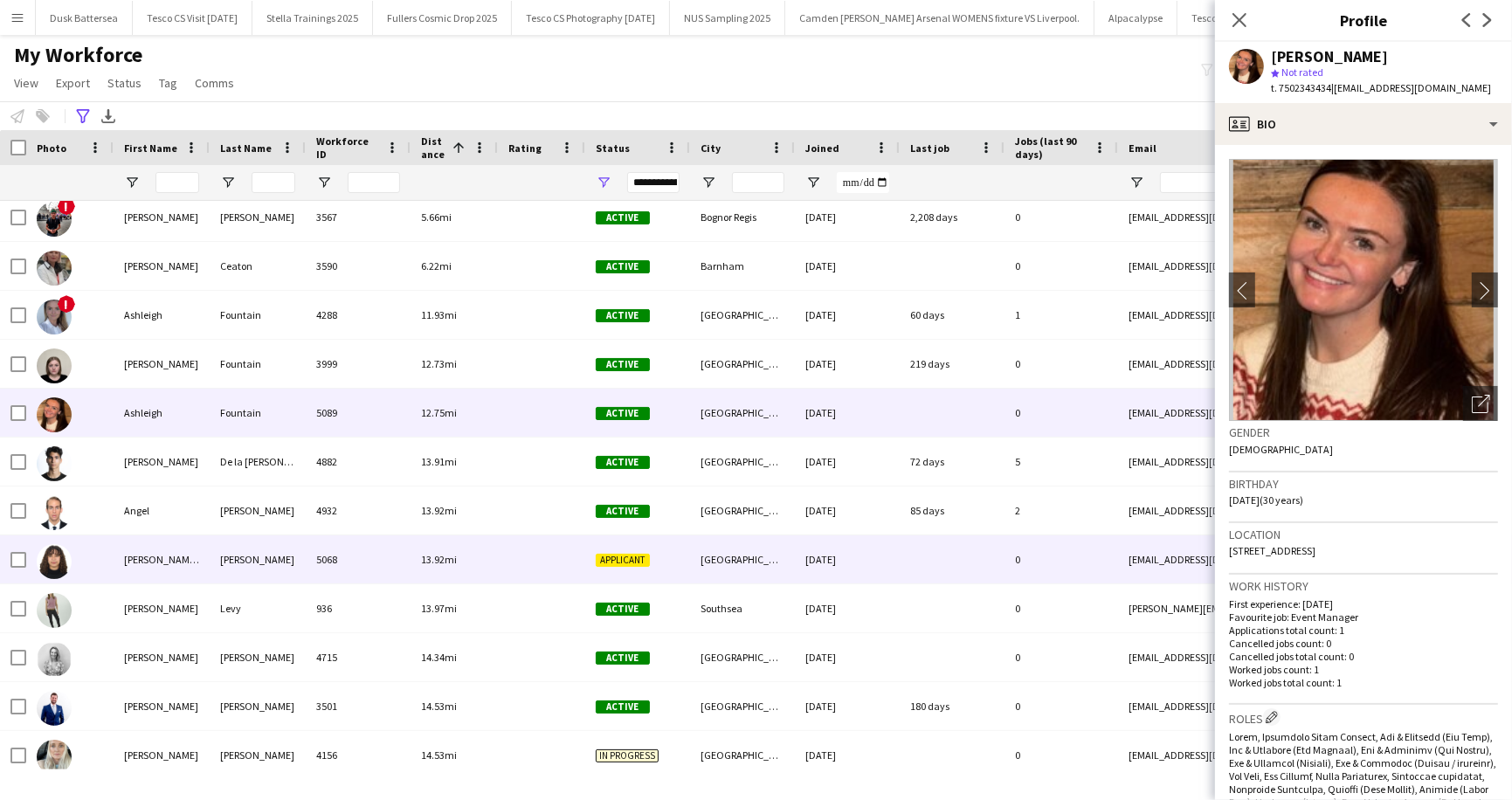
click at [255, 555] on div "[PERSON_NAME]" at bounding box center [257, 559] width 96 height 48
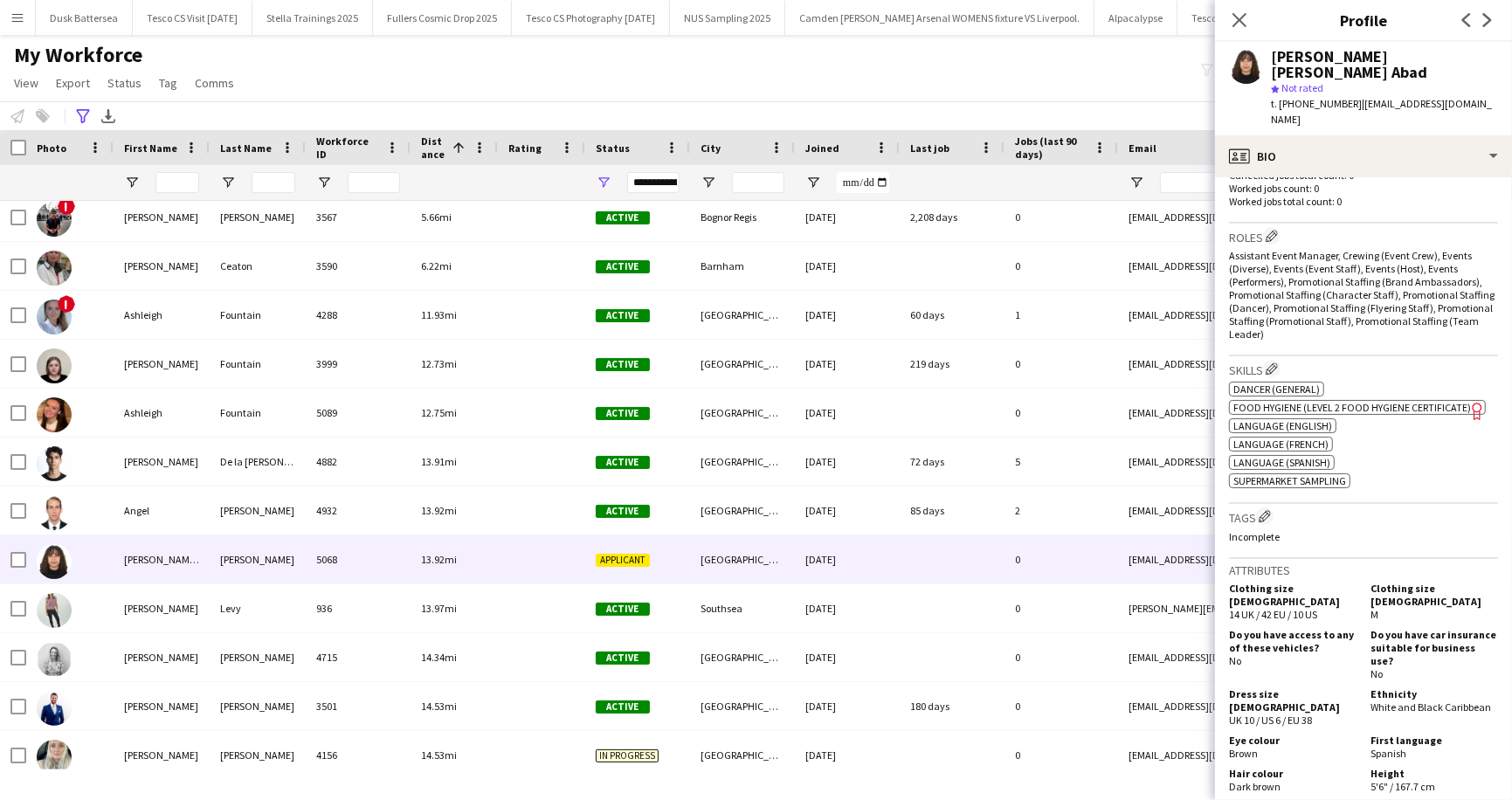
scroll to position [983, 0]
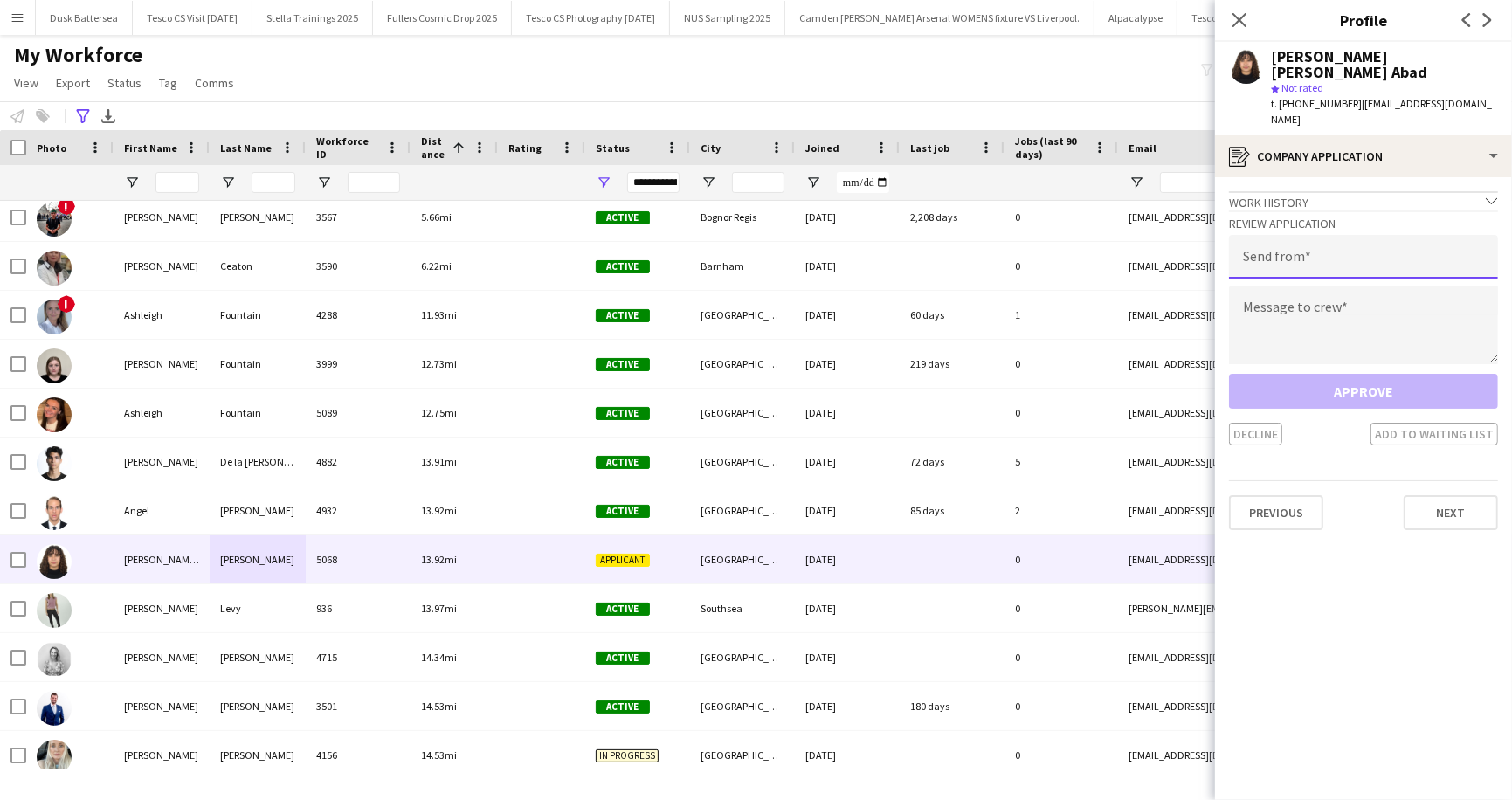
click at [1250, 235] on input "email" at bounding box center [1364, 256] width 269 height 43
type input "**********"
click at [1242, 285] on textarea at bounding box center [1364, 324] width 269 height 79
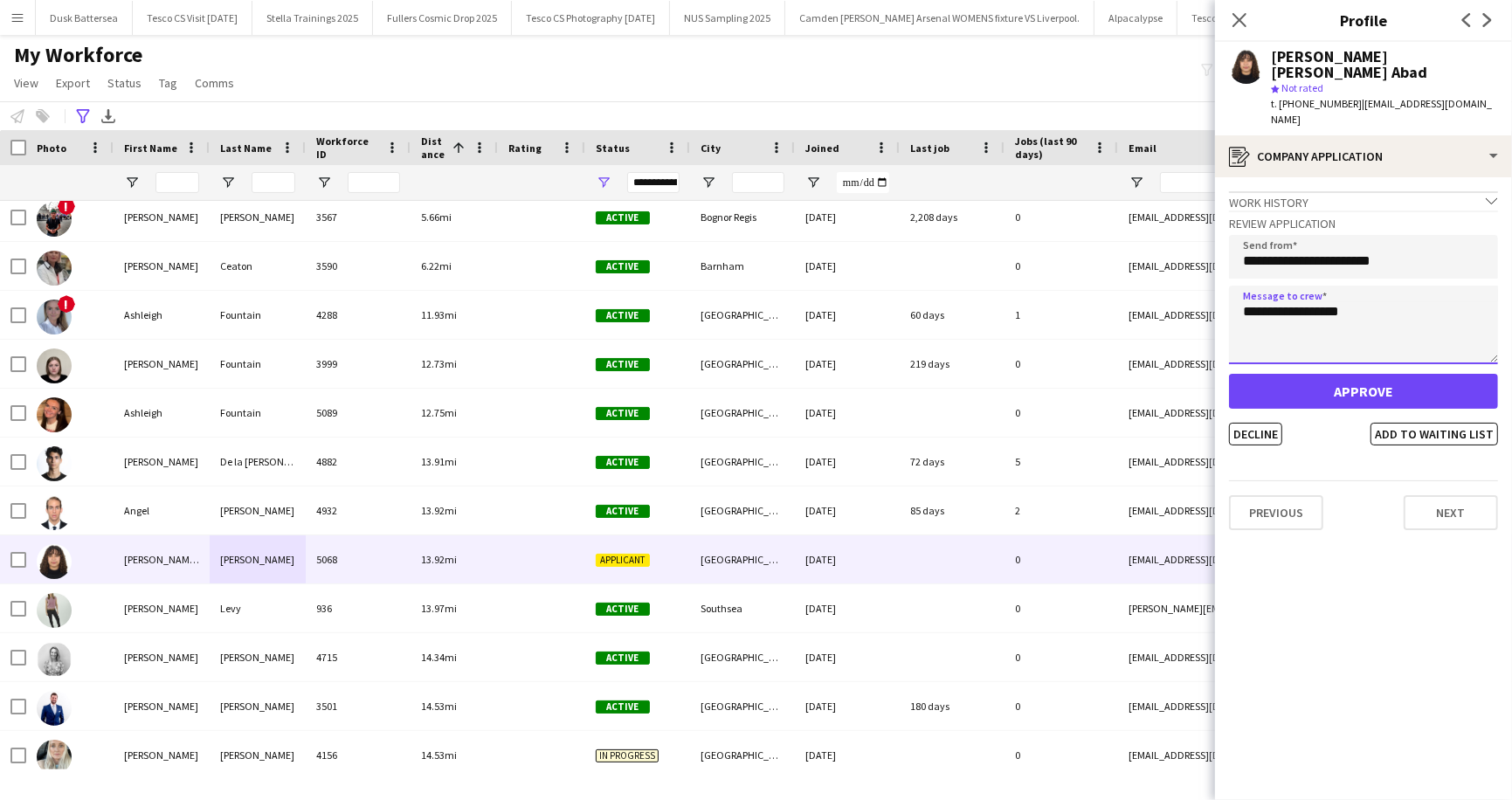
type textarea "**********"
click at [1330, 374] on button "Approve" at bounding box center [1364, 391] width 269 height 35
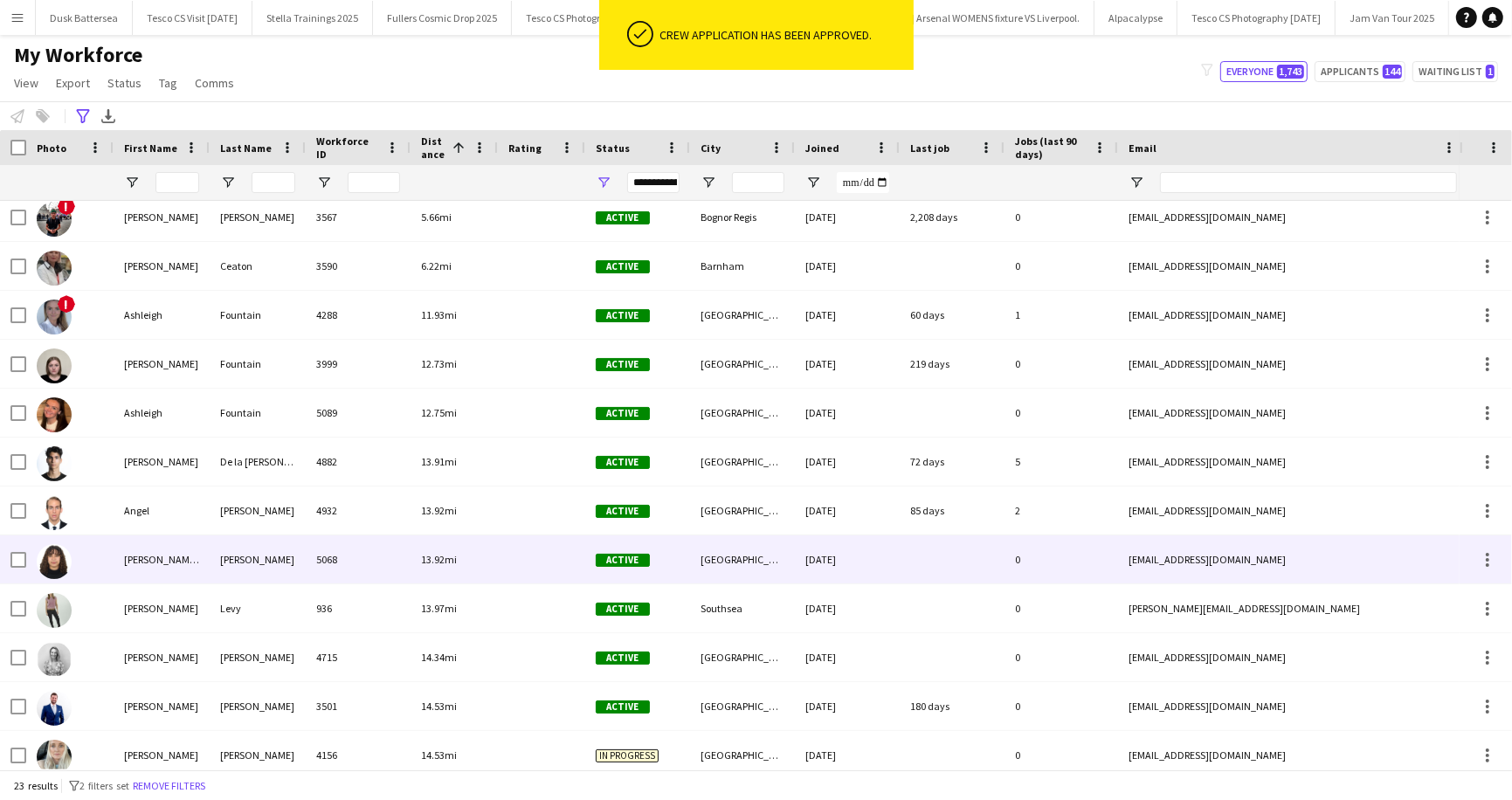
click at [155, 564] on div "[PERSON_NAME] [PERSON_NAME]" at bounding box center [162, 559] width 96 height 48
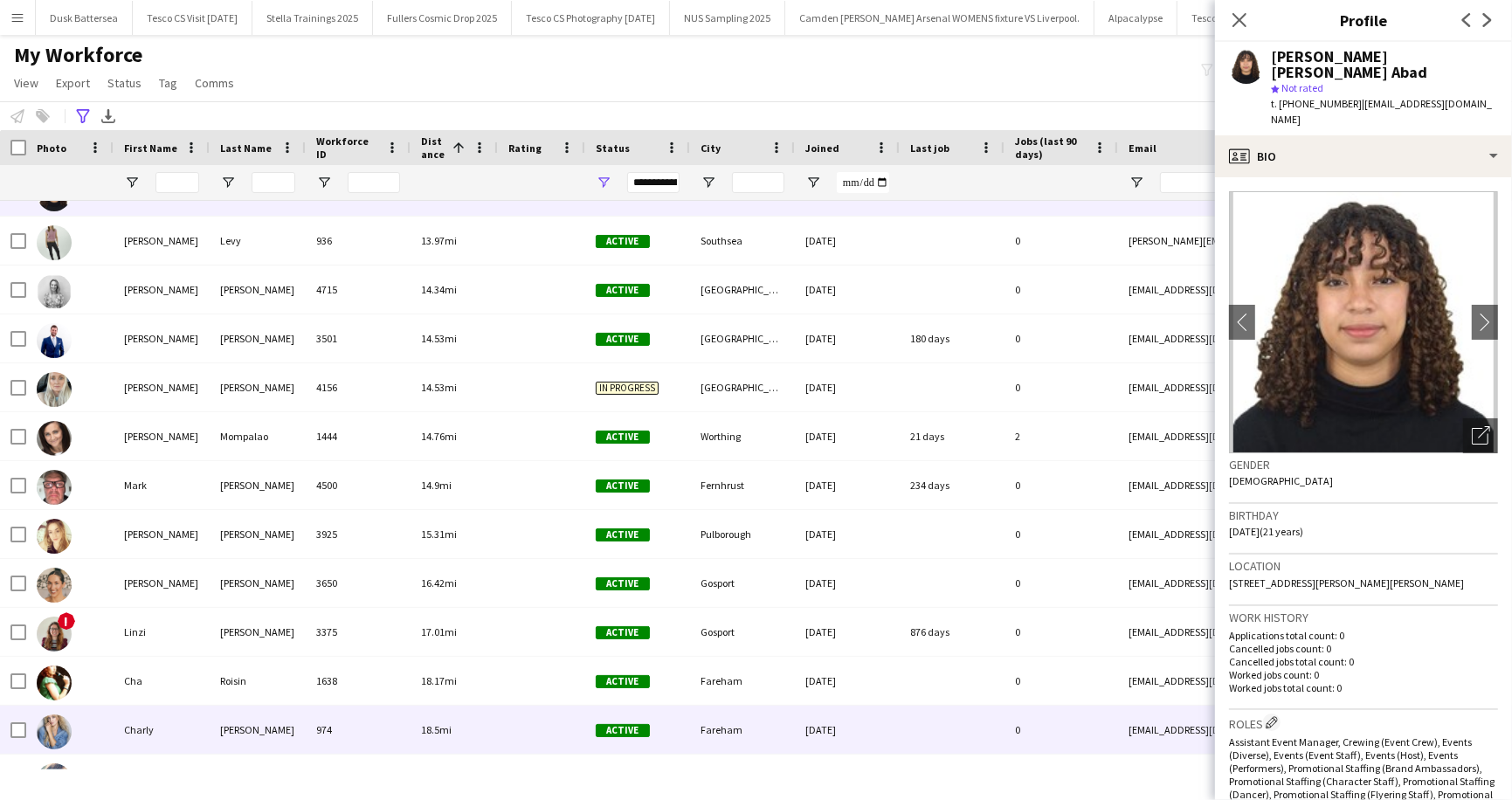
scroll to position [555, 0]
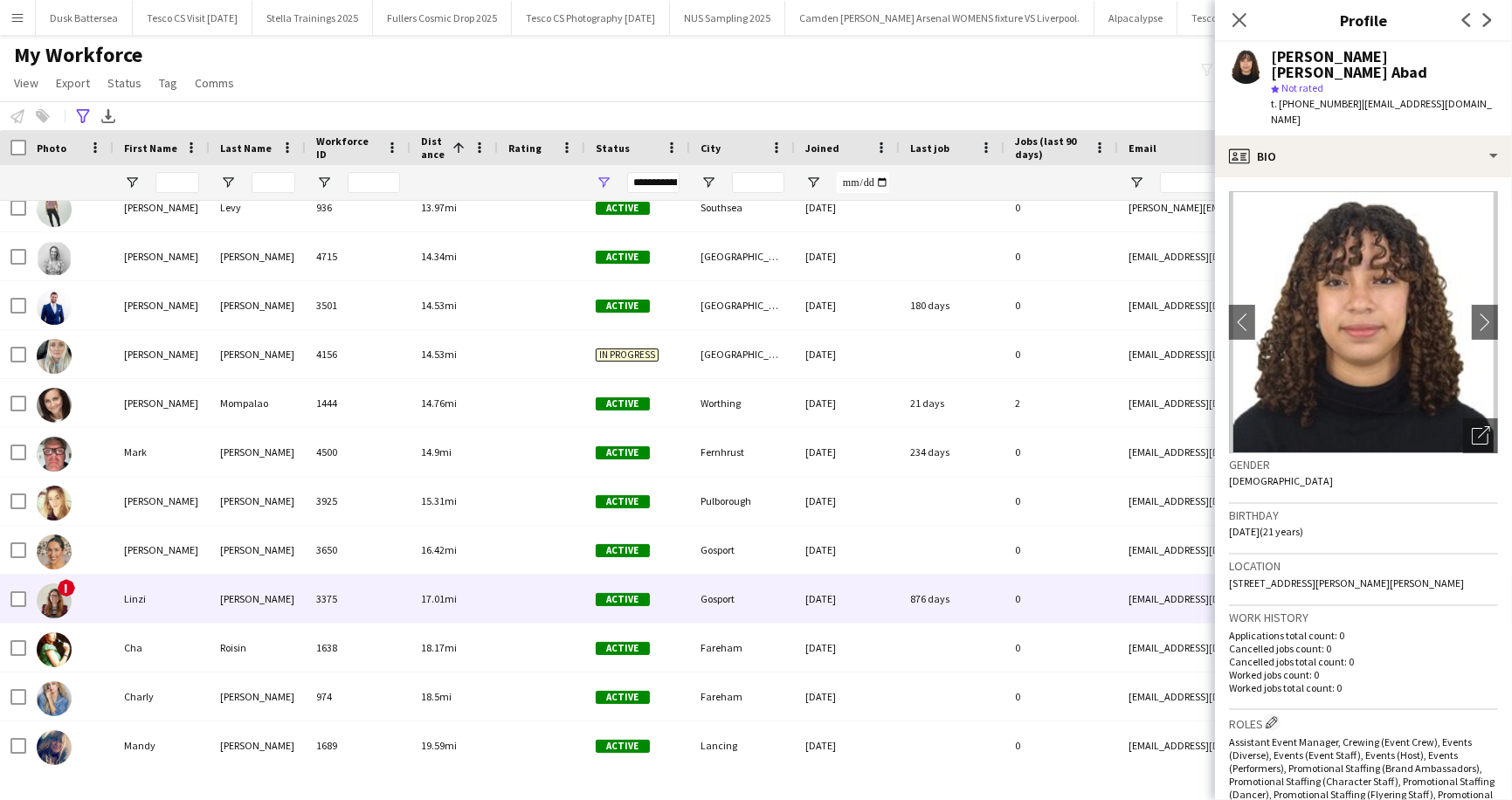
click at [168, 608] on div "Linzi" at bounding box center [162, 599] width 96 height 48
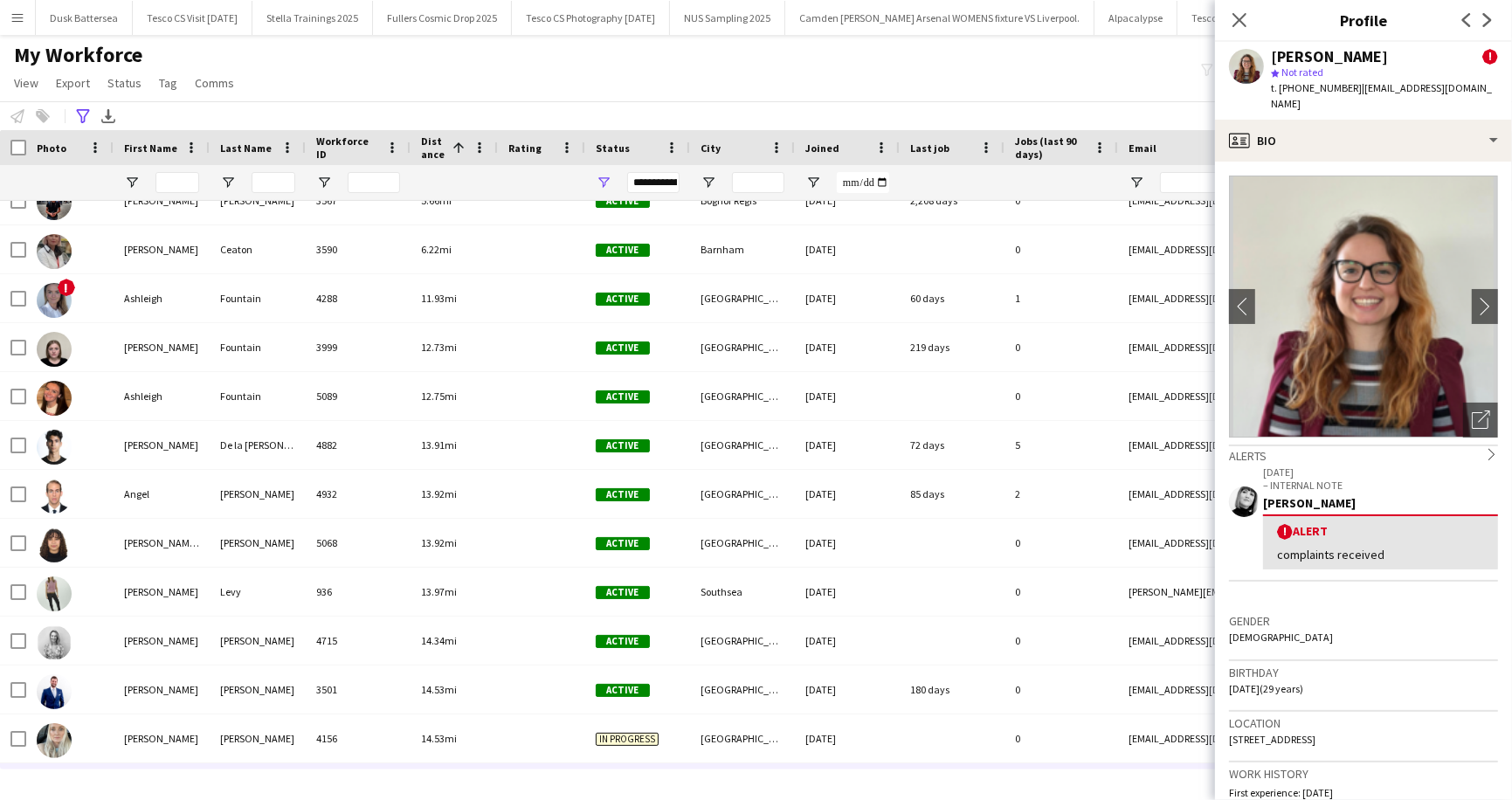
scroll to position [0, 0]
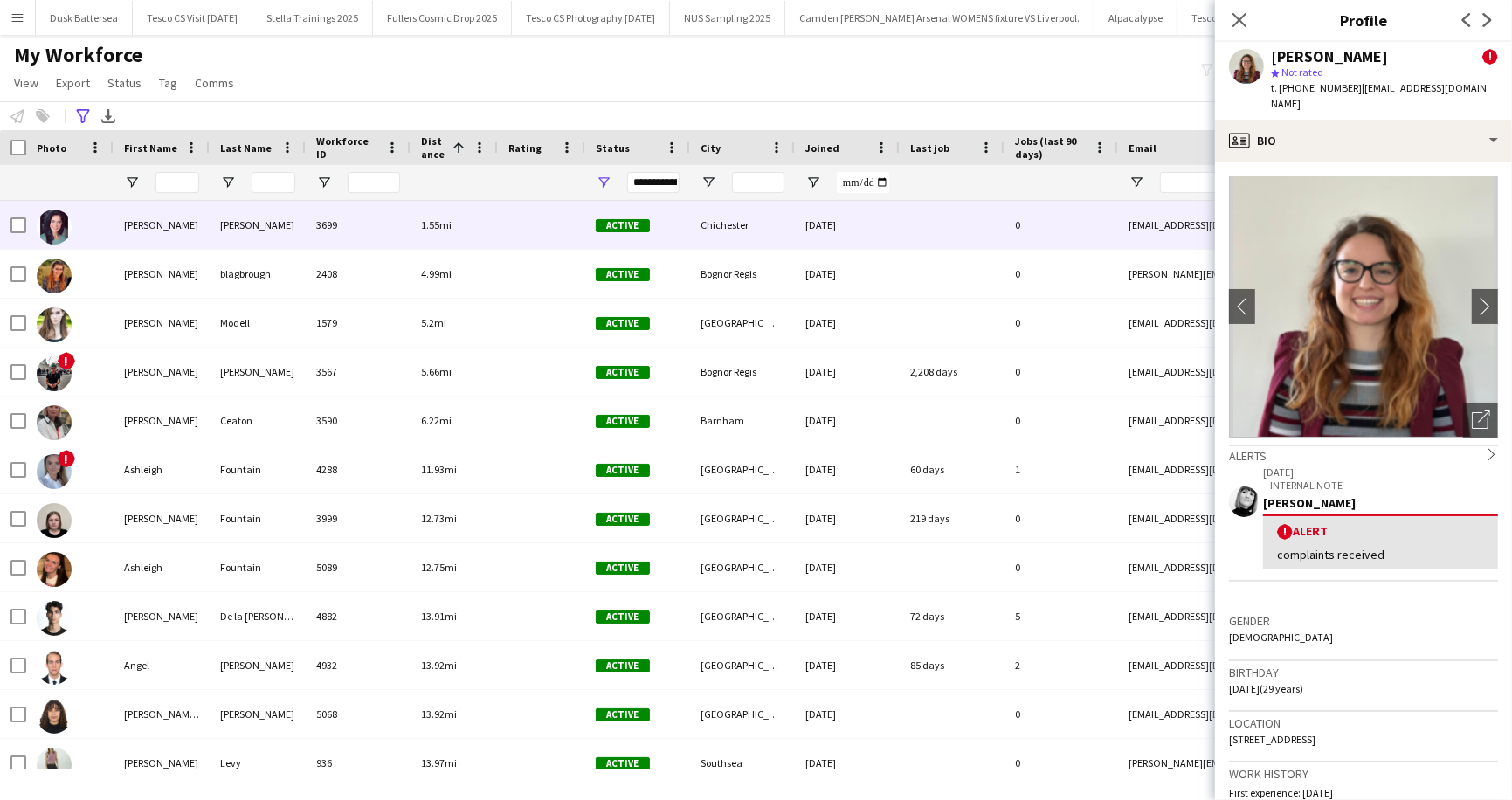
click at [238, 222] on div "[PERSON_NAME]" at bounding box center [257, 224] width 96 height 48
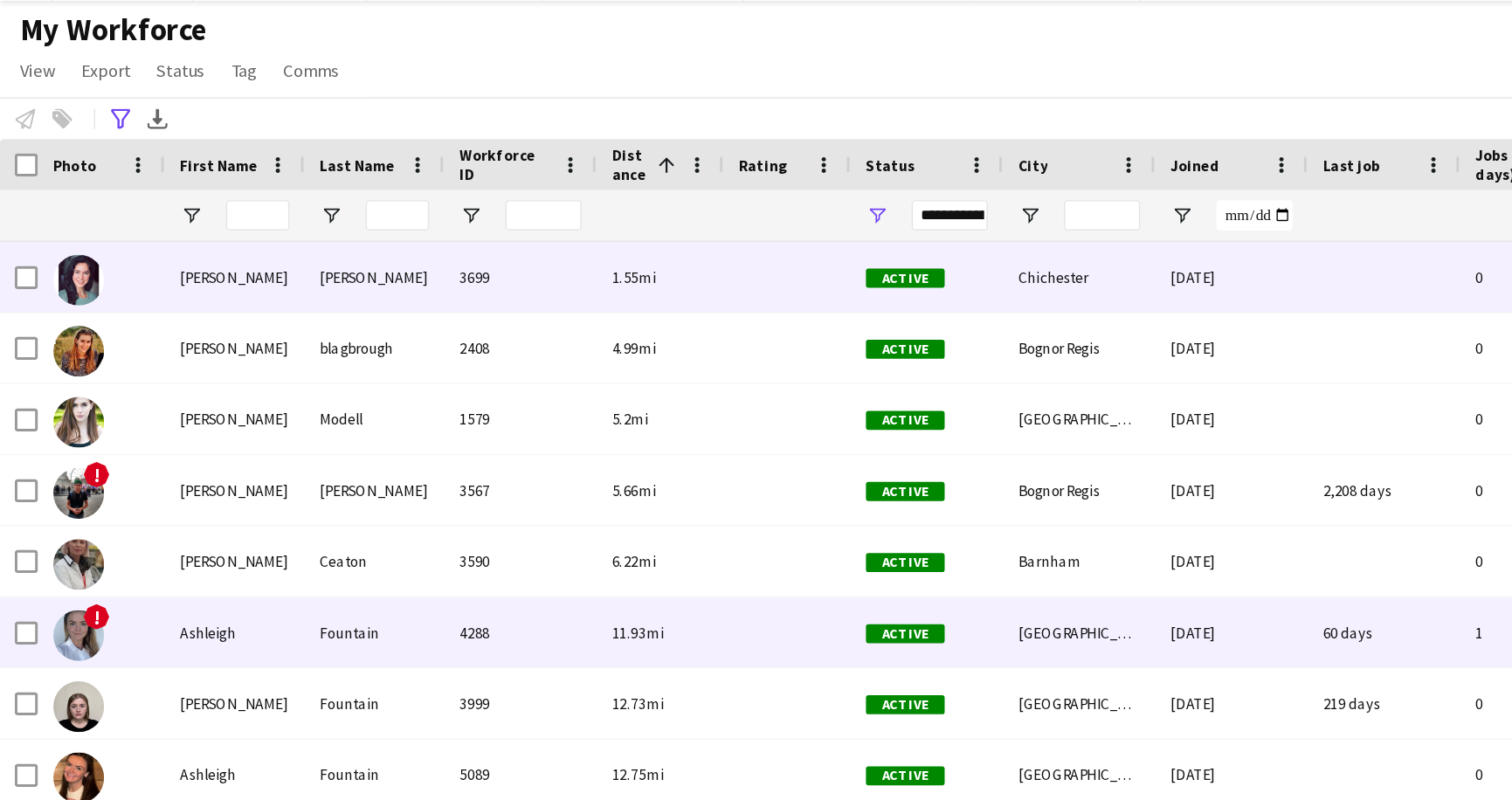
click at [132, 467] on div "Ashleigh" at bounding box center [162, 469] width 96 height 48
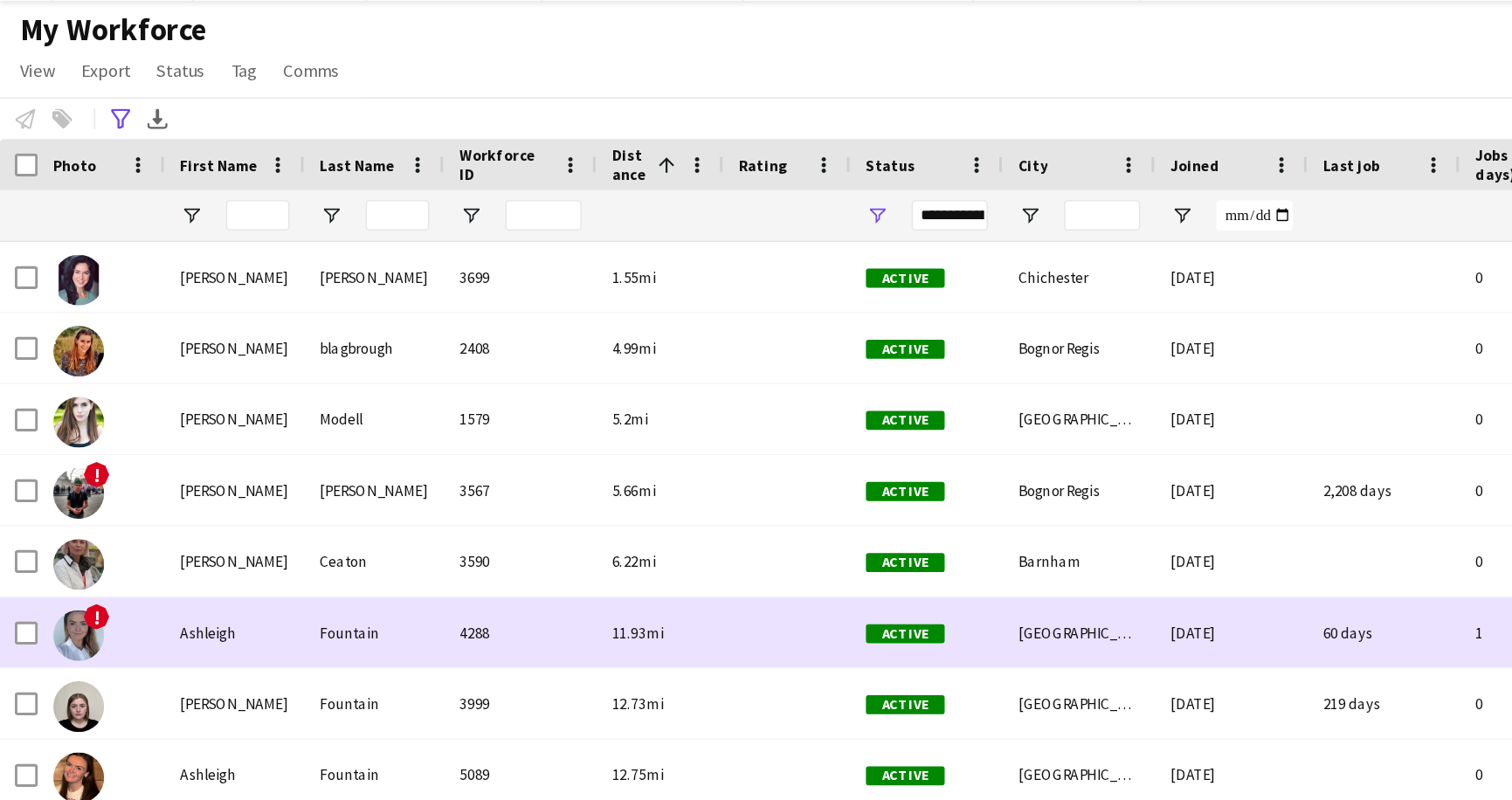
click at [132, 467] on div "Ashleigh" at bounding box center [162, 469] width 96 height 48
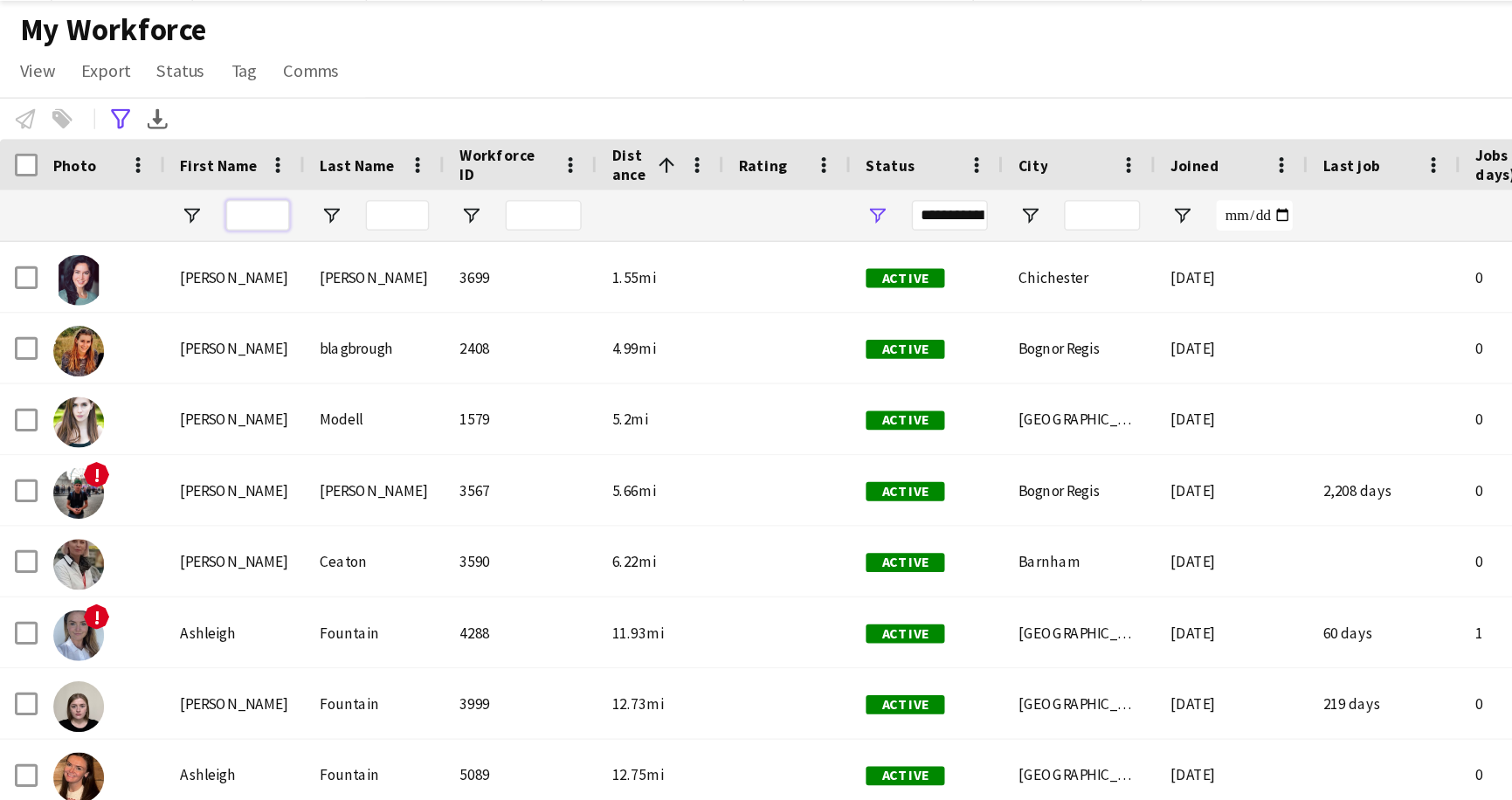
click at [175, 179] on input "First Name Filter Input" at bounding box center [177, 183] width 43 height 21
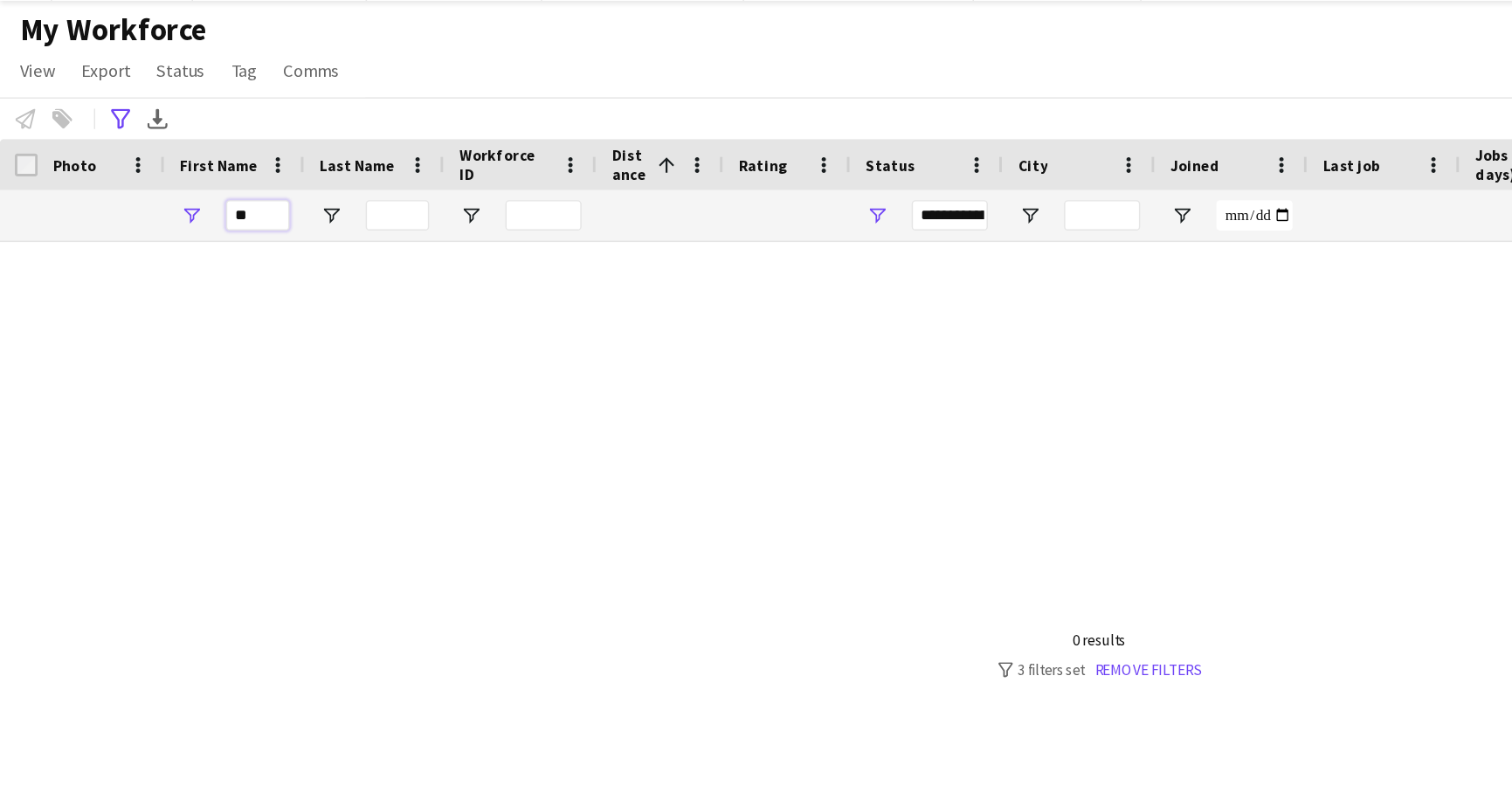
type input "*"
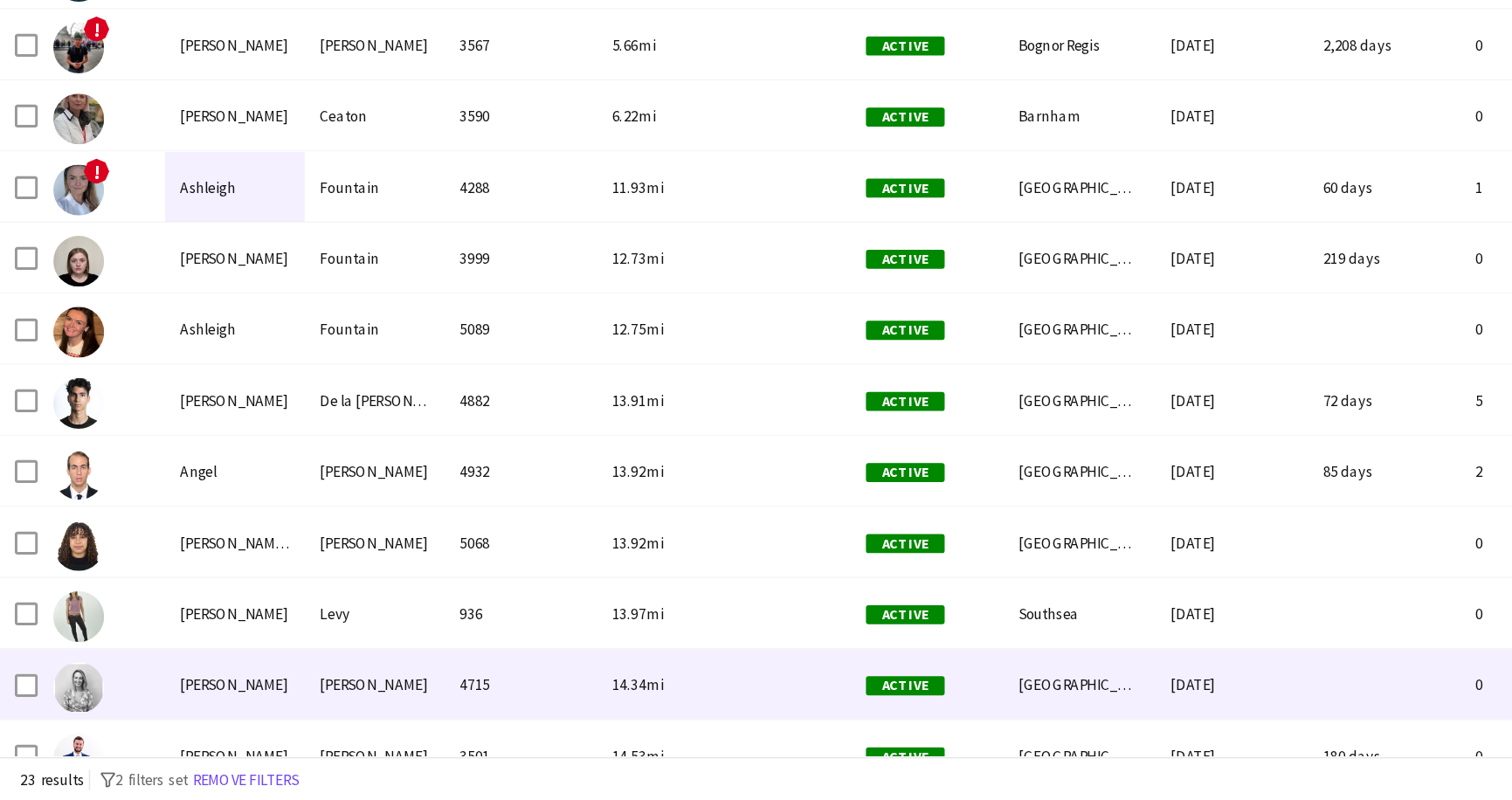
scroll to position [42, 0]
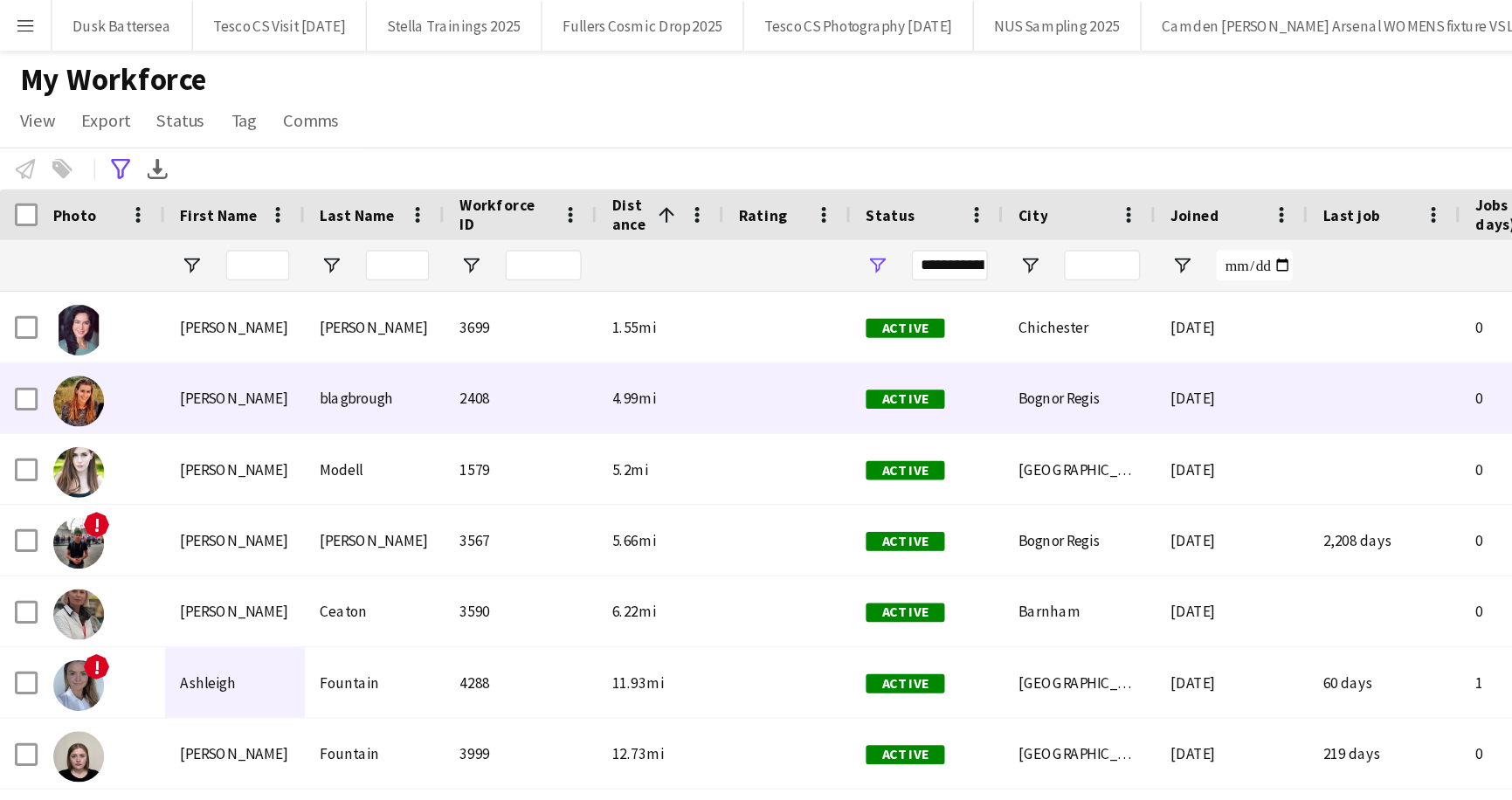
click at [156, 274] on div "[PERSON_NAME]" at bounding box center [162, 274] width 96 height 48
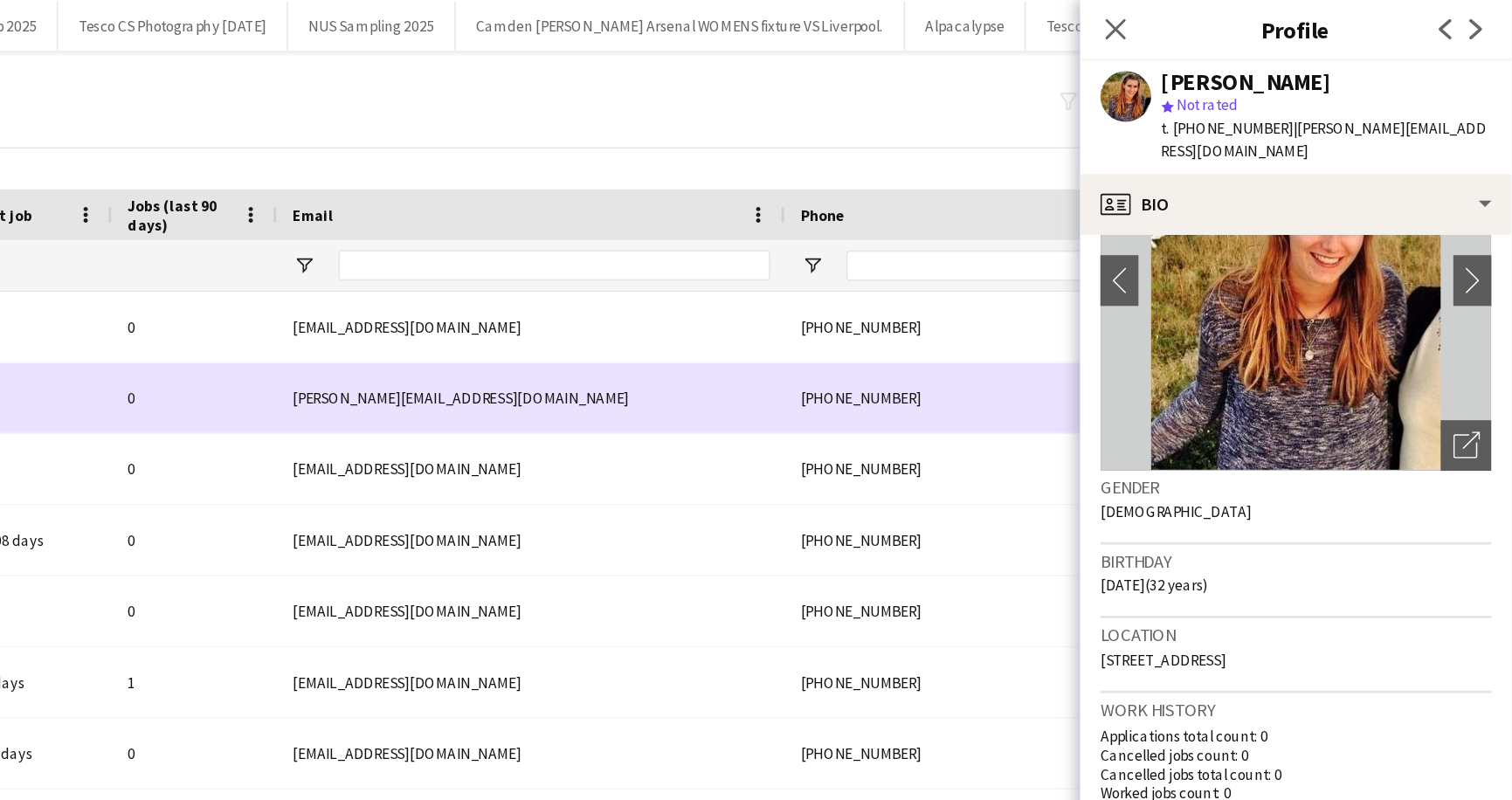
scroll to position [0, 331]
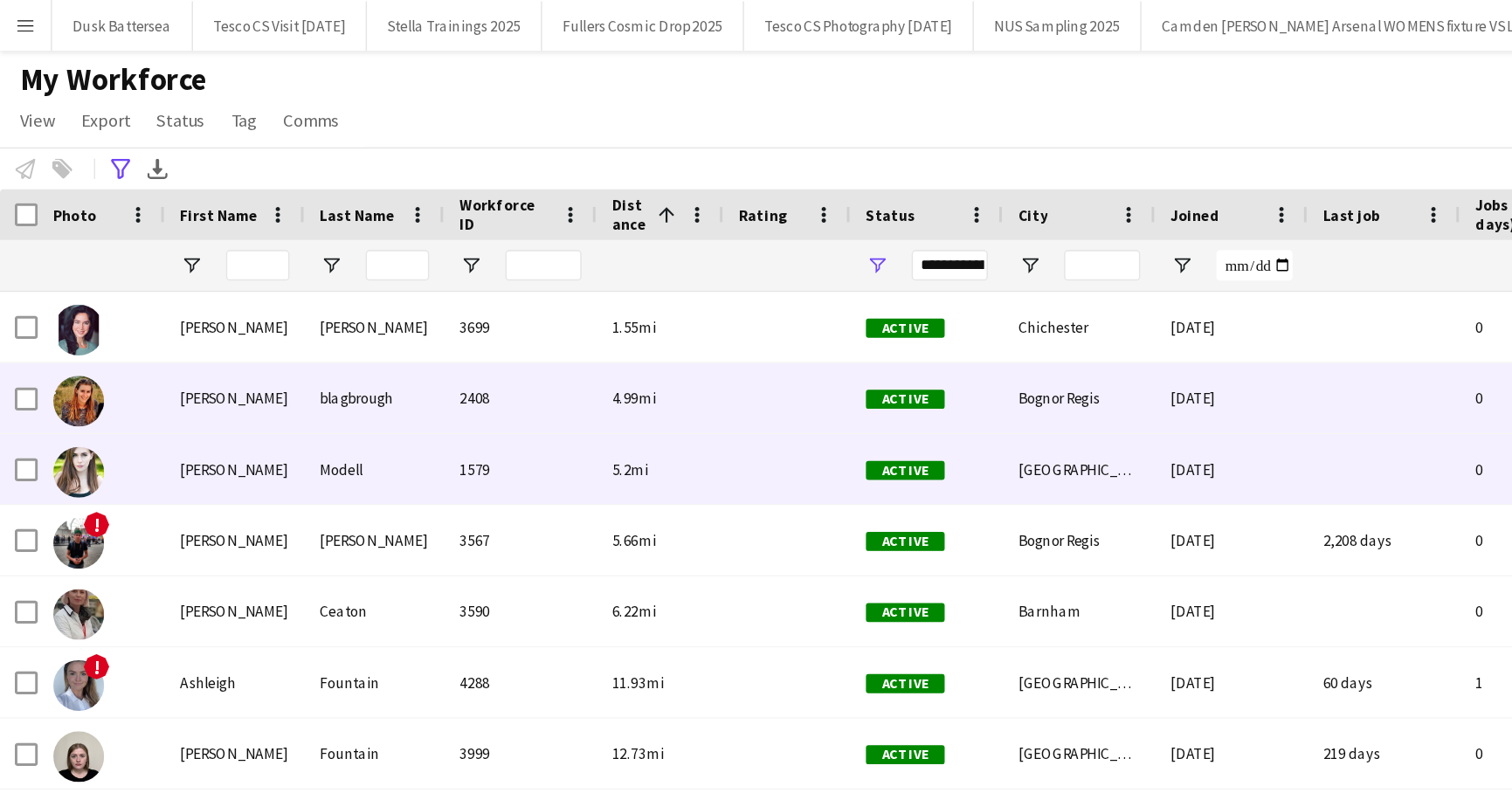
click at [139, 321] on div "[PERSON_NAME]" at bounding box center [162, 322] width 96 height 48
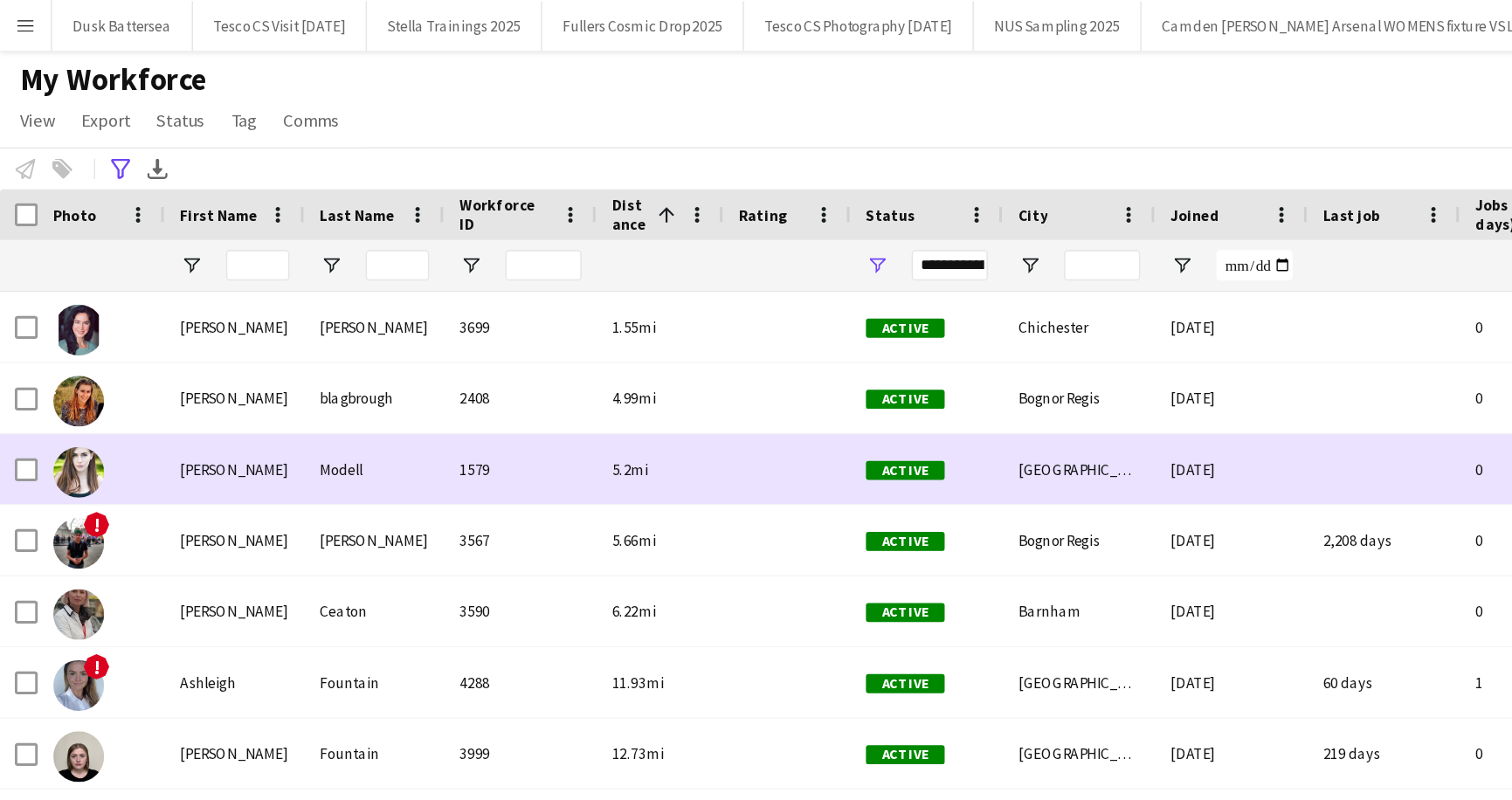
click at [139, 321] on div "[PERSON_NAME]" at bounding box center [162, 322] width 96 height 48
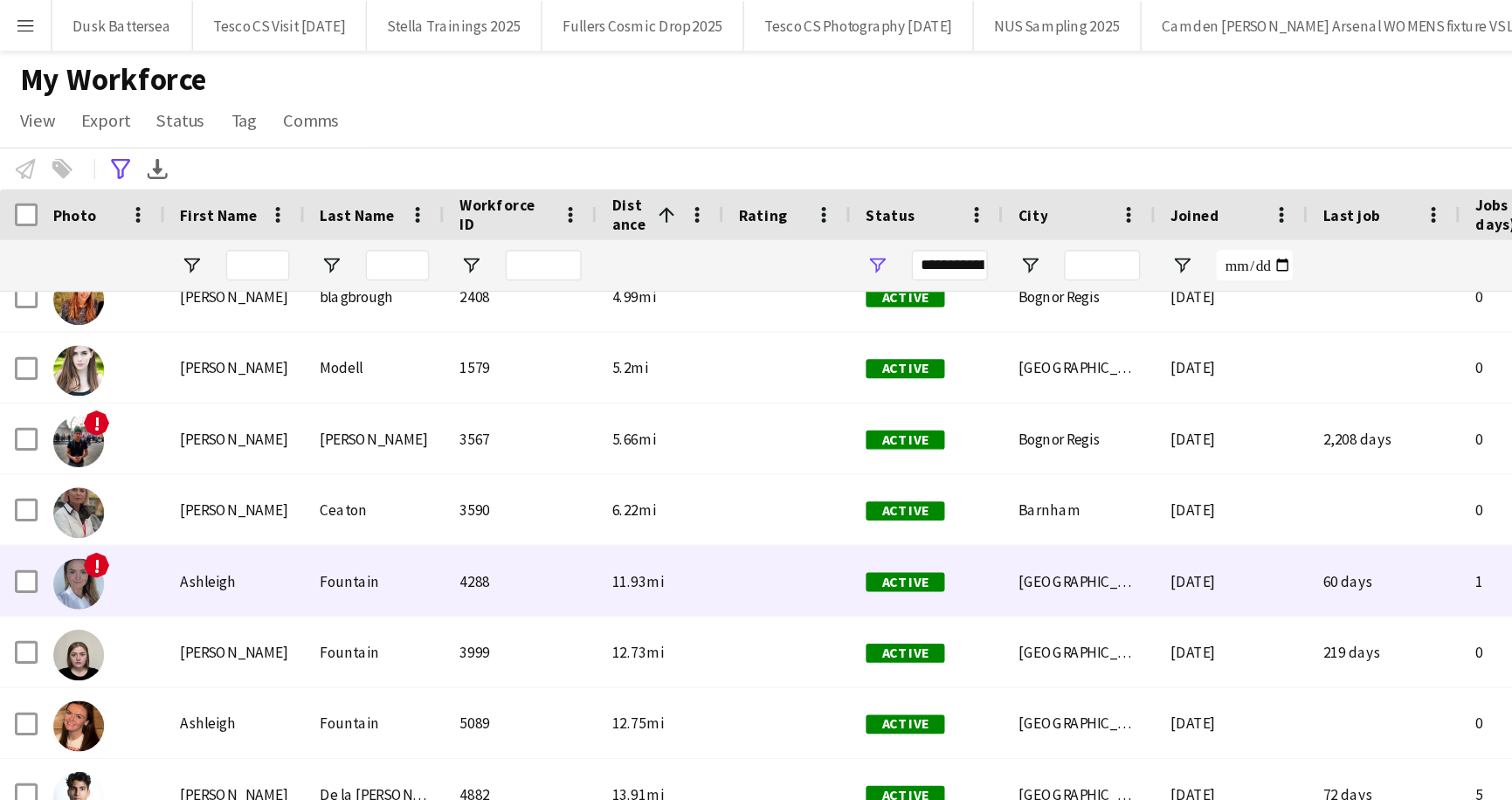
scroll to position [101, 0]
